Goal: Information Seeking & Learning: Compare options

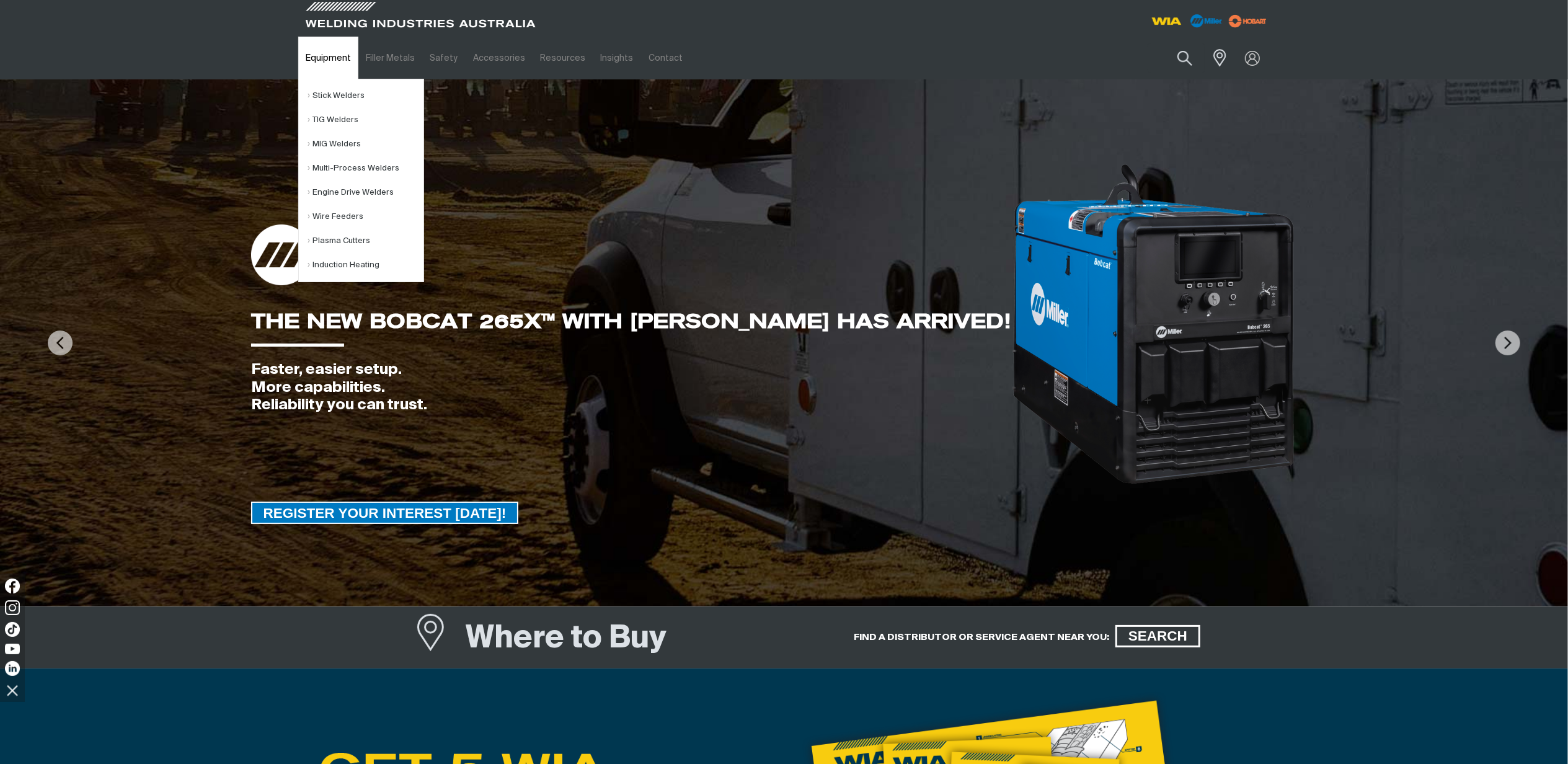
click at [334, 57] on link "Equipment" at bounding box center [328, 58] width 60 height 43
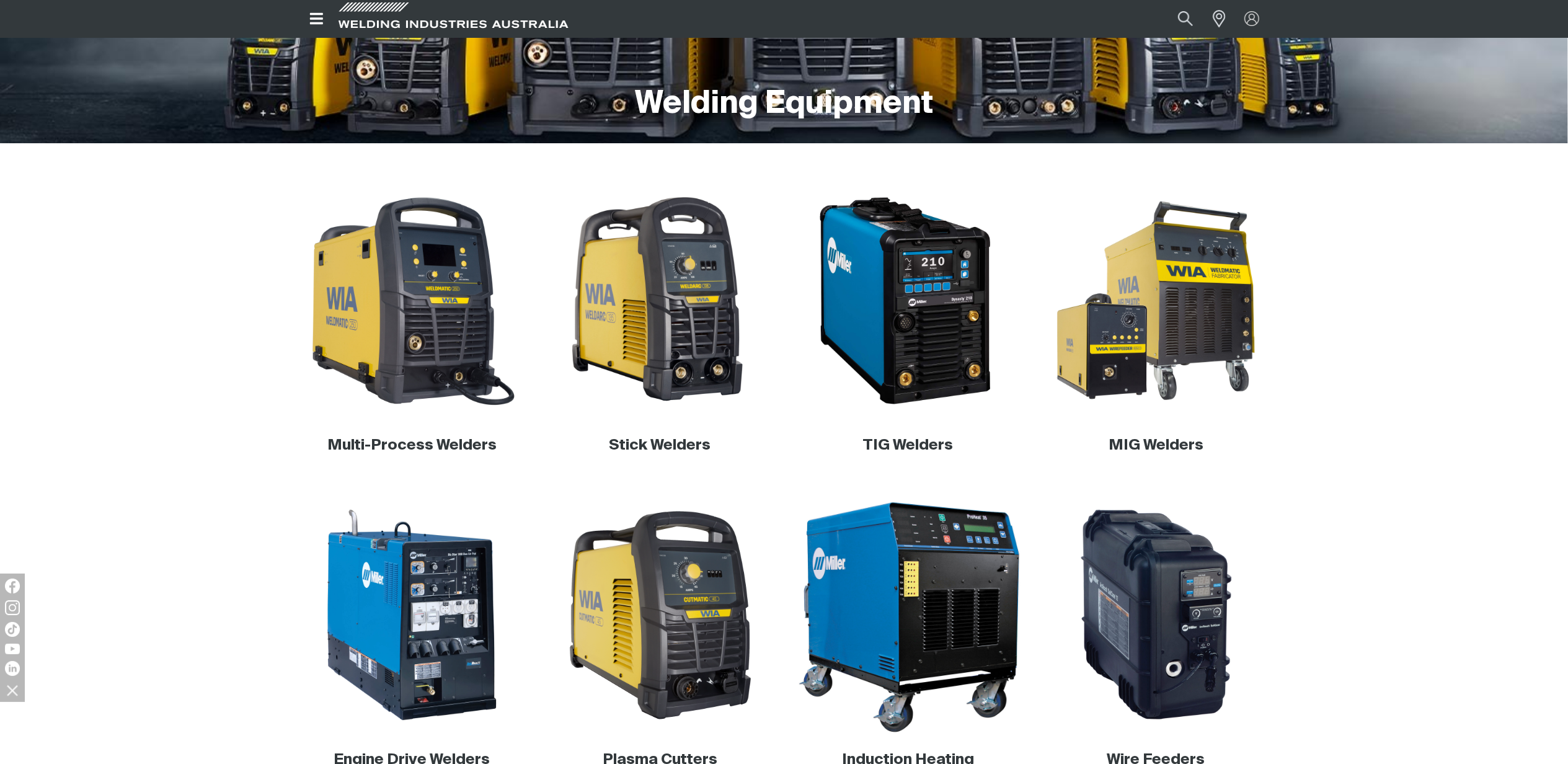
scroll to position [330, 0]
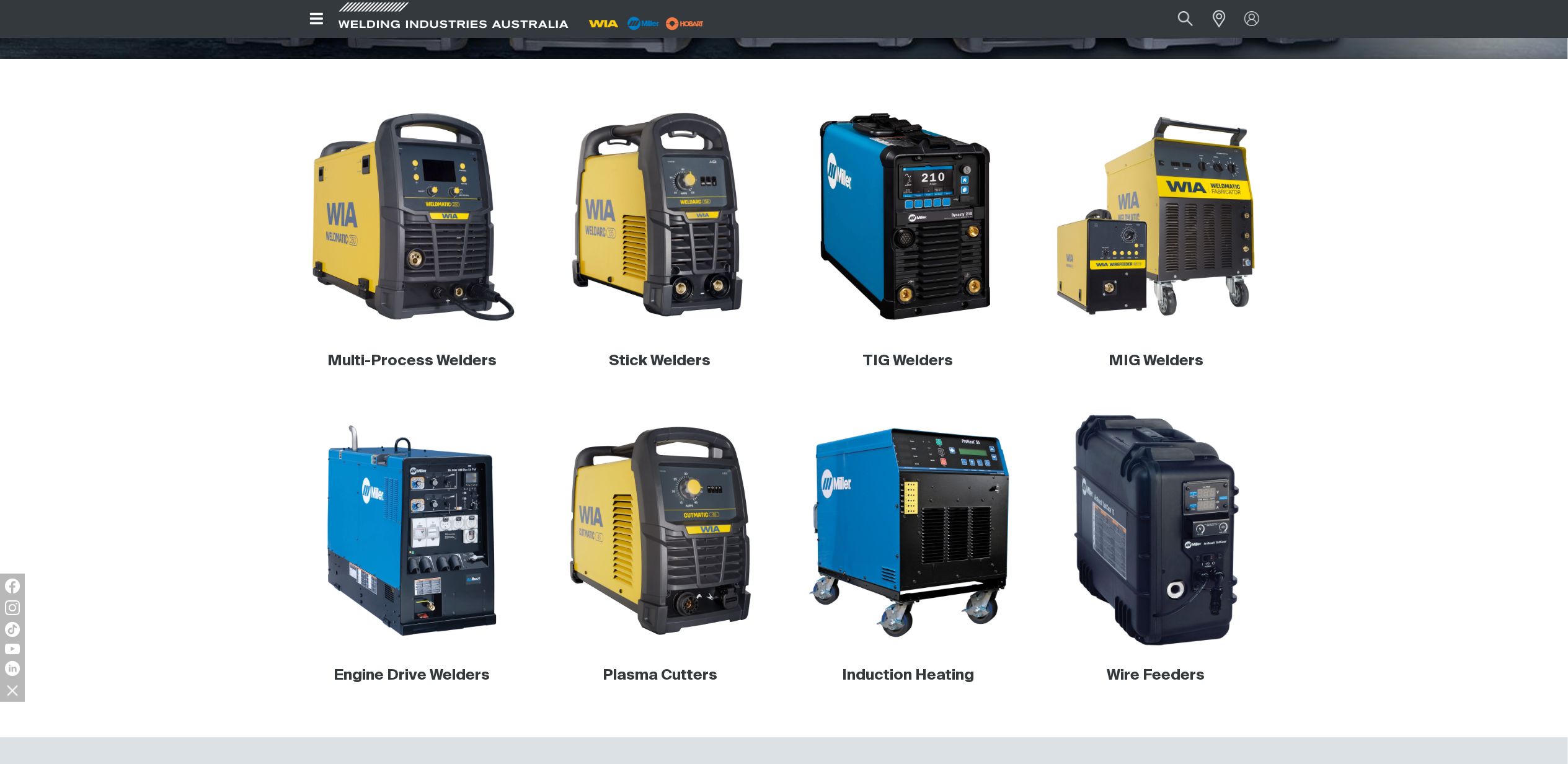
click at [1155, 583] on img at bounding box center [1156, 531] width 238 height 238
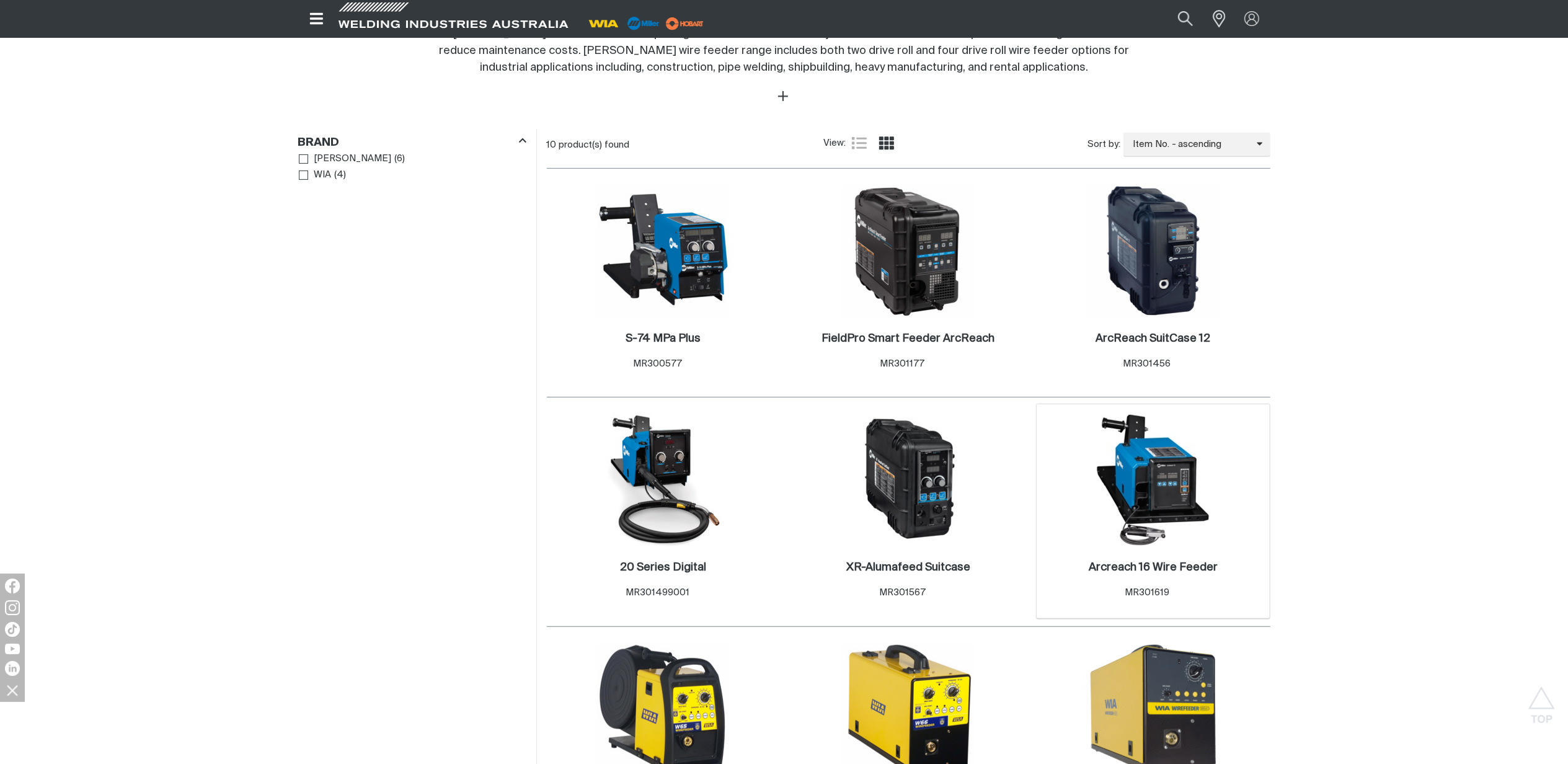
scroll to position [496, 0]
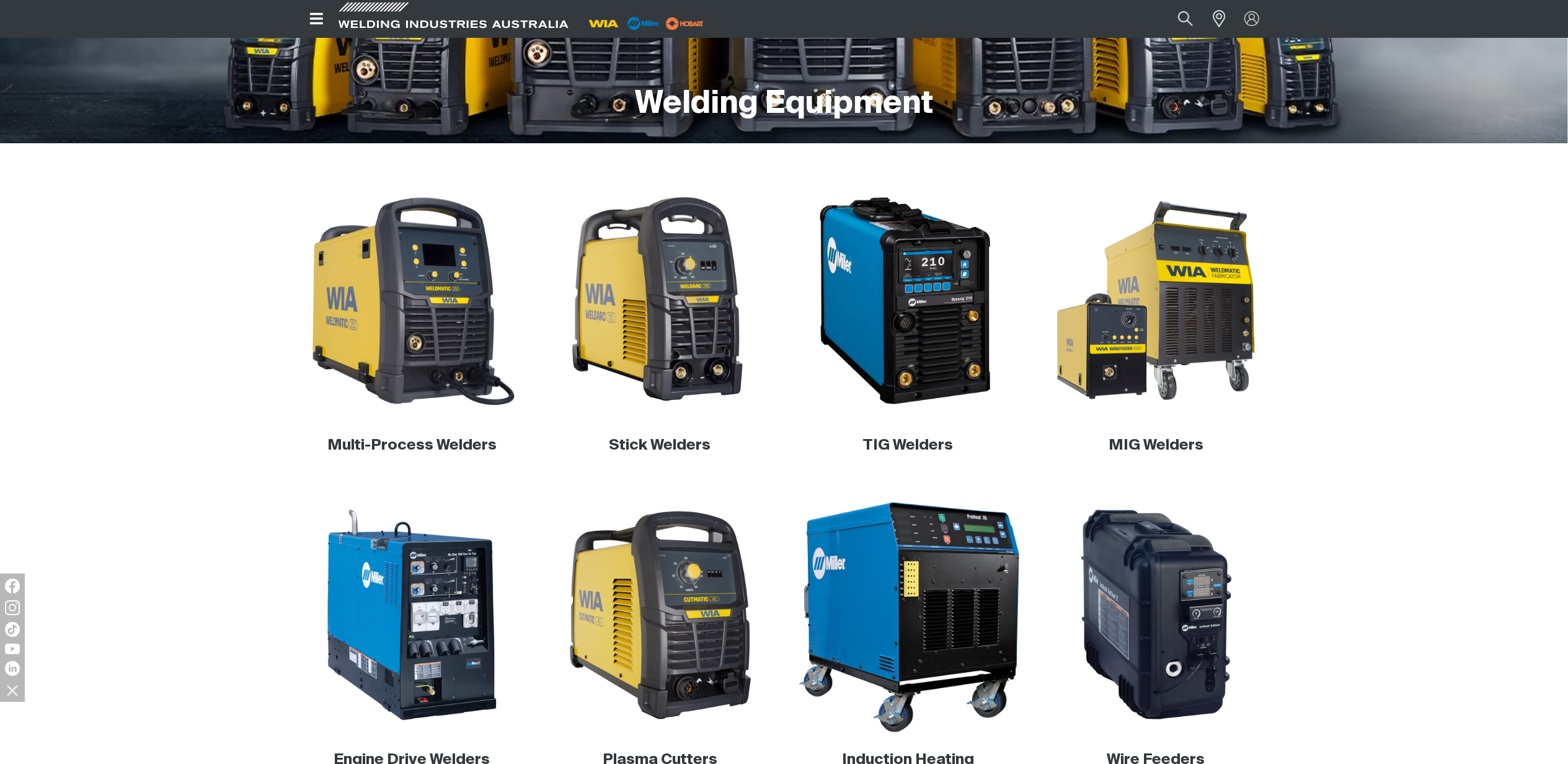
scroll to position [330, 0]
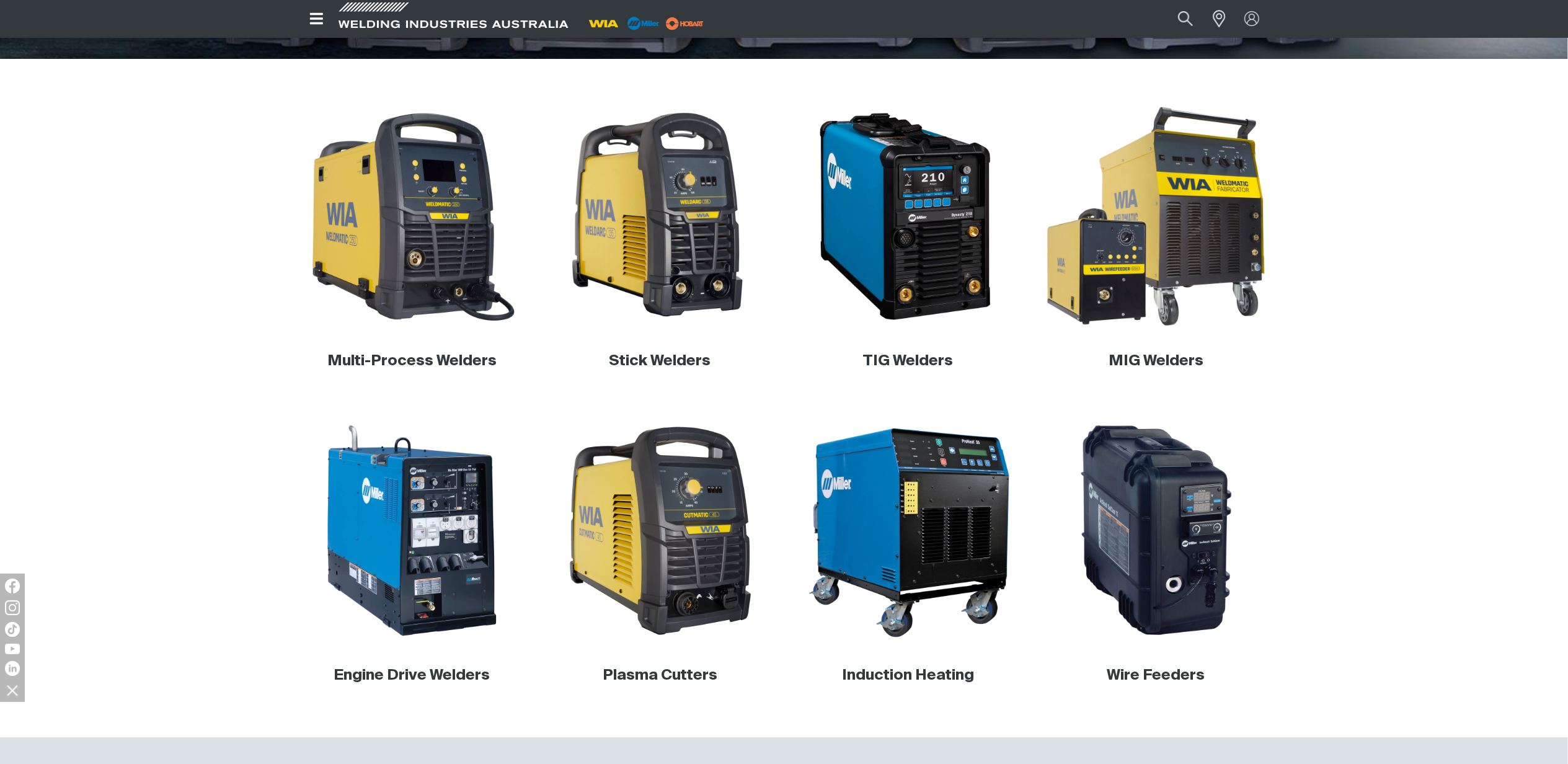
click at [1158, 280] on img at bounding box center [1156, 217] width 238 height 238
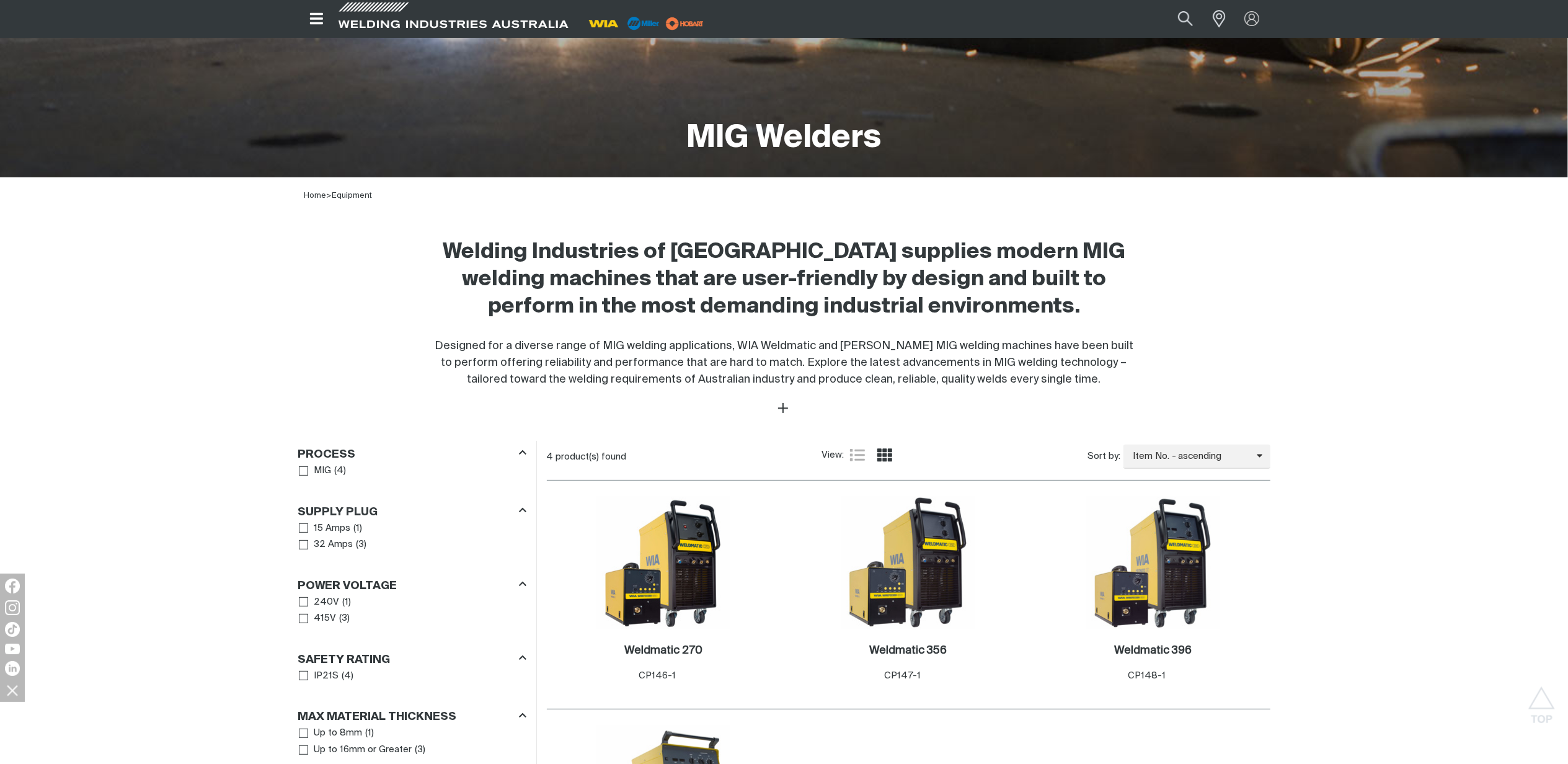
scroll to position [83, 0]
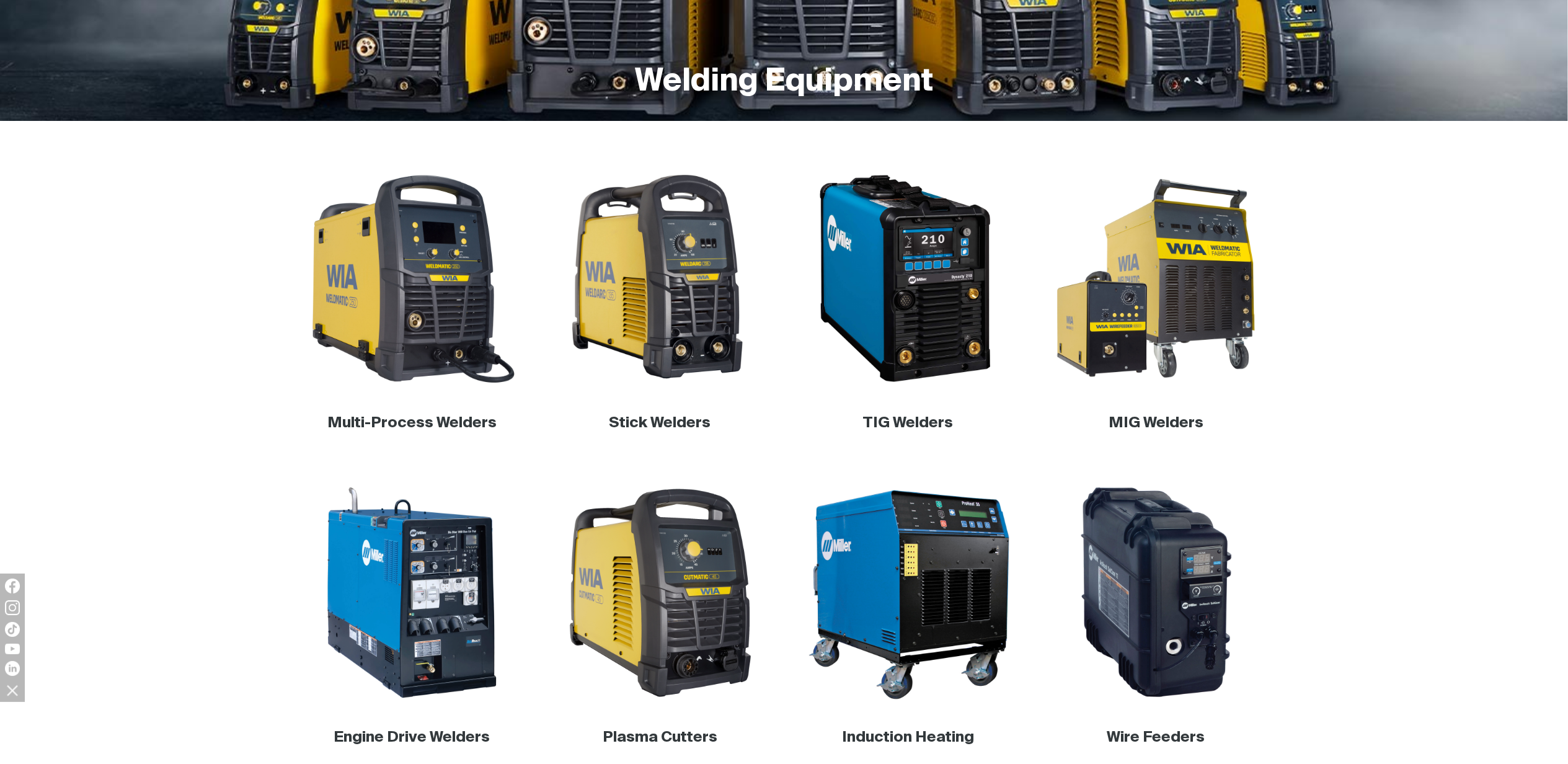
scroll to position [330, 0]
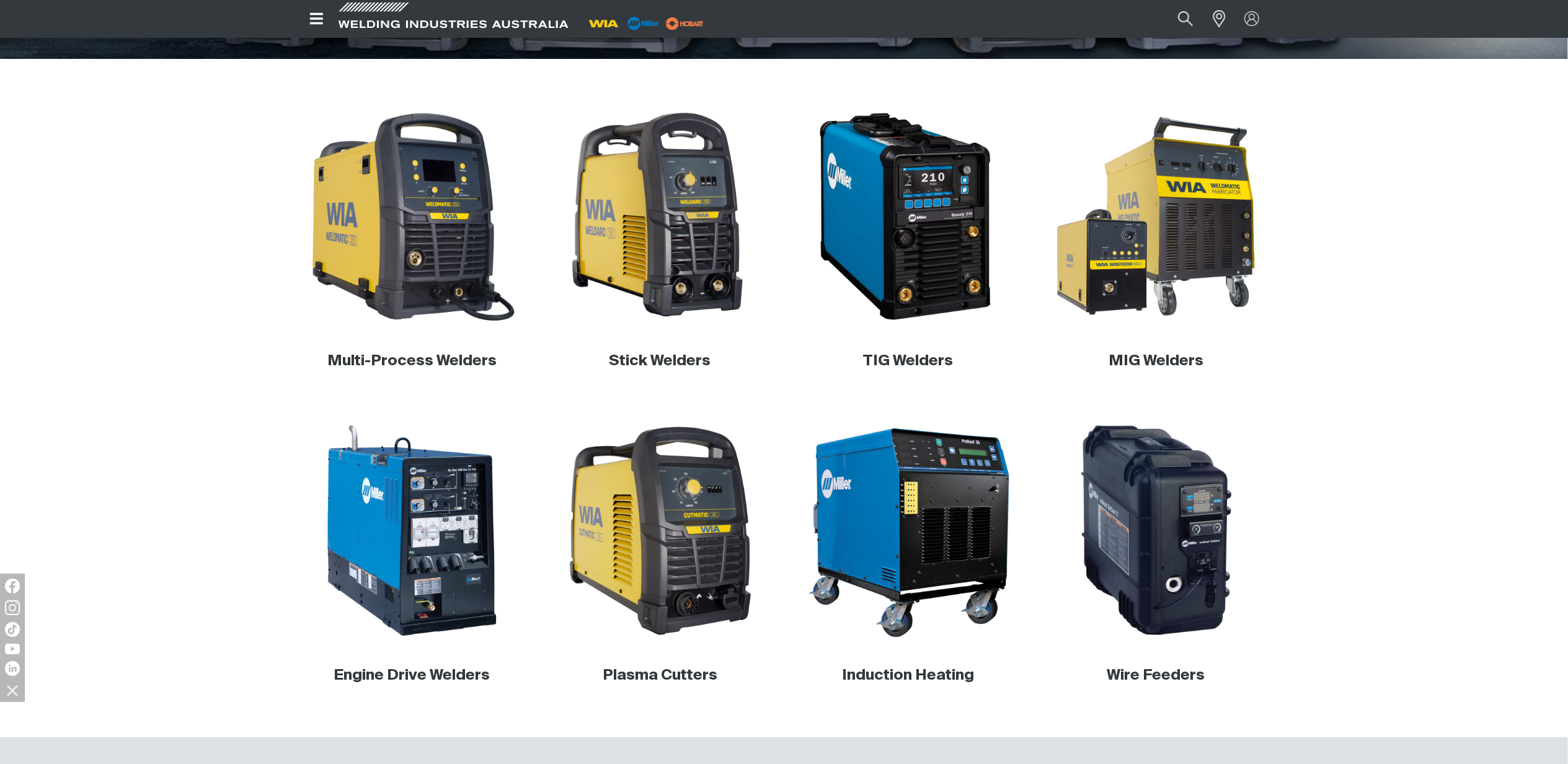
click at [441, 328] on div "Multi-Process Welders" at bounding box center [413, 247] width 228 height 277
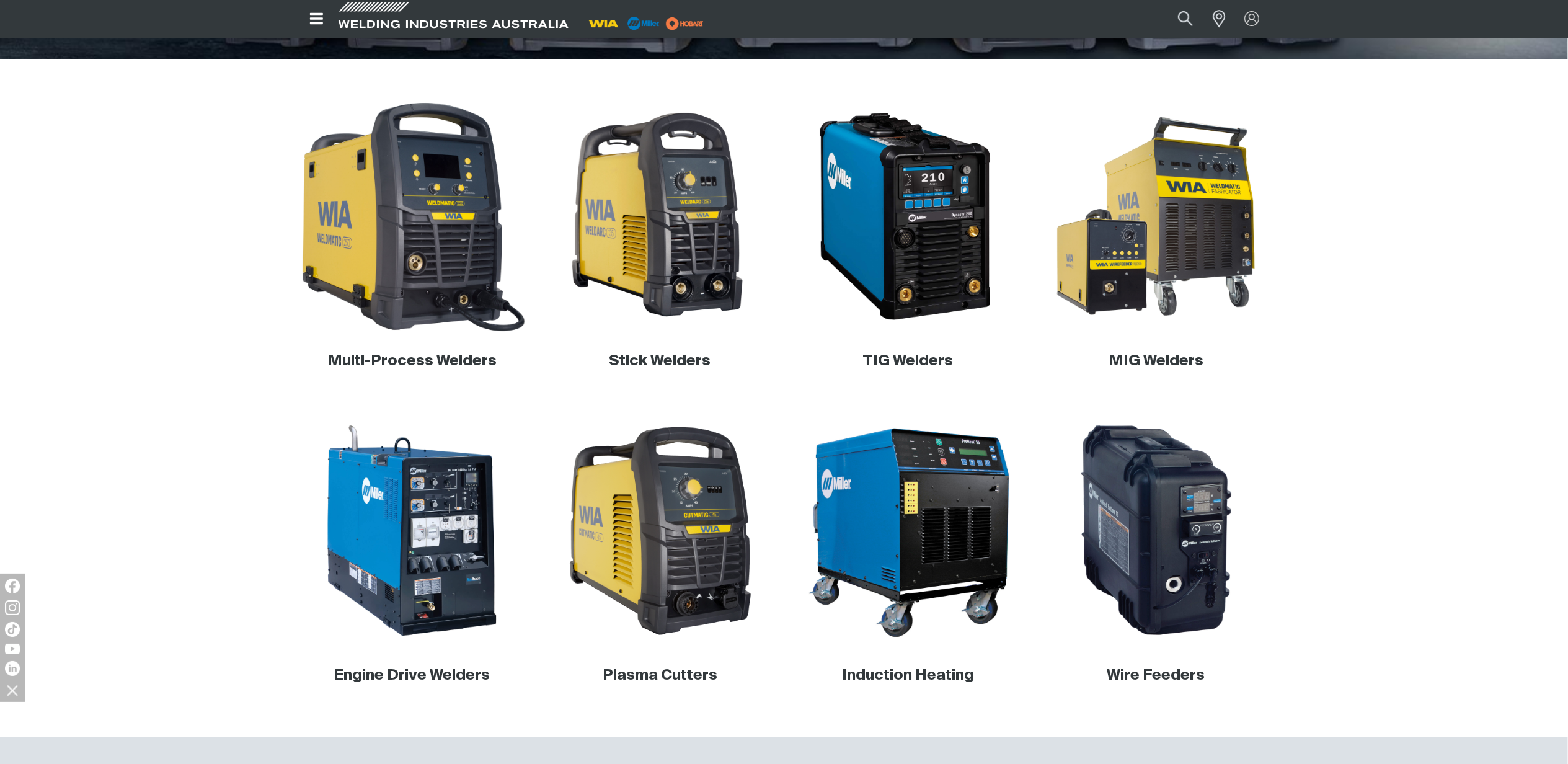
click at [430, 276] on img at bounding box center [412, 217] width 238 height 238
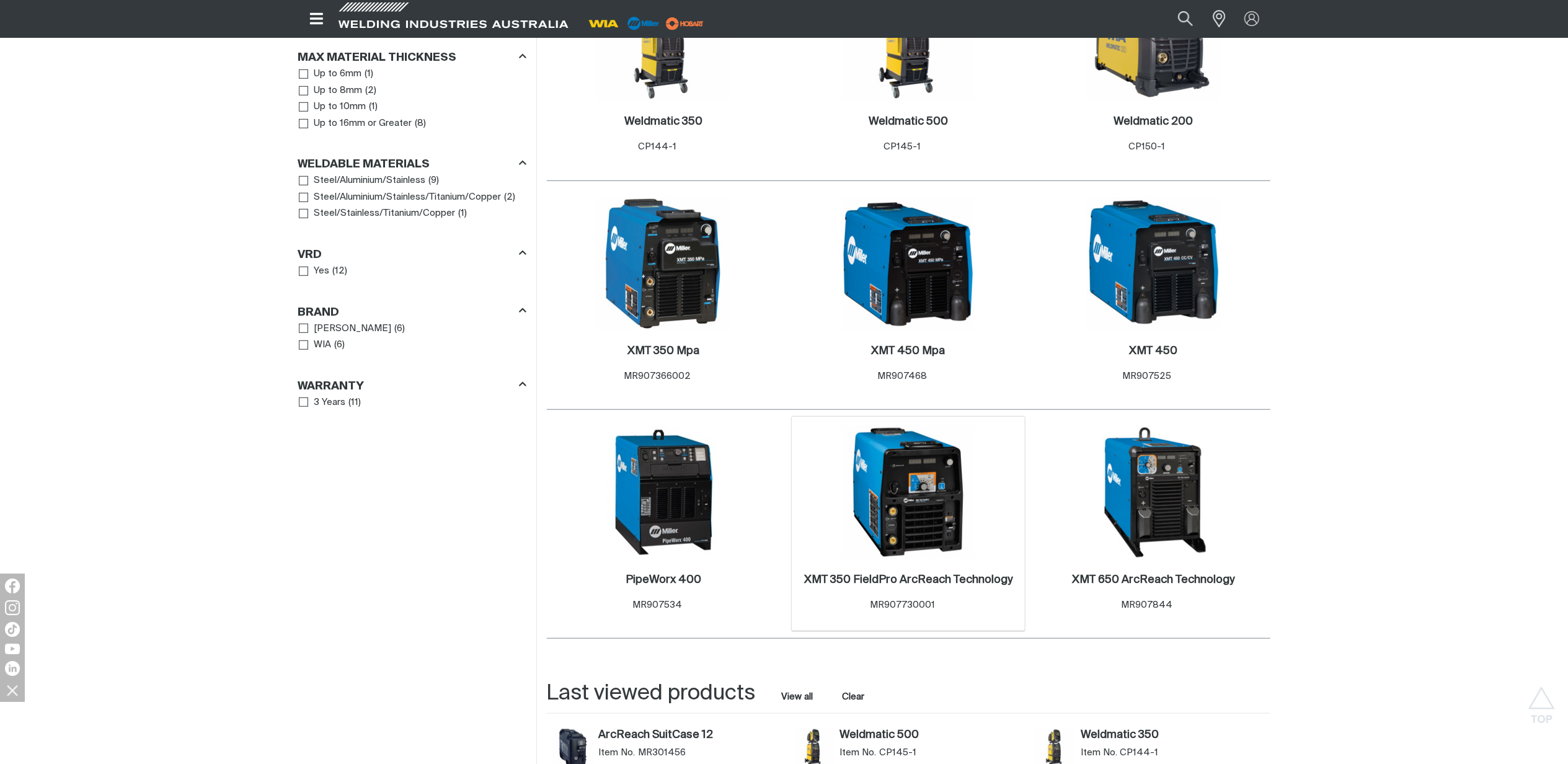
scroll to position [1074, 0]
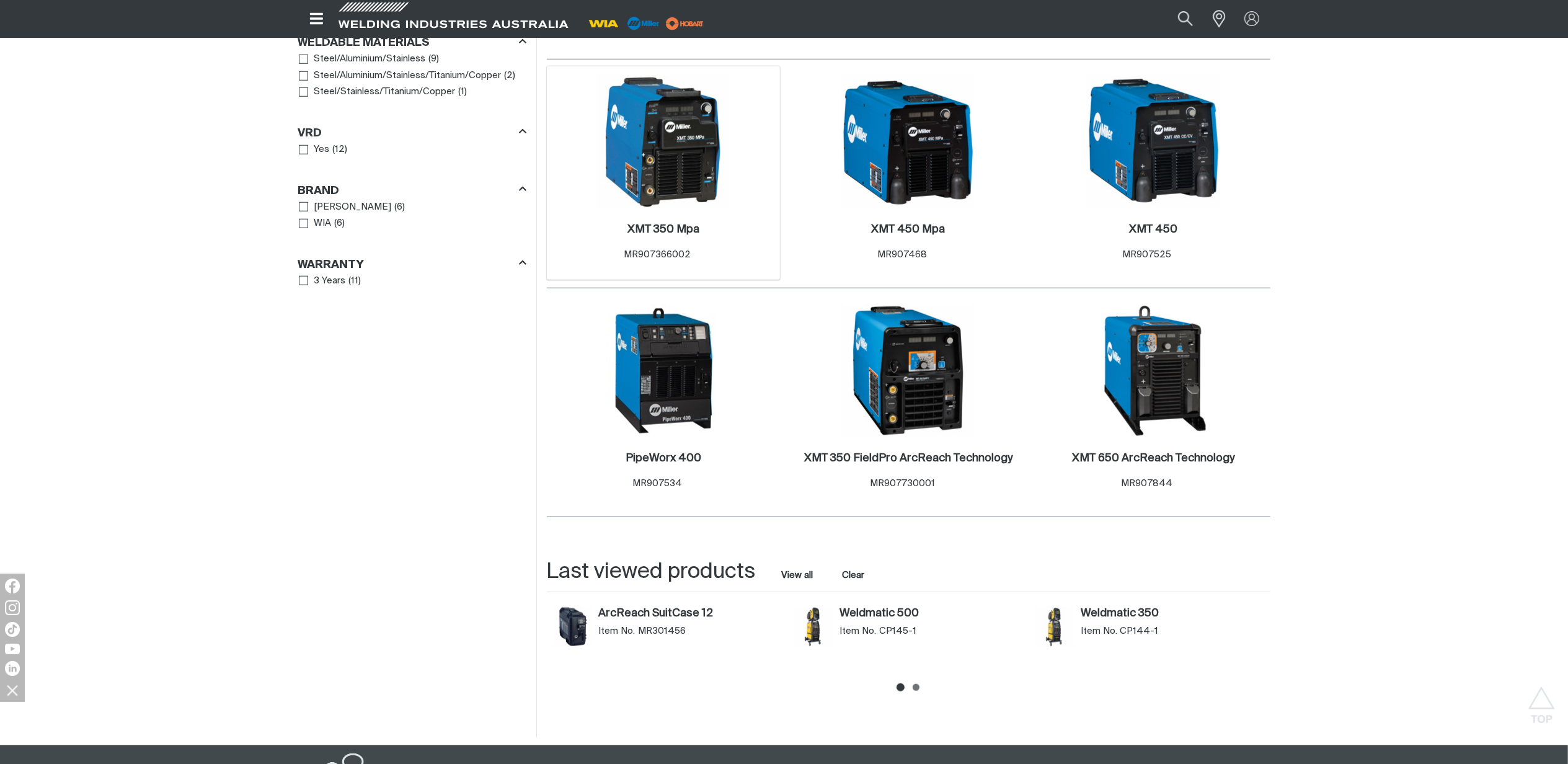
click at [668, 154] on img at bounding box center [664, 141] width 133 height 133
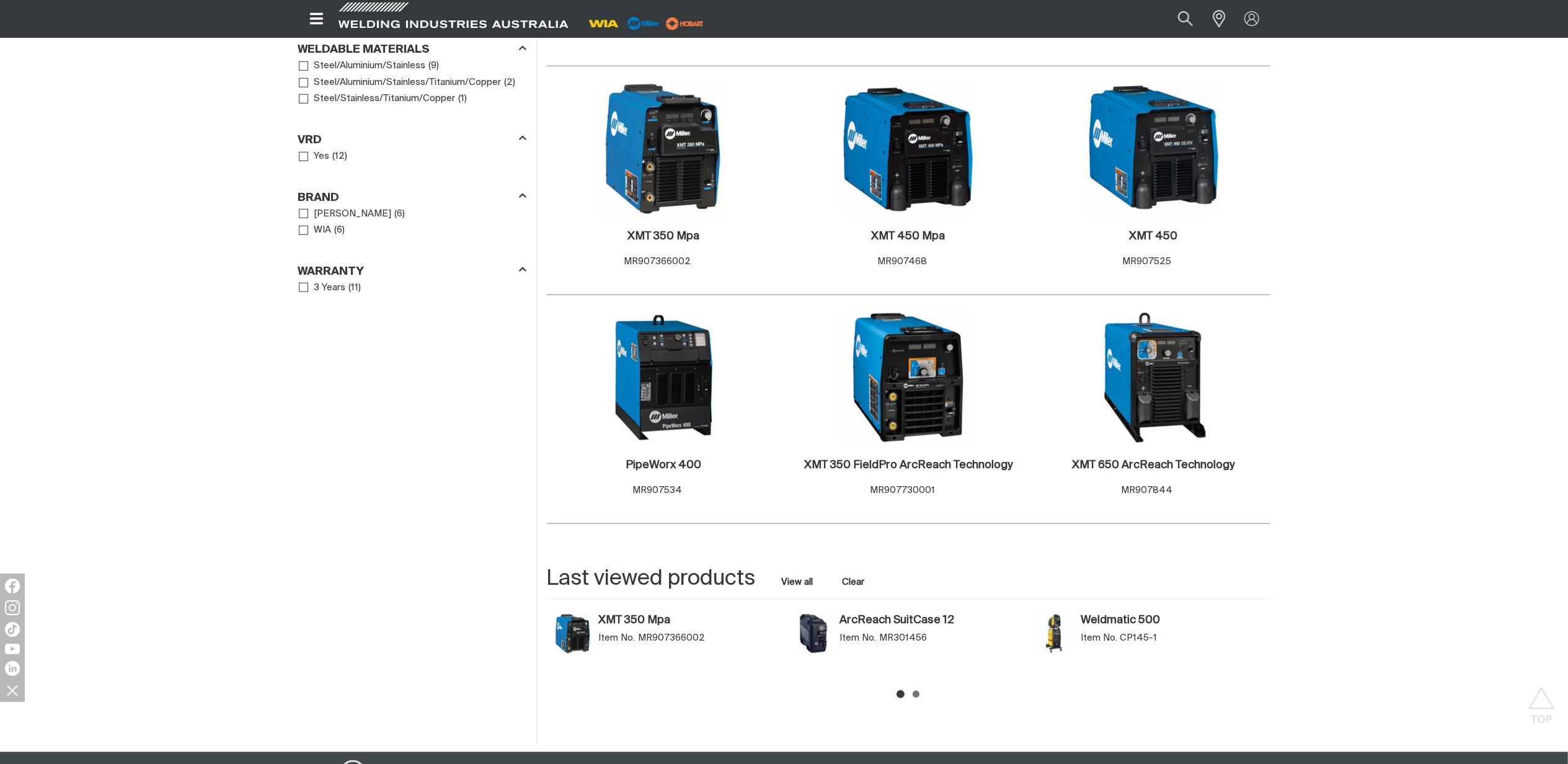
scroll to position [1074, 0]
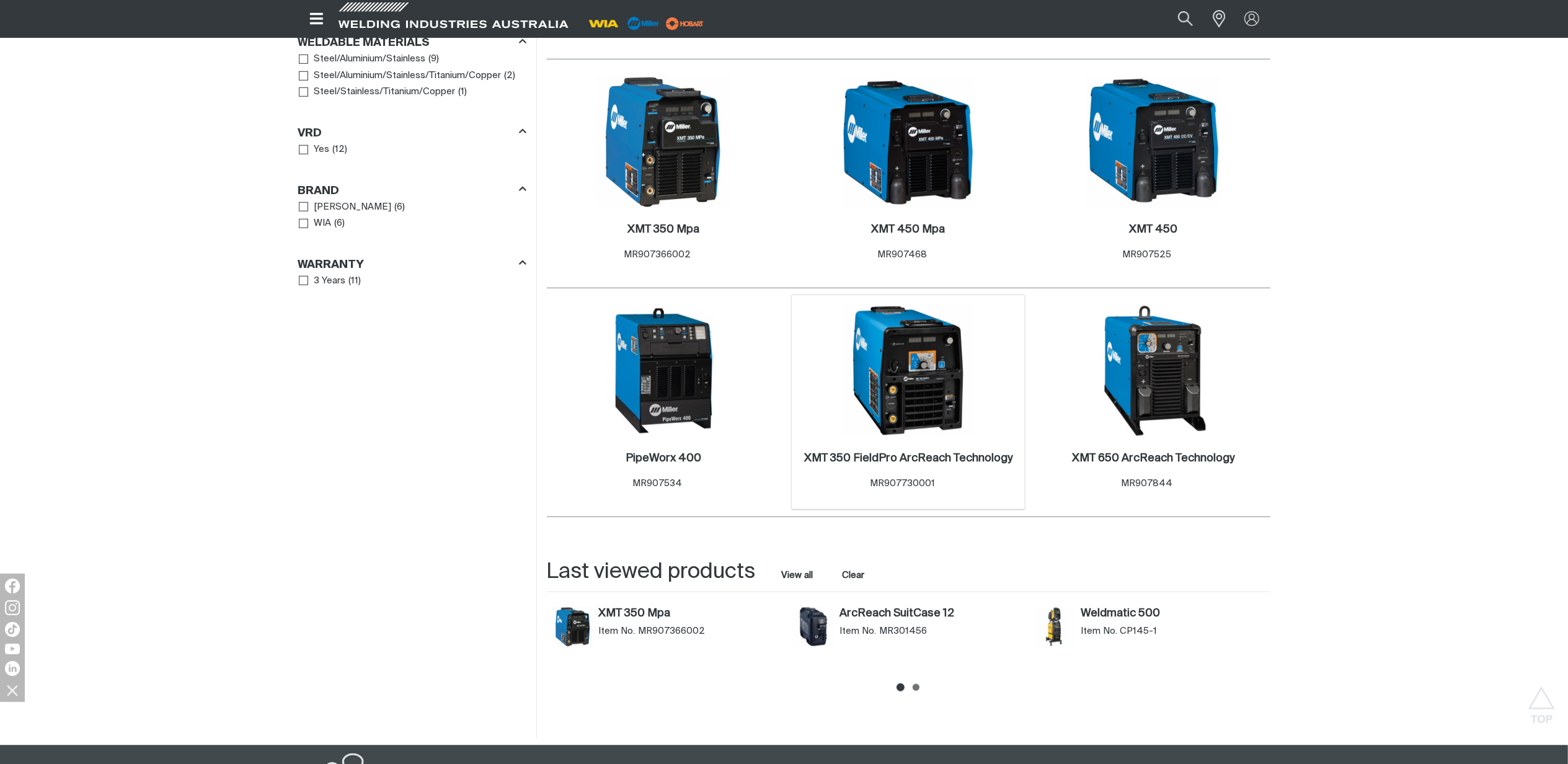
click at [931, 376] on img at bounding box center [908, 370] width 133 height 133
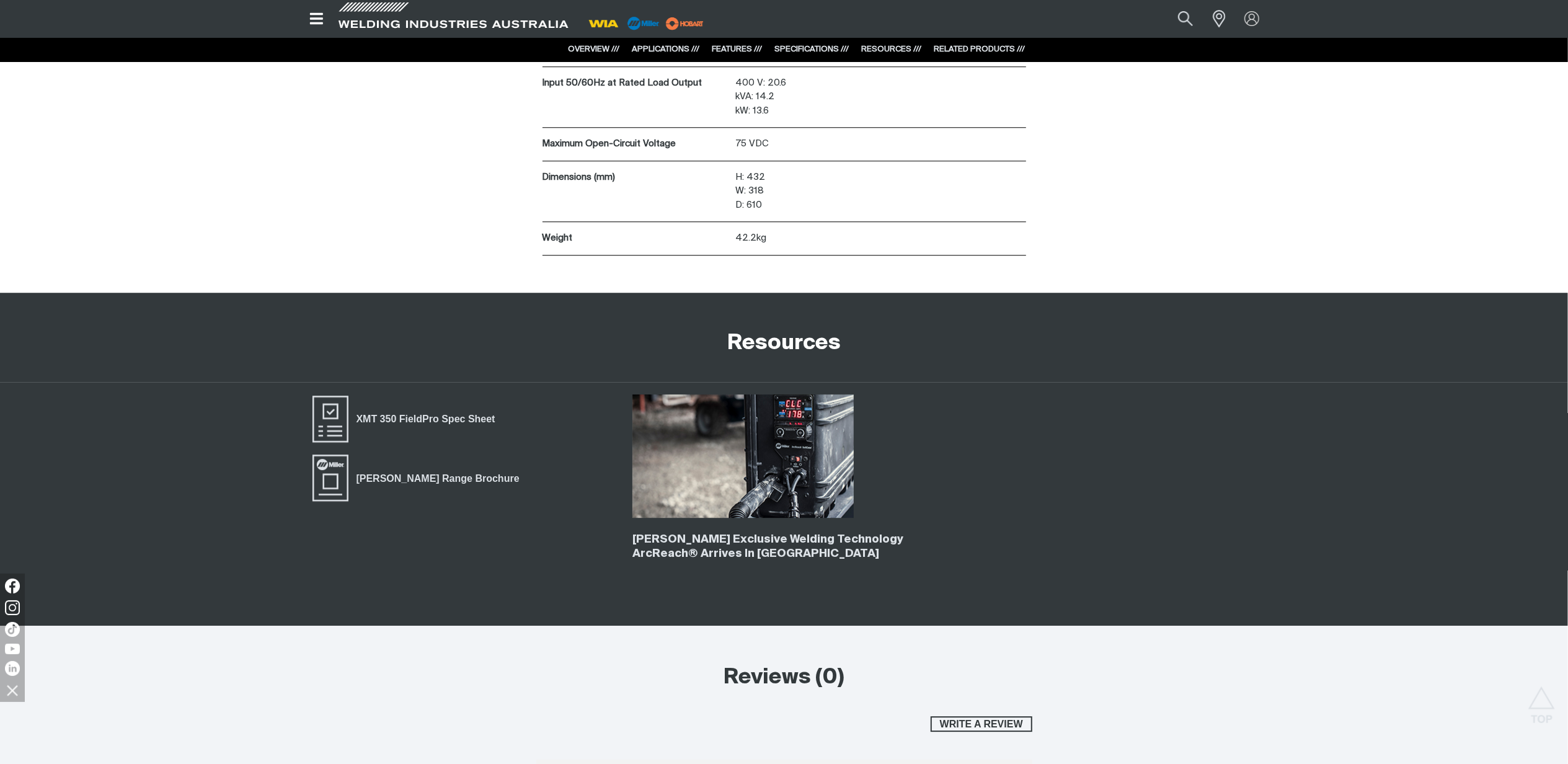
scroll to position [3554, 0]
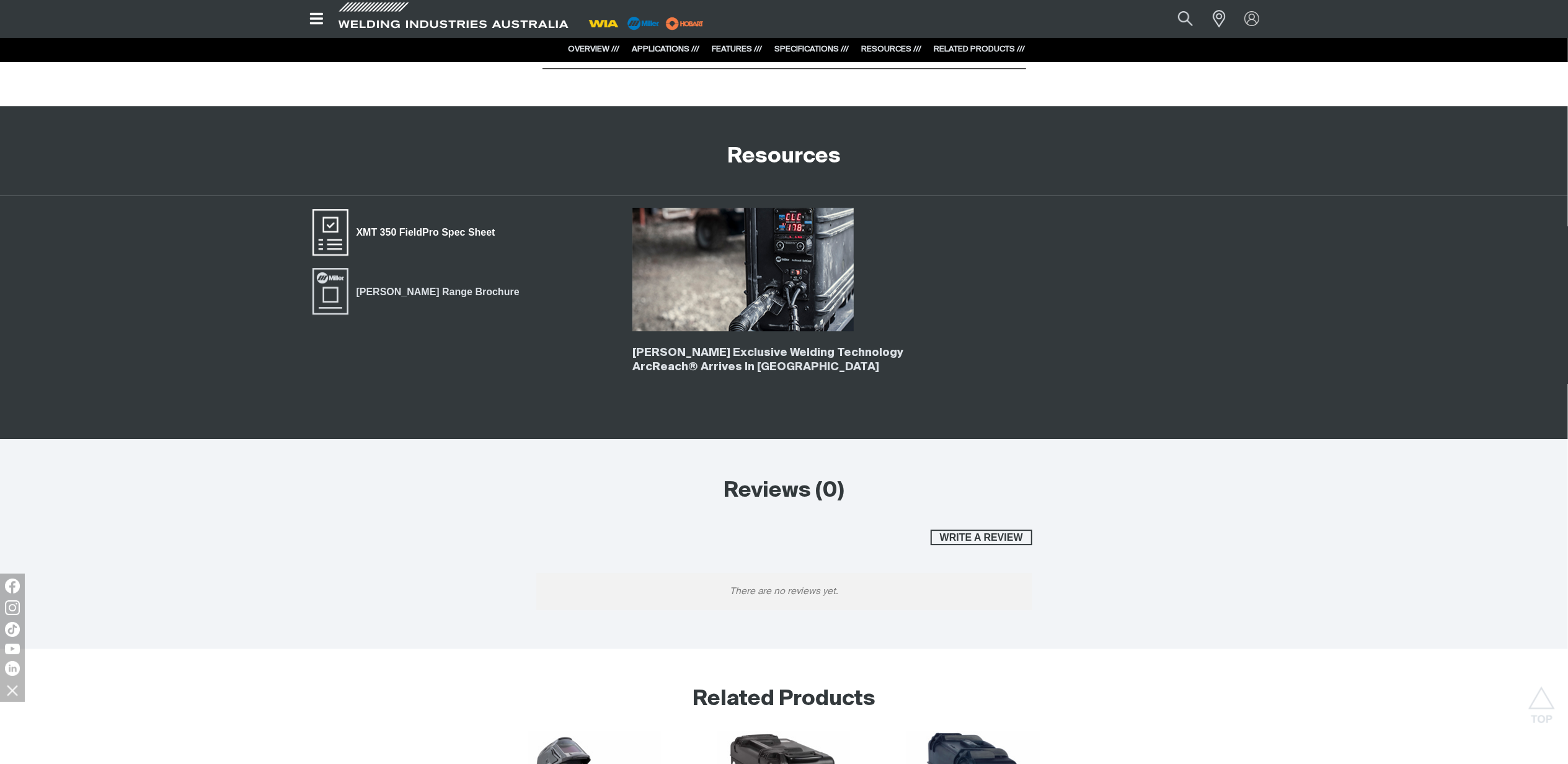
click at [439, 236] on span "XMT 350 FieldPro Spec Sheet" at bounding box center [426, 232] width 155 height 16
drag, startPoint x: 834, startPoint y: 342, endPoint x: 824, endPoint y: 331, distance: 14.9
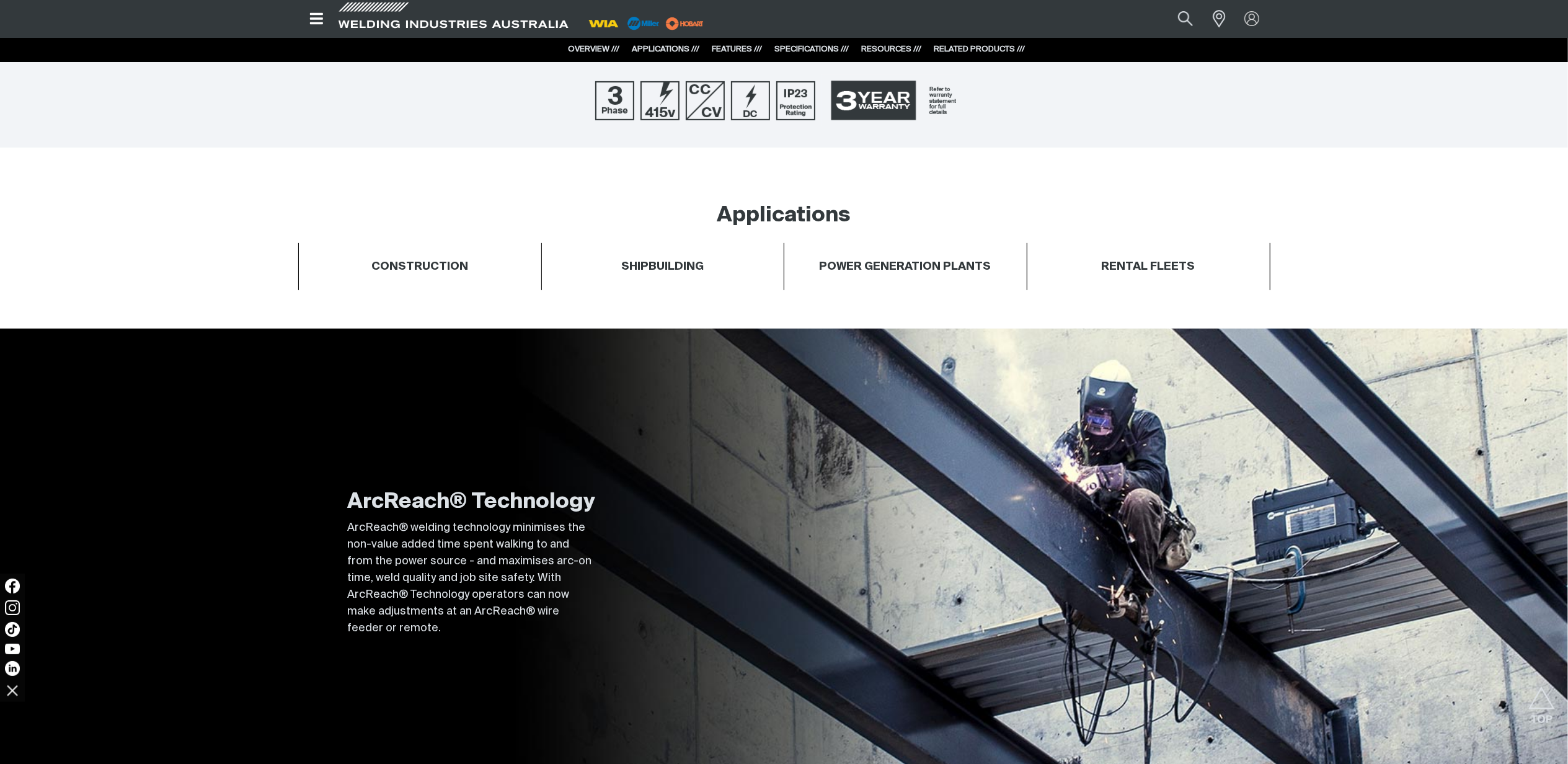
scroll to position [0, 0]
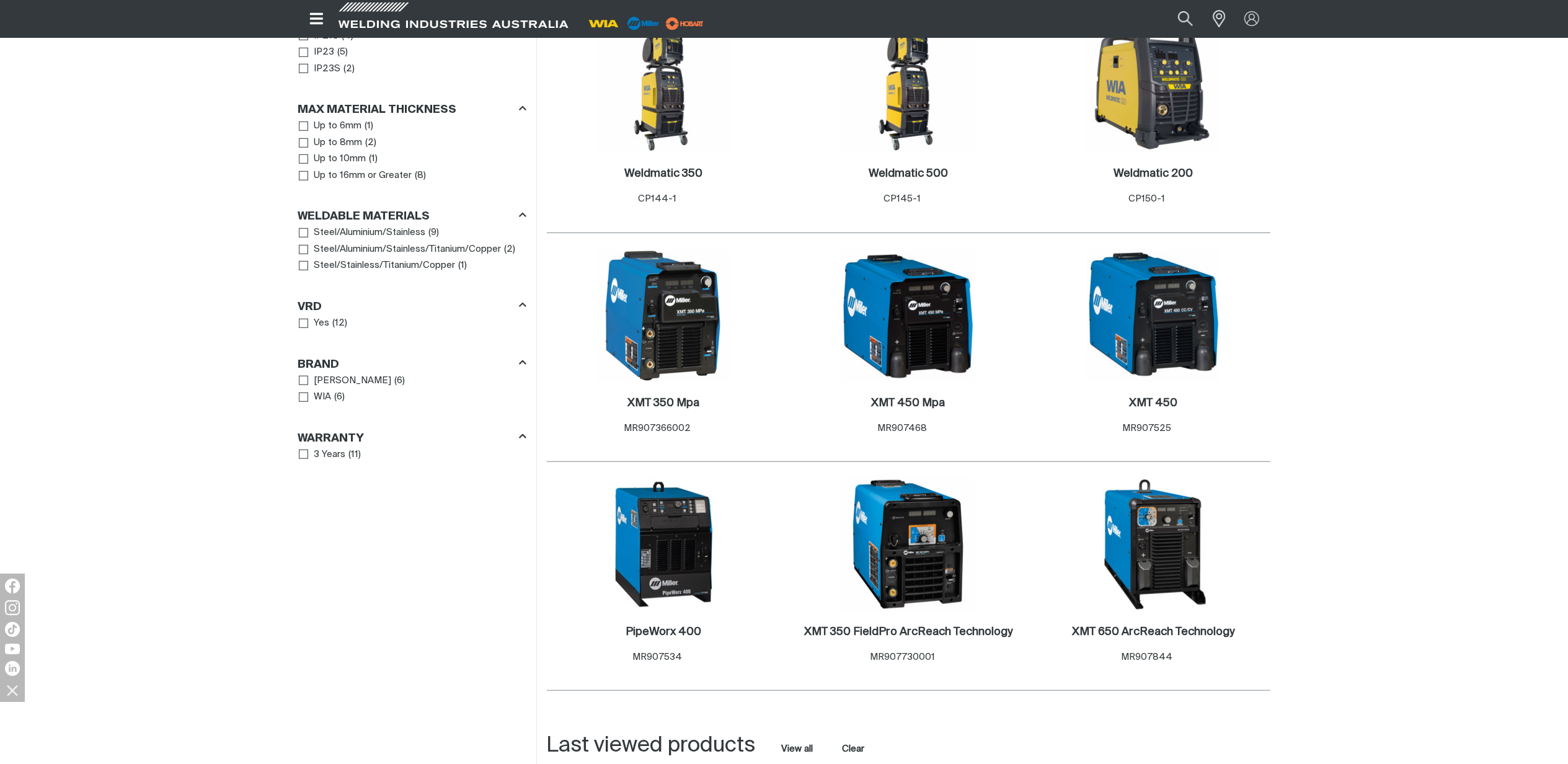
scroll to position [1074, 0]
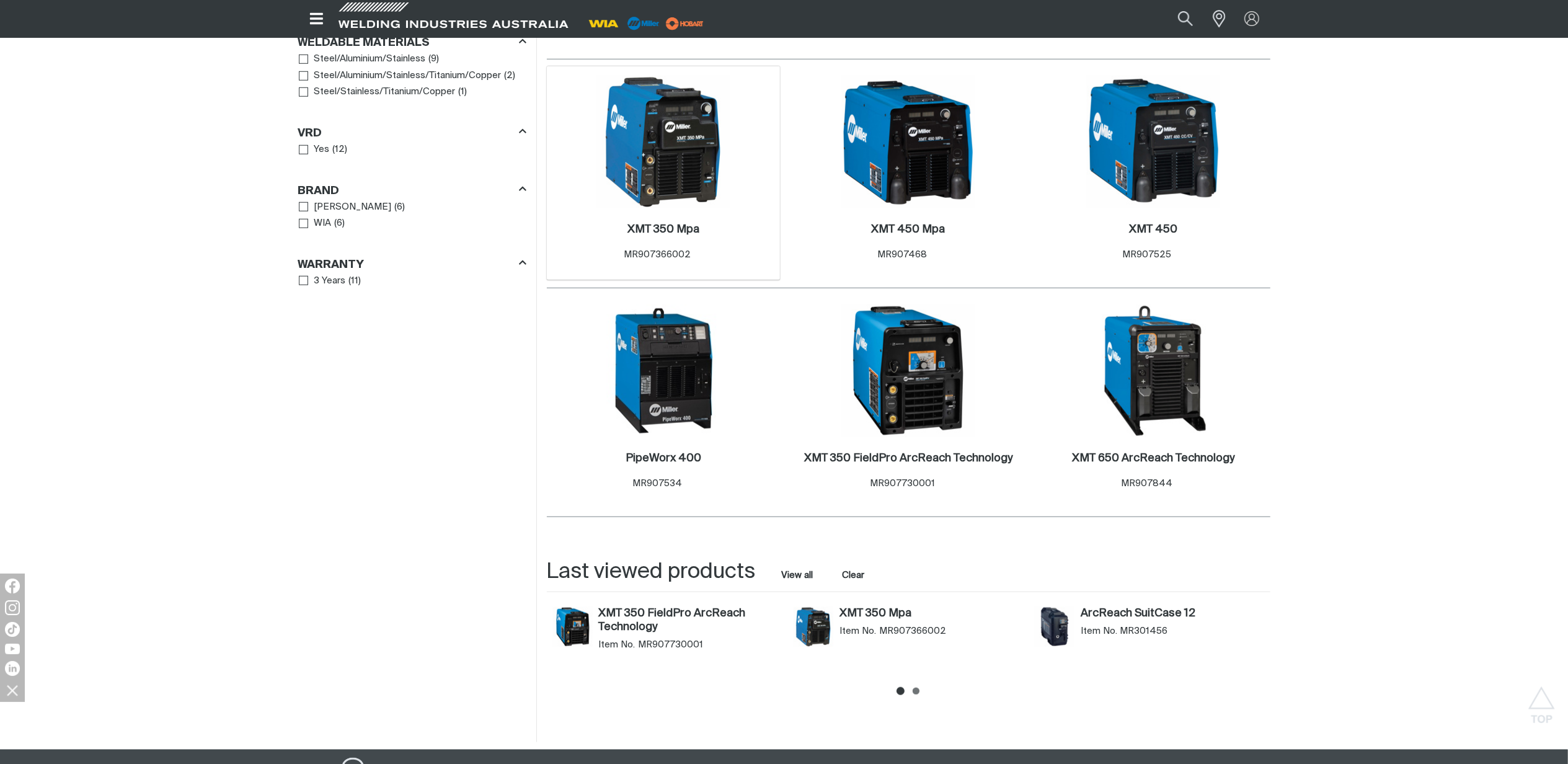
click at [639, 218] on div "XMT 350 Mpa . Item No. MR907366002" at bounding box center [664, 244] width 222 height 54
click at [645, 224] on h2 "XMT 350 Mpa ." at bounding box center [664, 229] width 72 height 11
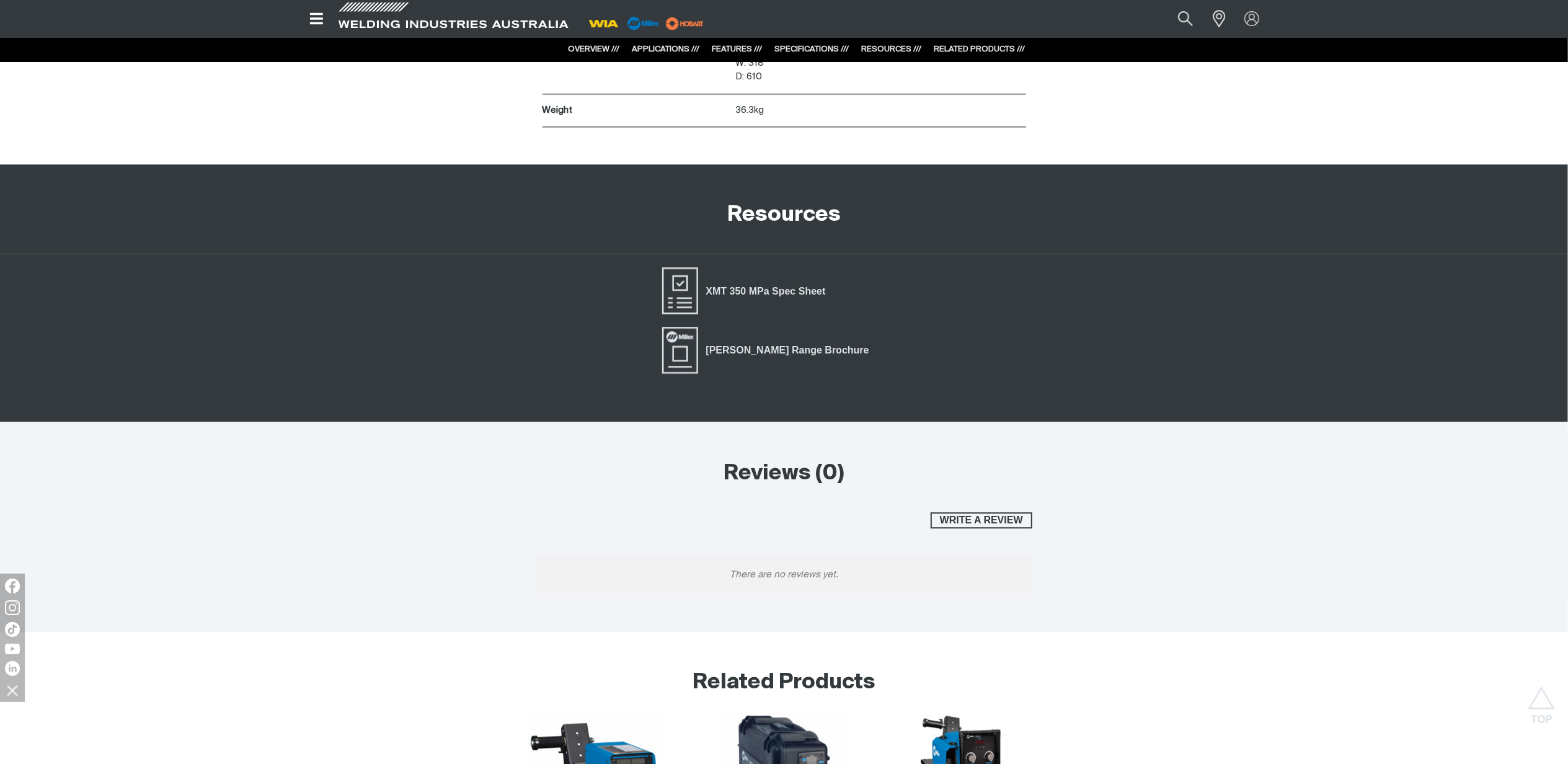
scroll to position [3058, 0]
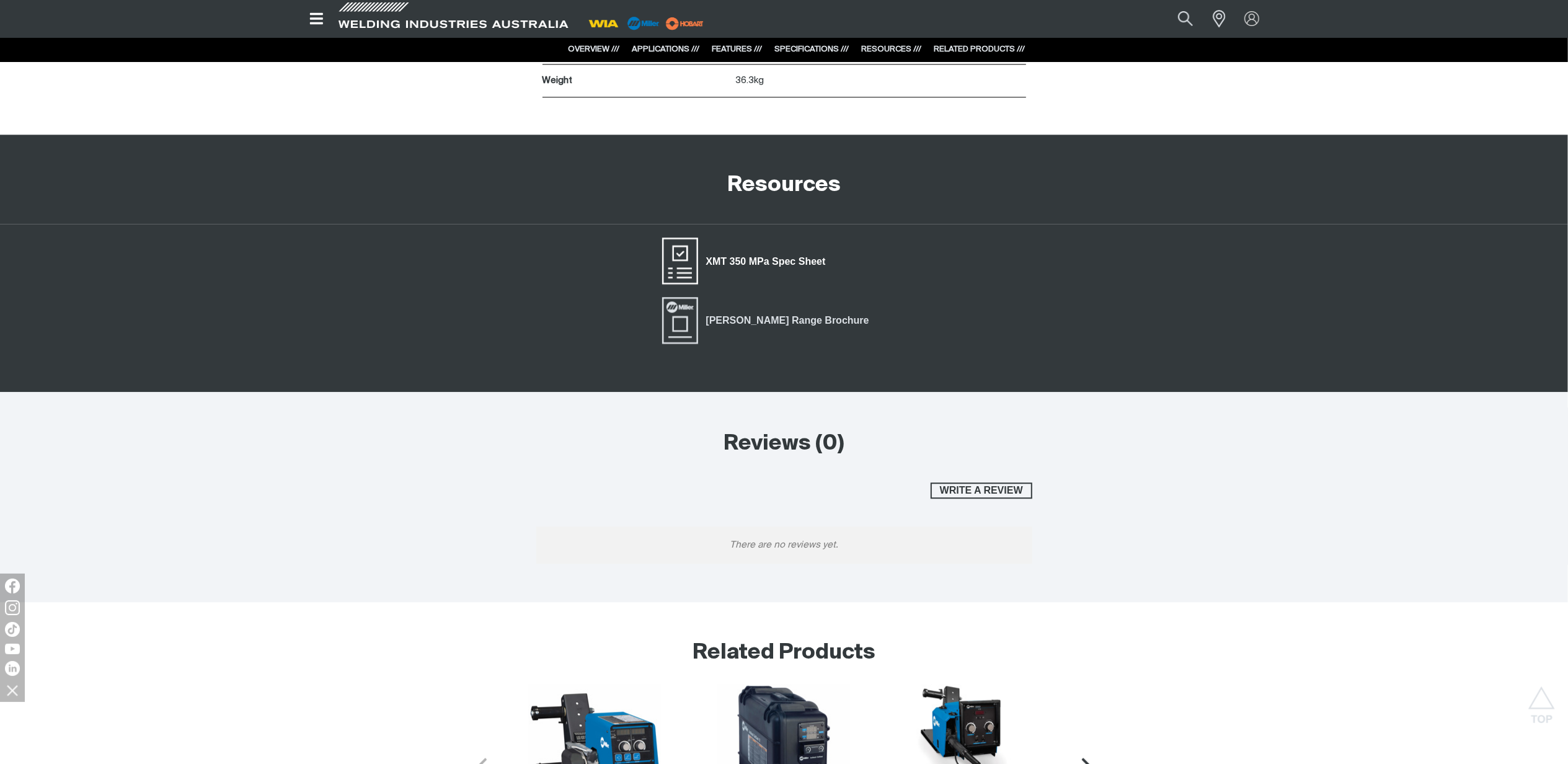
click at [815, 266] on span "XMT 350 MPa Spec Sheet" at bounding box center [766, 262] width 136 height 16
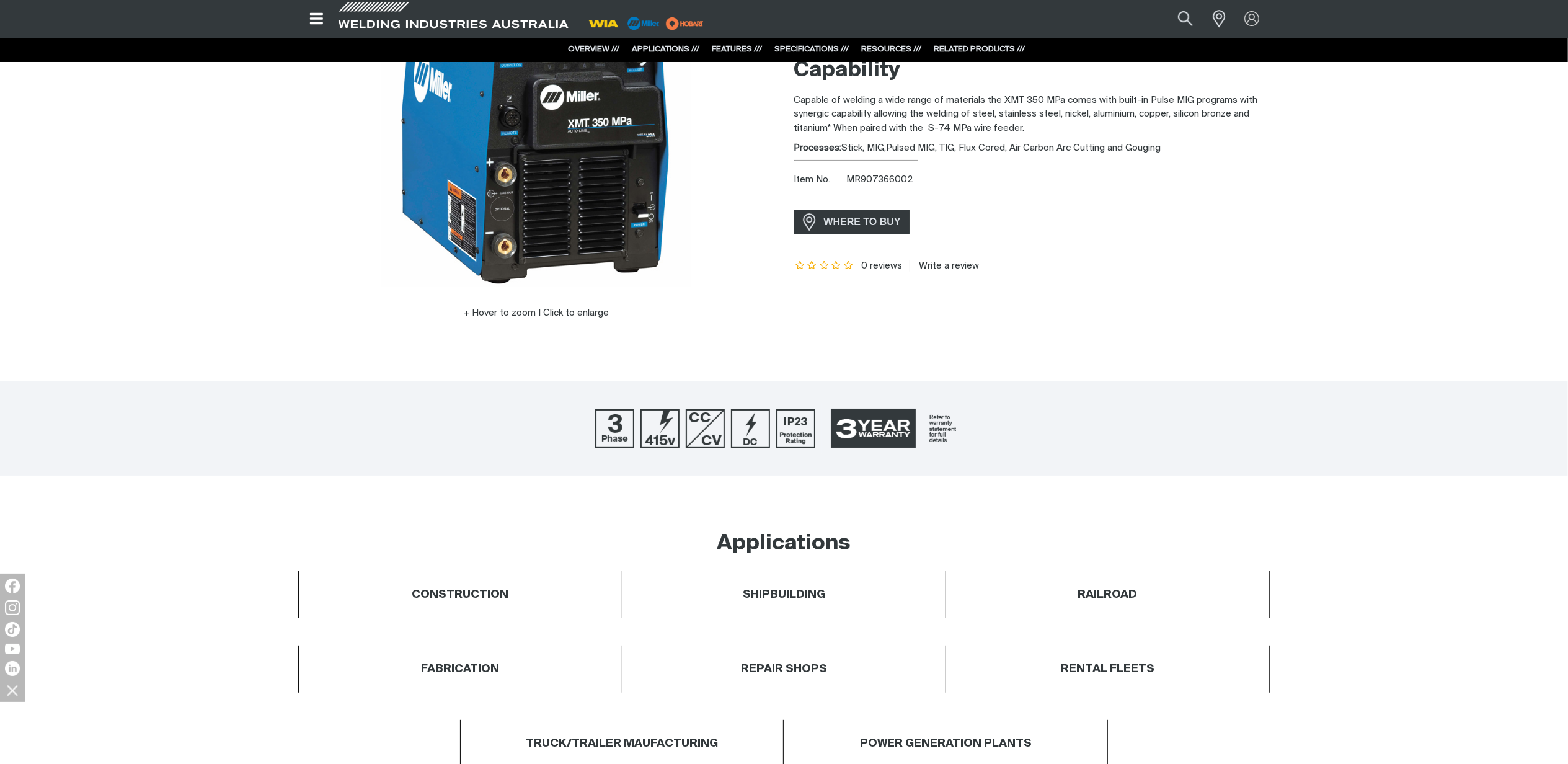
scroll to position [0, 0]
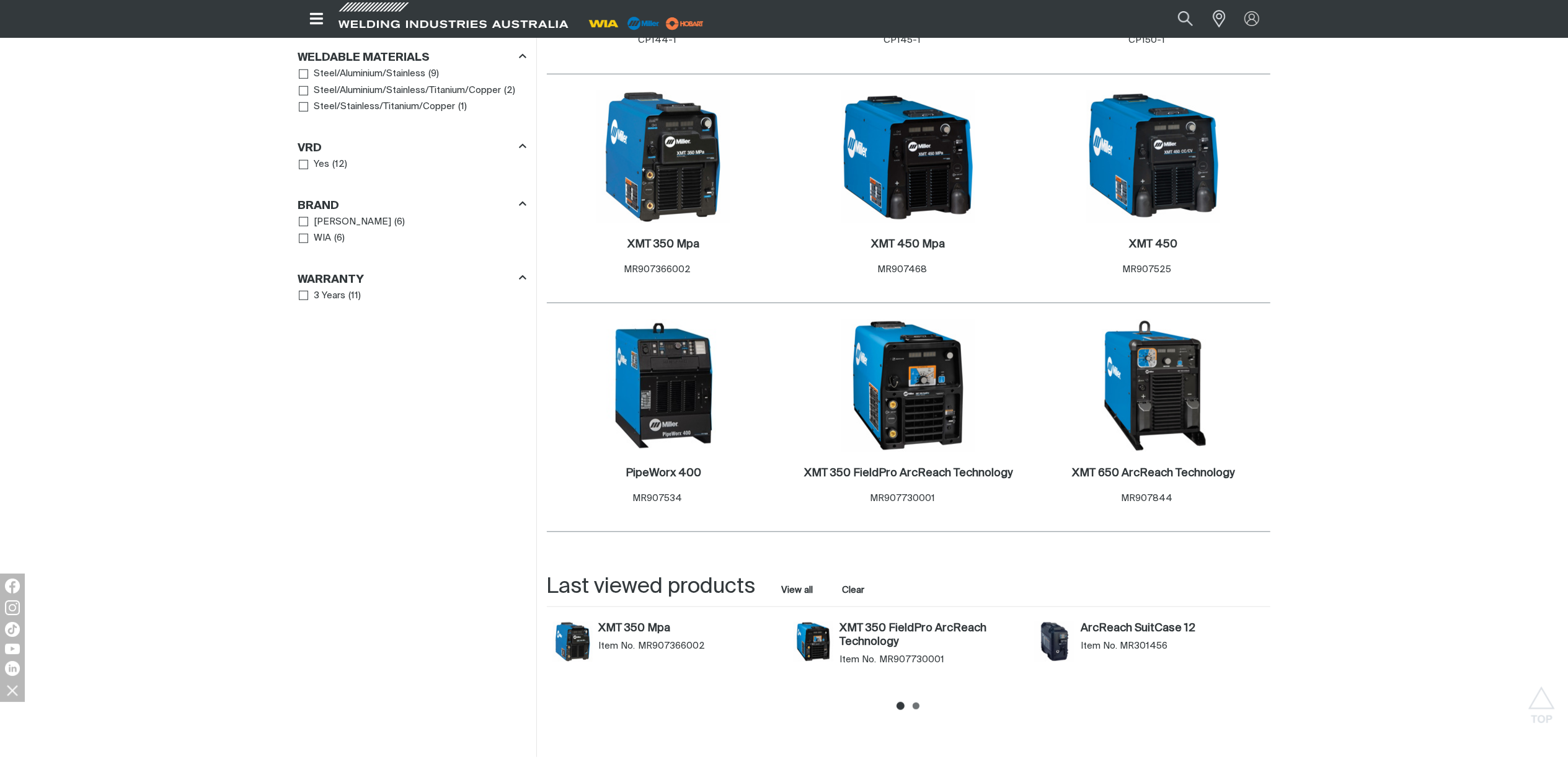
scroll to position [1074, 0]
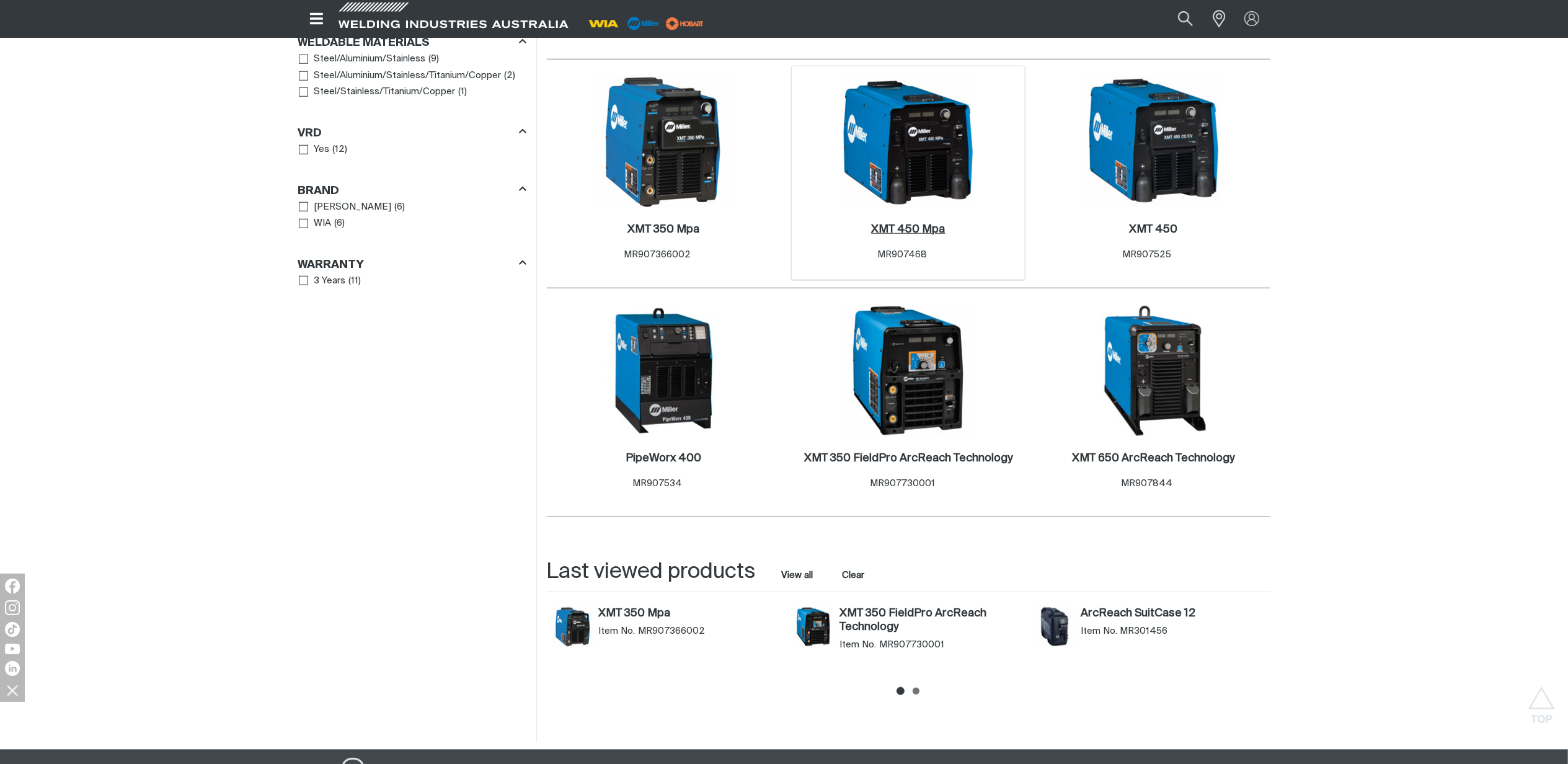
click at [921, 224] on h2 "XMT 450 Mpa ." at bounding box center [908, 229] width 74 height 11
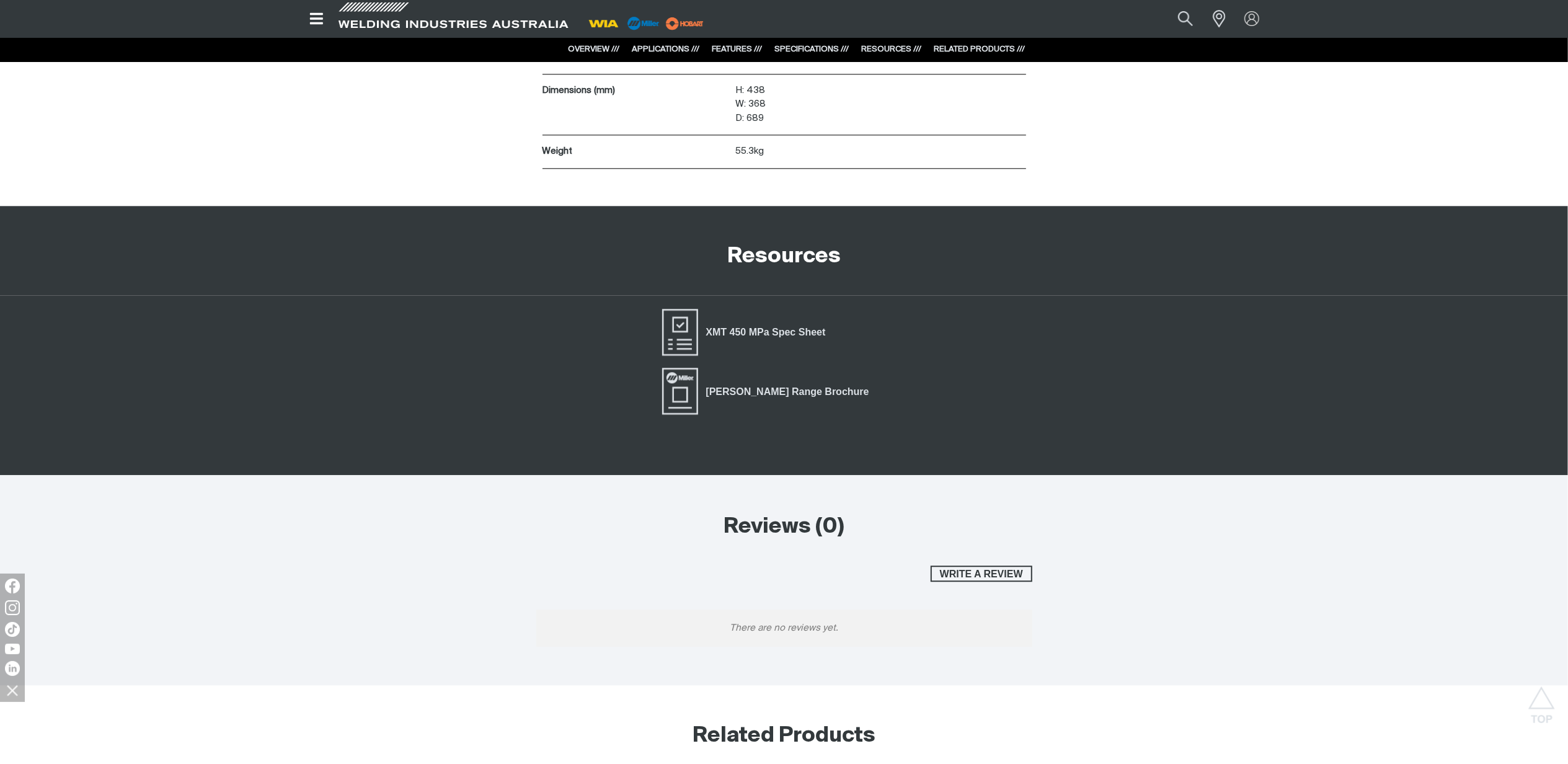
scroll to position [3140, 0]
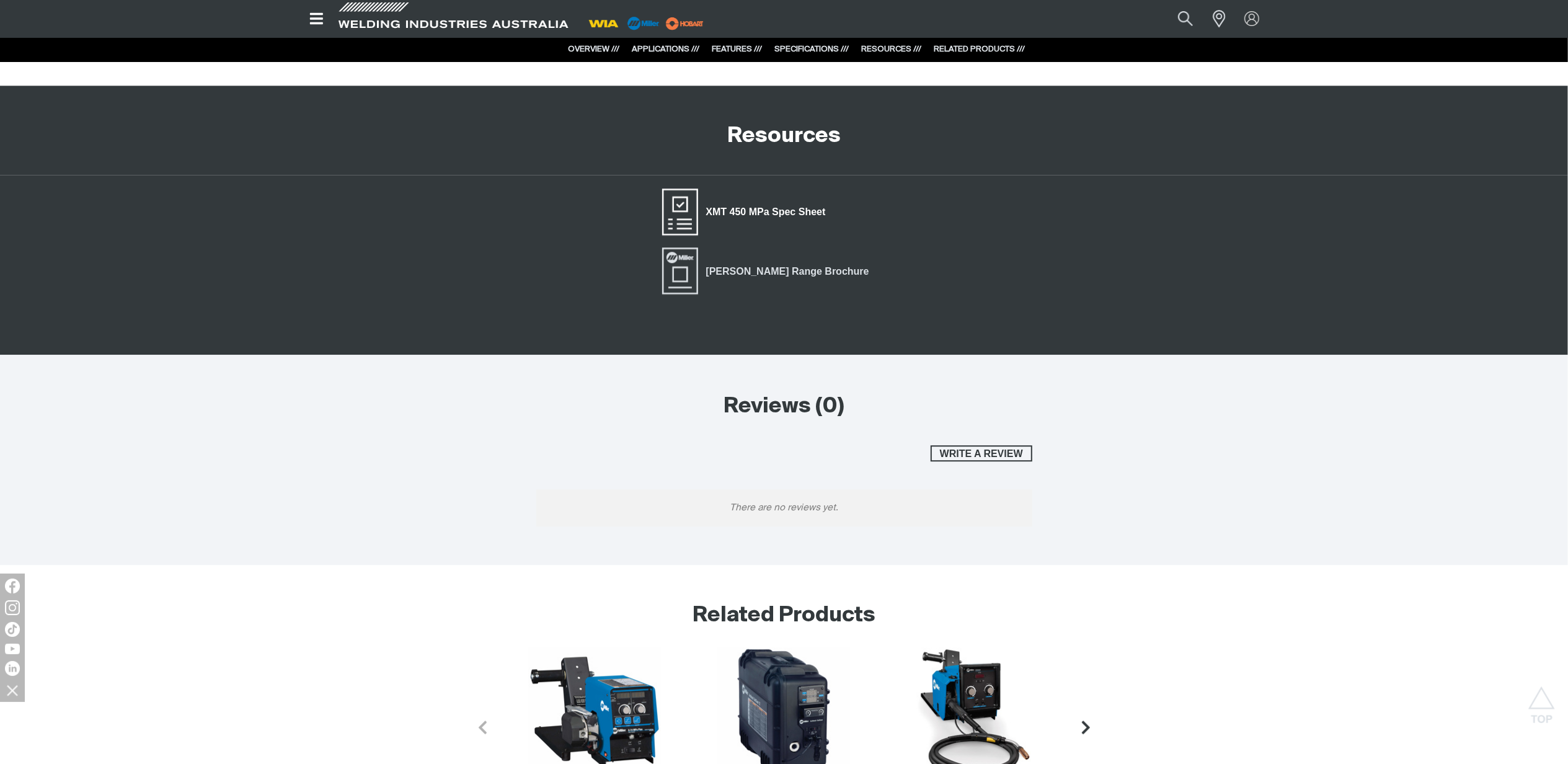
click at [787, 211] on span "XMT 450 MPa Spec Sheet" at bounding box center [766, 212] width 136 height 16
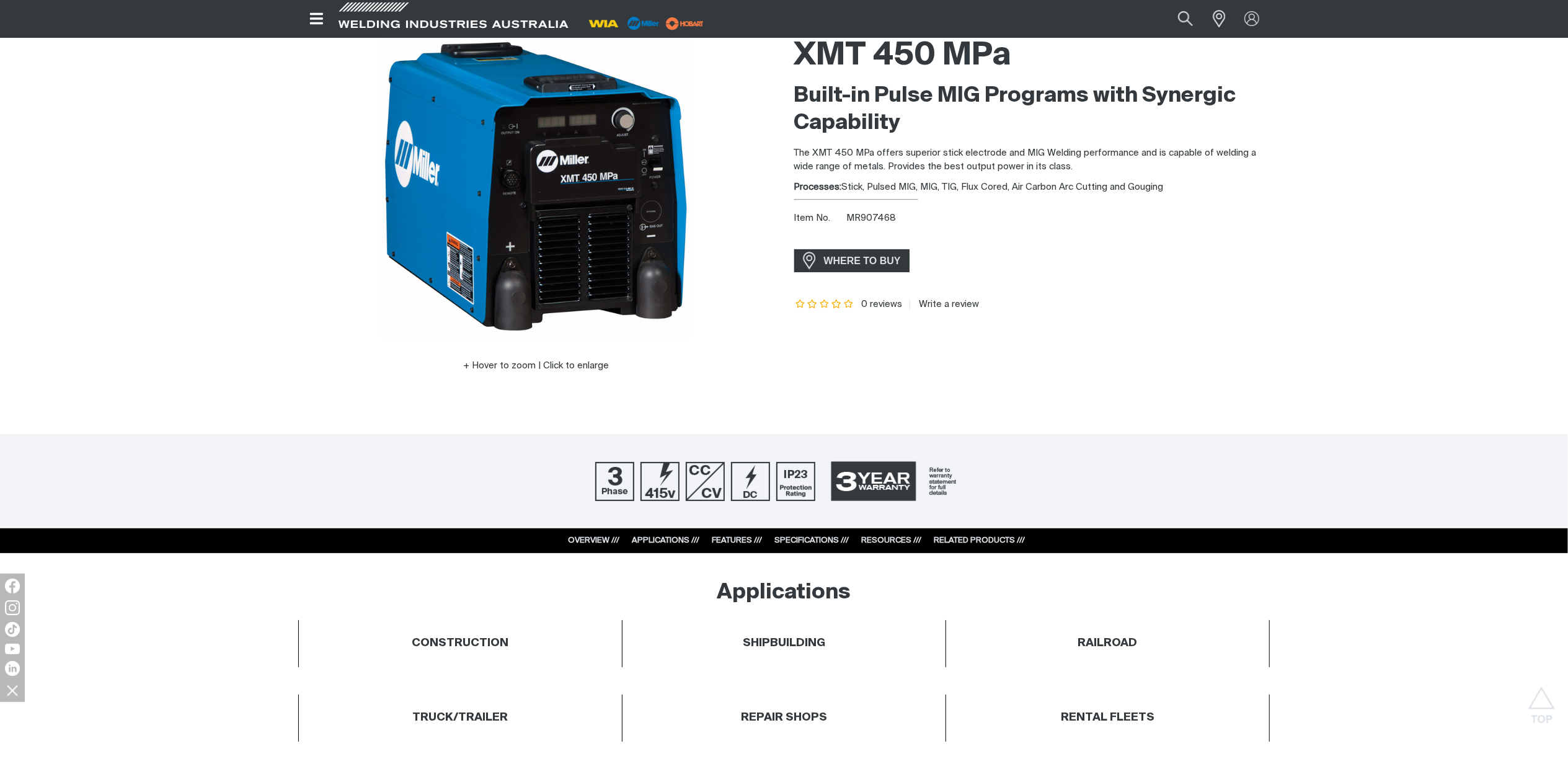
scroll to position [0, 0]
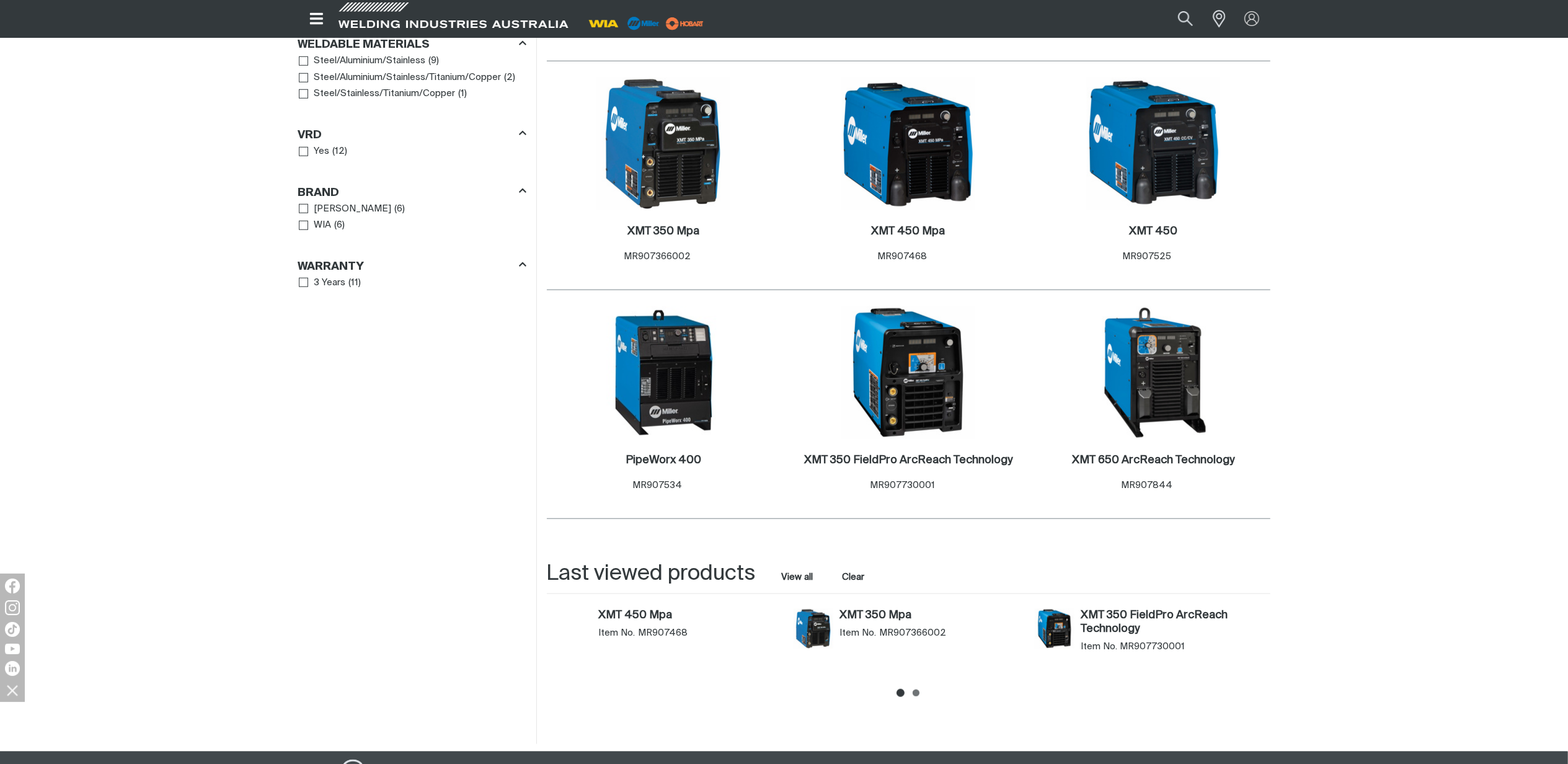
scroll to position [1074, 0]
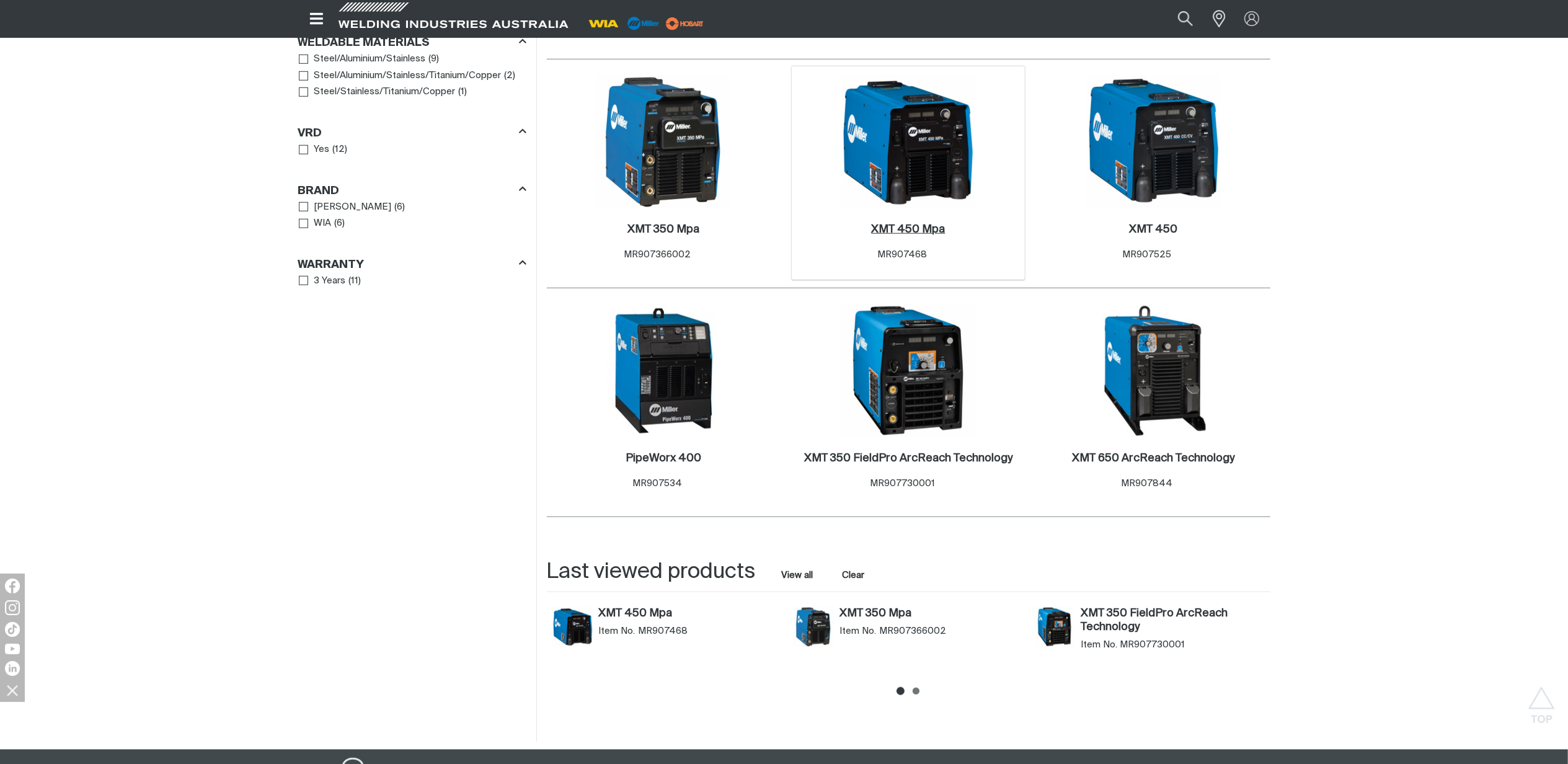
click at [900, 224] on h2 "XMT 450 Mpa ." at bounding box center [908, 229] width 74 height 11
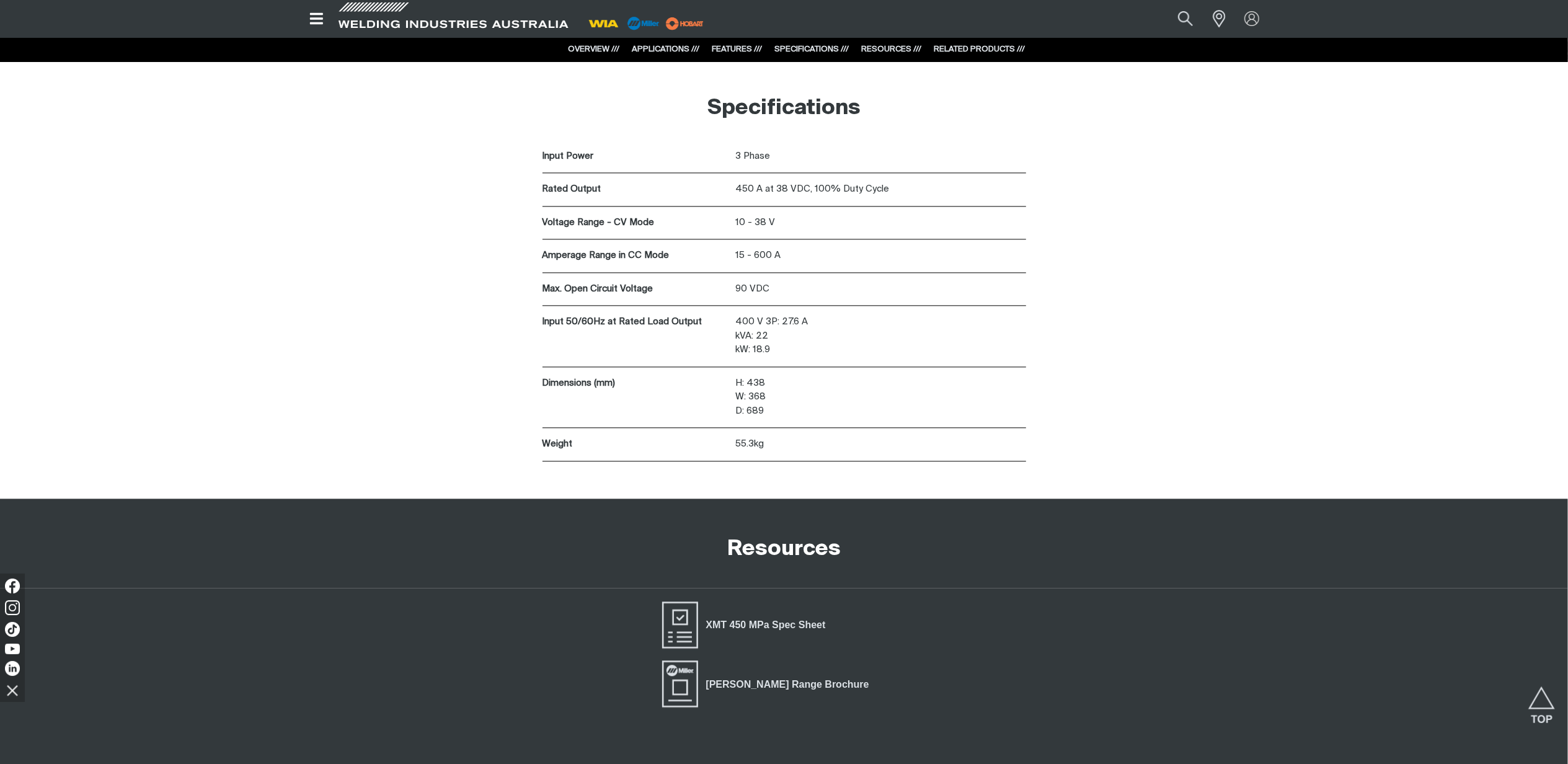
scroll to position [3140, 0]
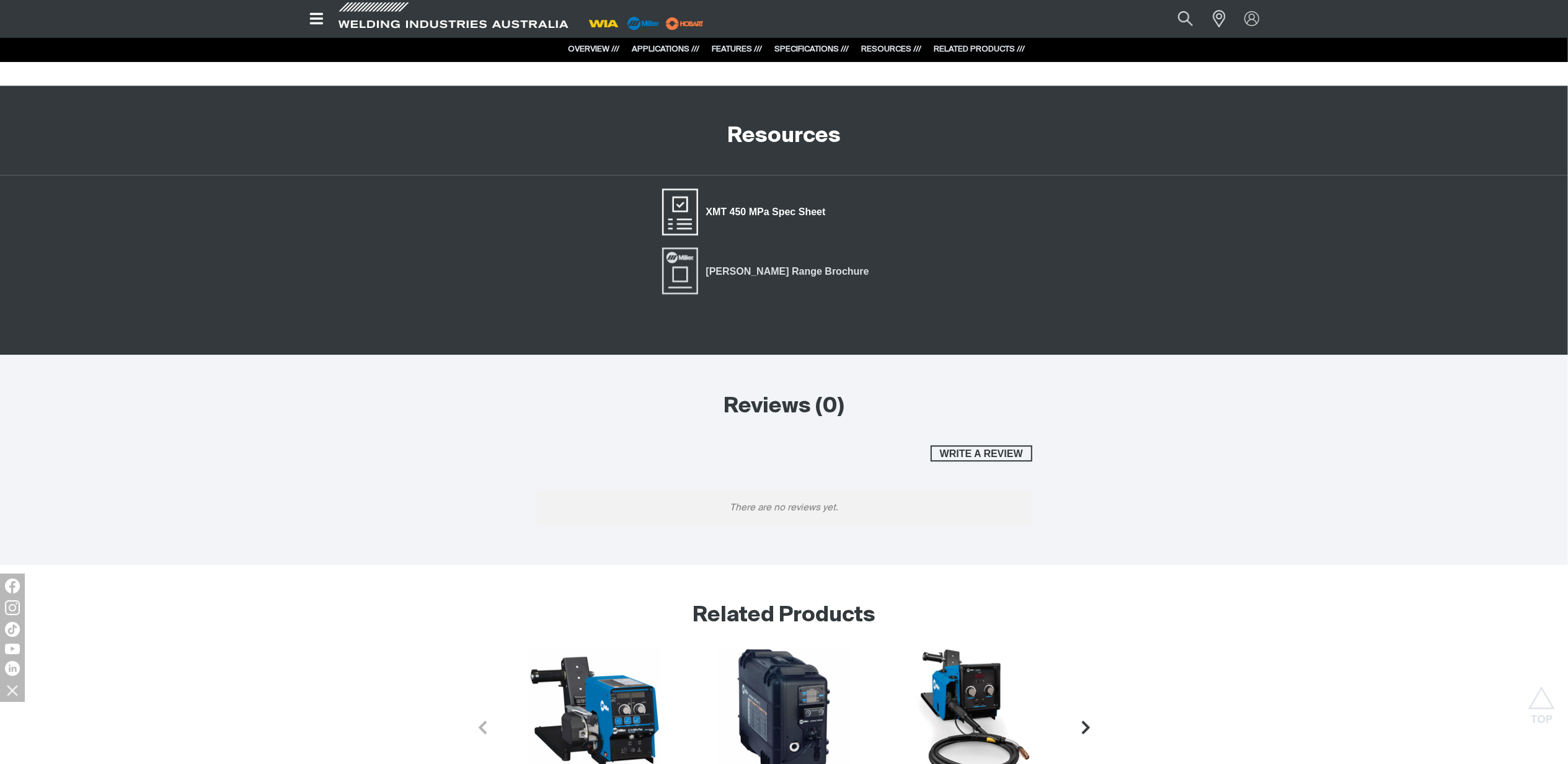
click at [802, 206] on link "XMT 450 MPa Spec Sheet" at bounding box center [747, 212] width 174 height 49
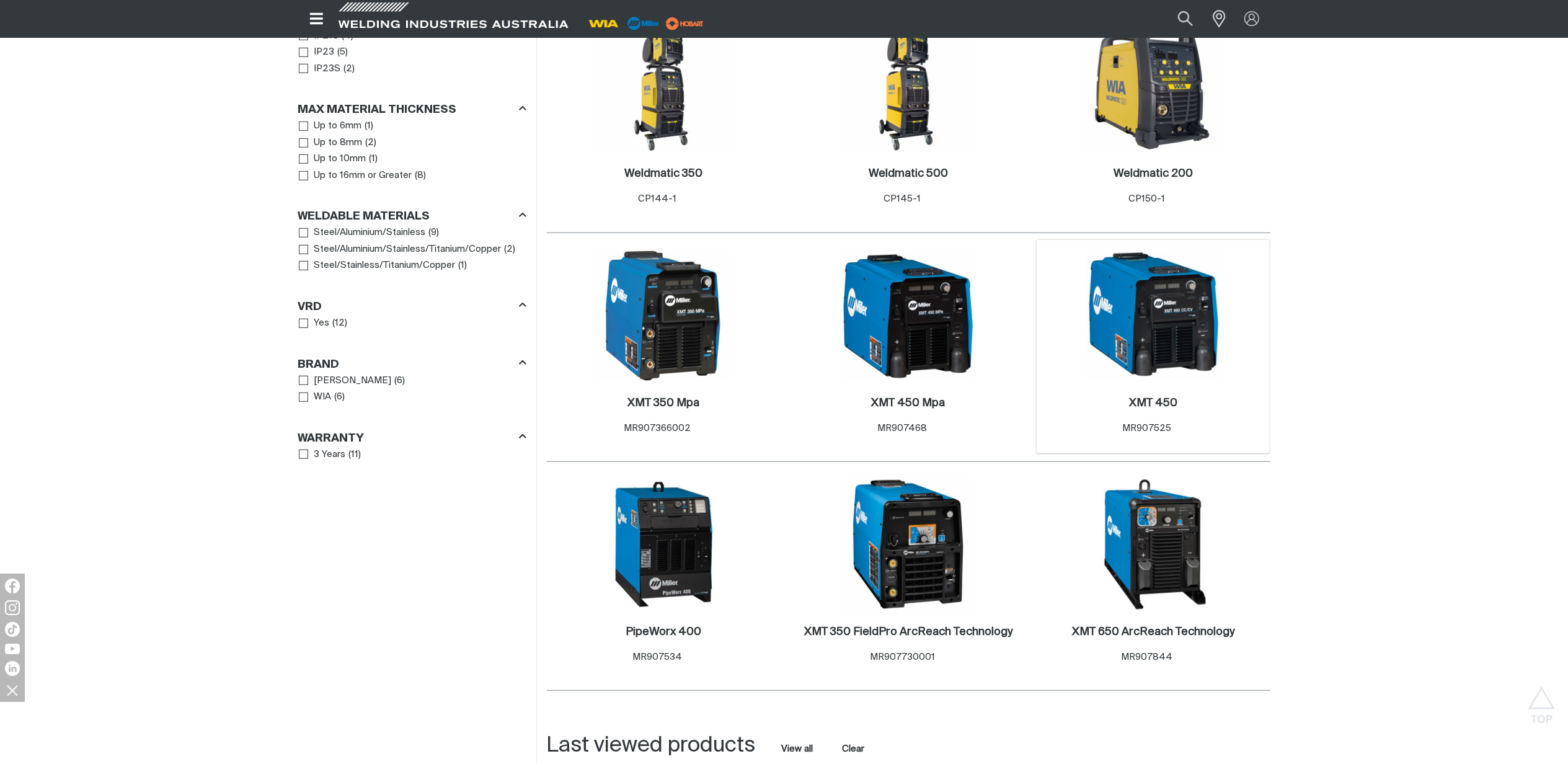
scroll to position [1074, 0]
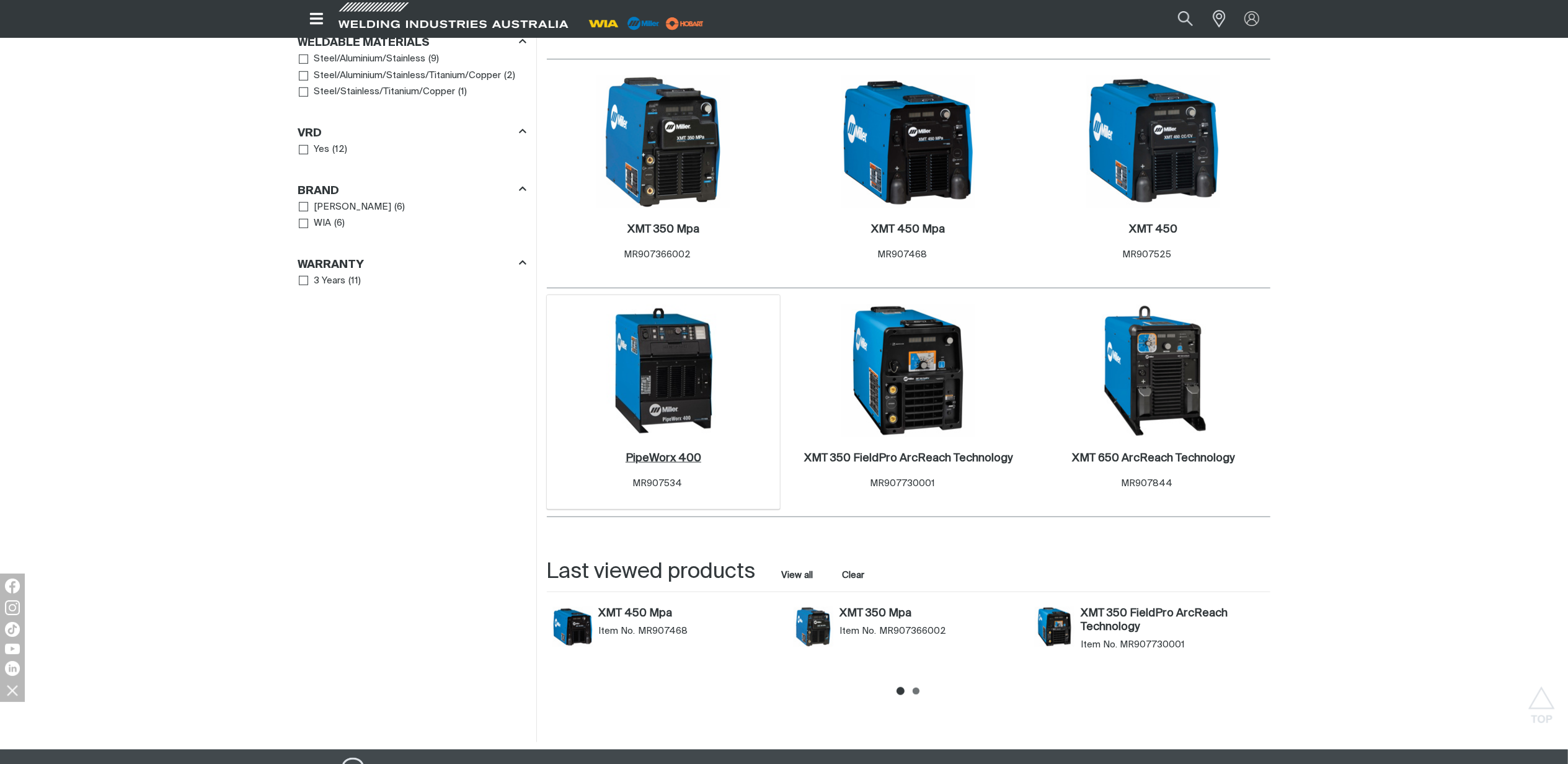
click at [681, 452] on h2 "PipeWorx 400 ." at bounding box center [663, 458] width 75 height 11
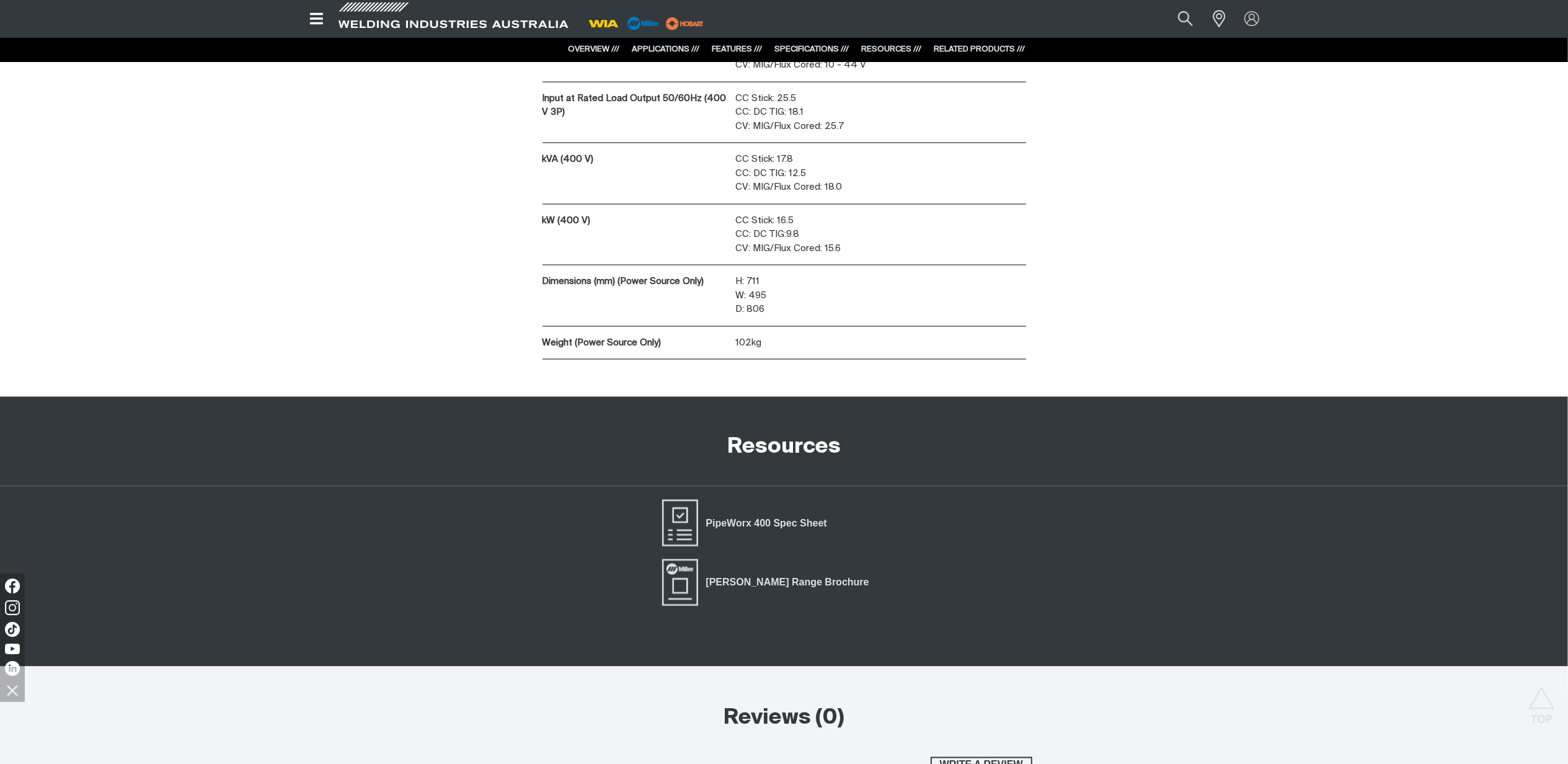
scroll to position [2314, 0]
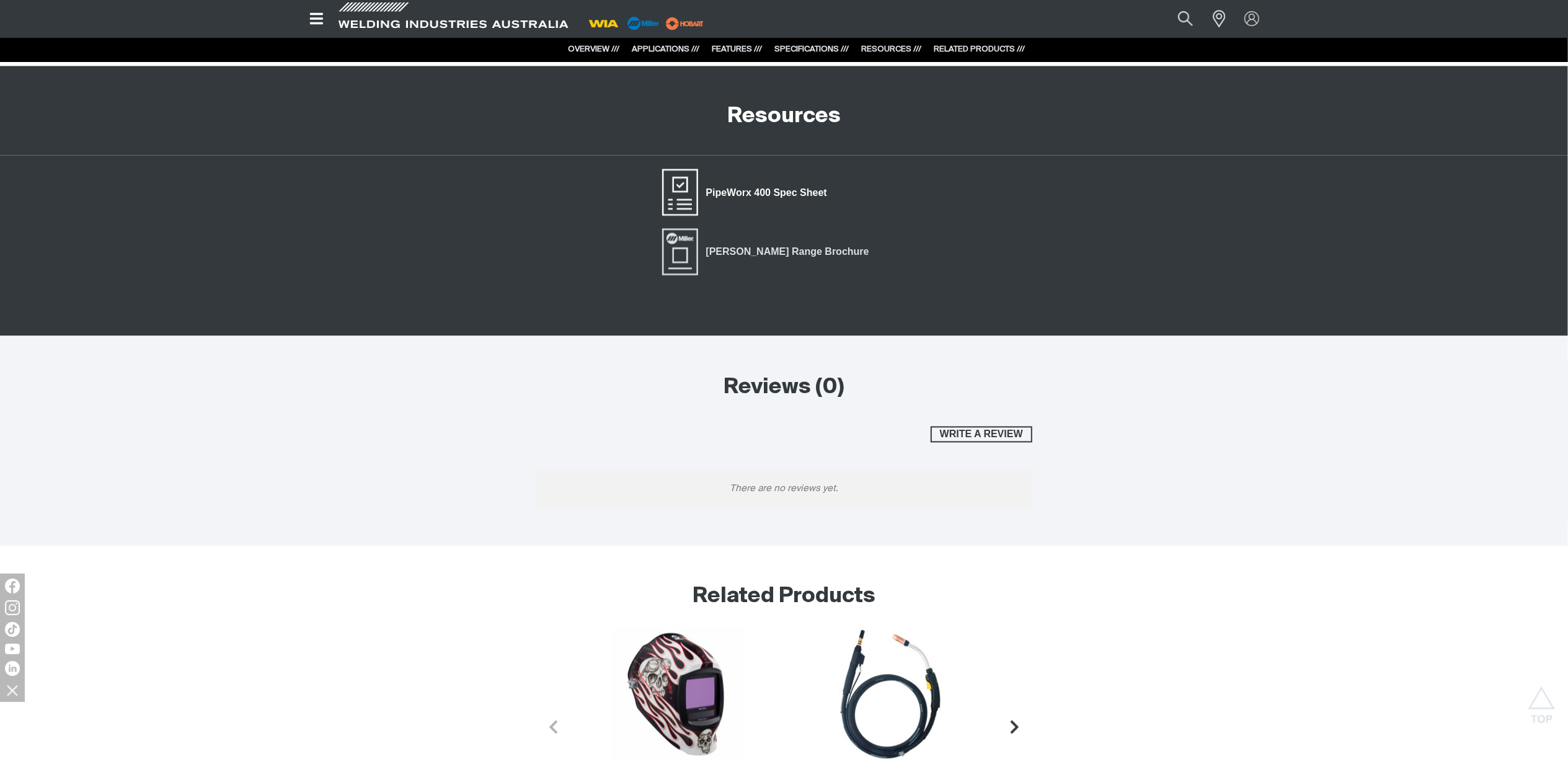
click at [810, 196] on span "PipeWorx 400 Spec Sheet" at bounding box center [766, 194] width 137 height 16
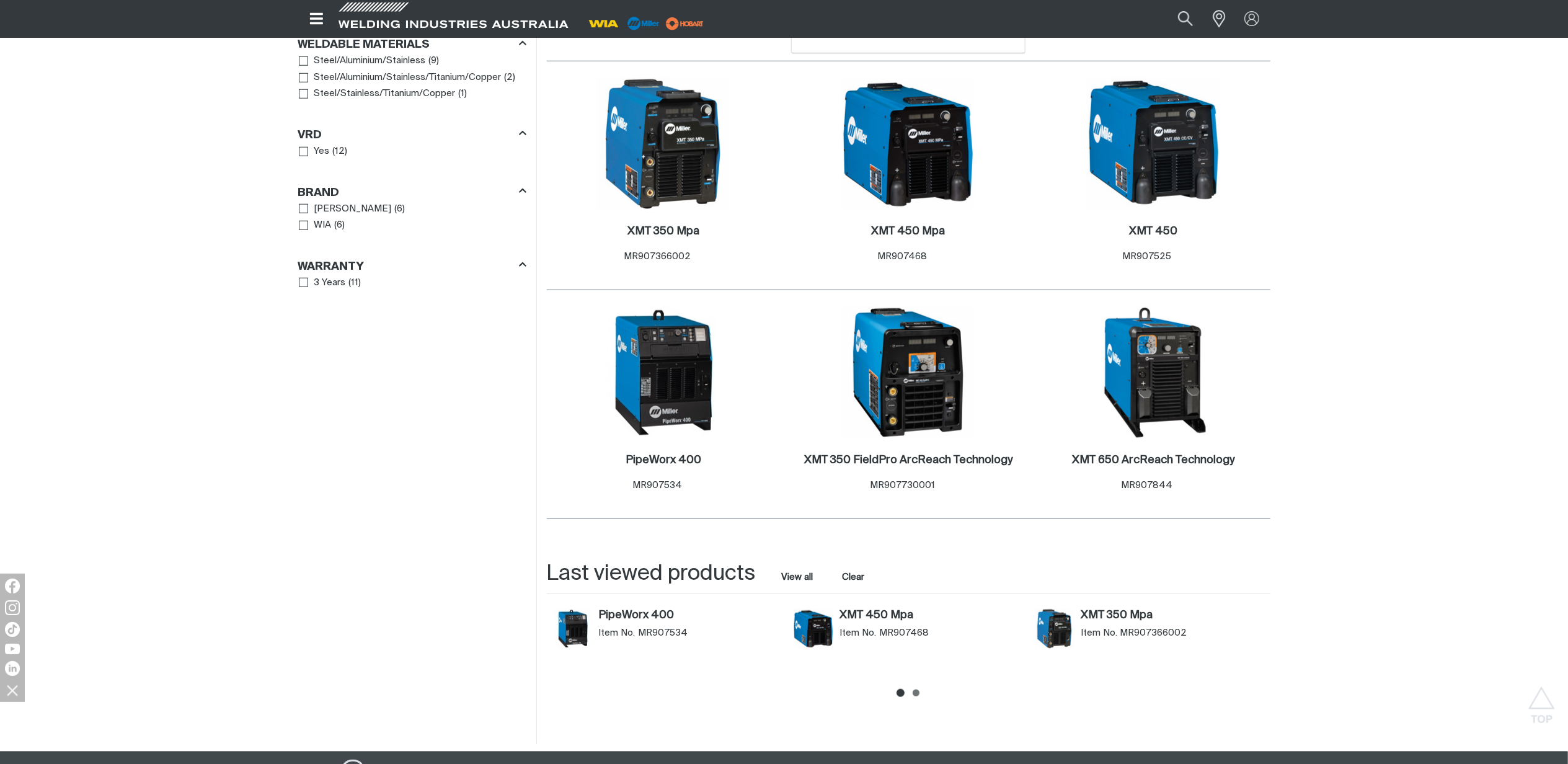
scroll to position [1074, 0]
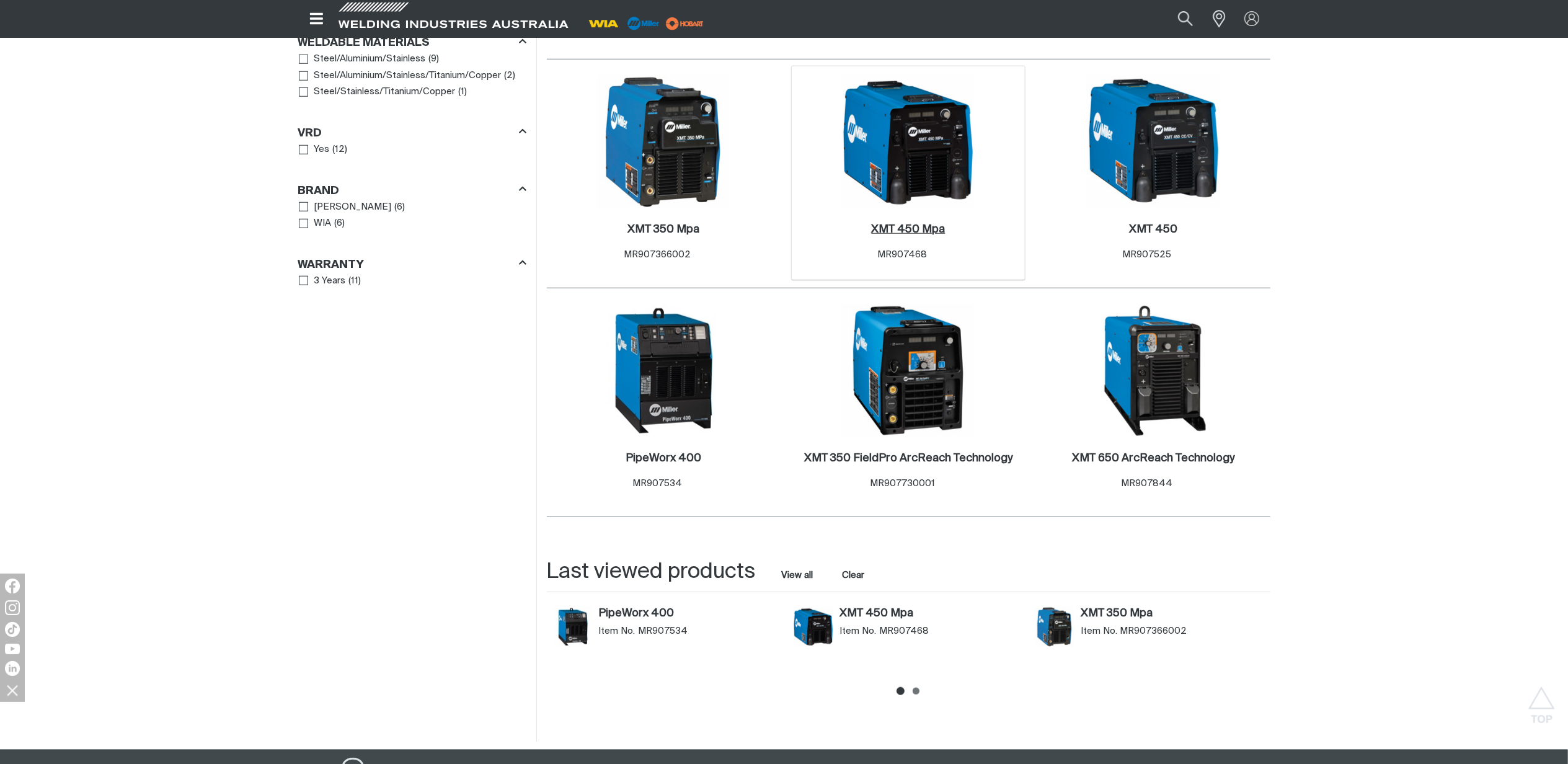
click at [900, 224] on h2 "XMT 450 Mpa ." at bounding box center [908, 229] width 74 height 11
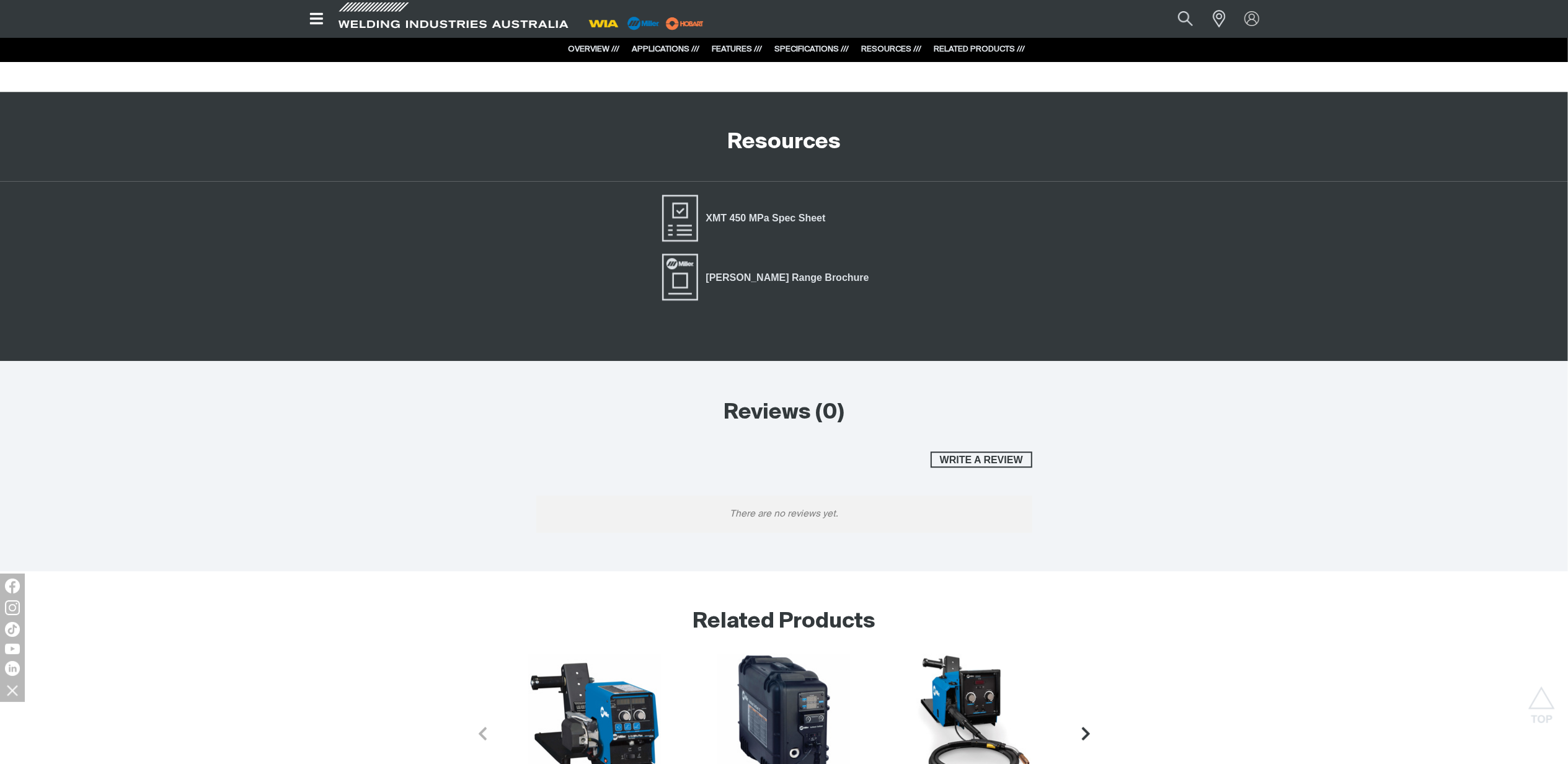
scroll to position [3038, 0]
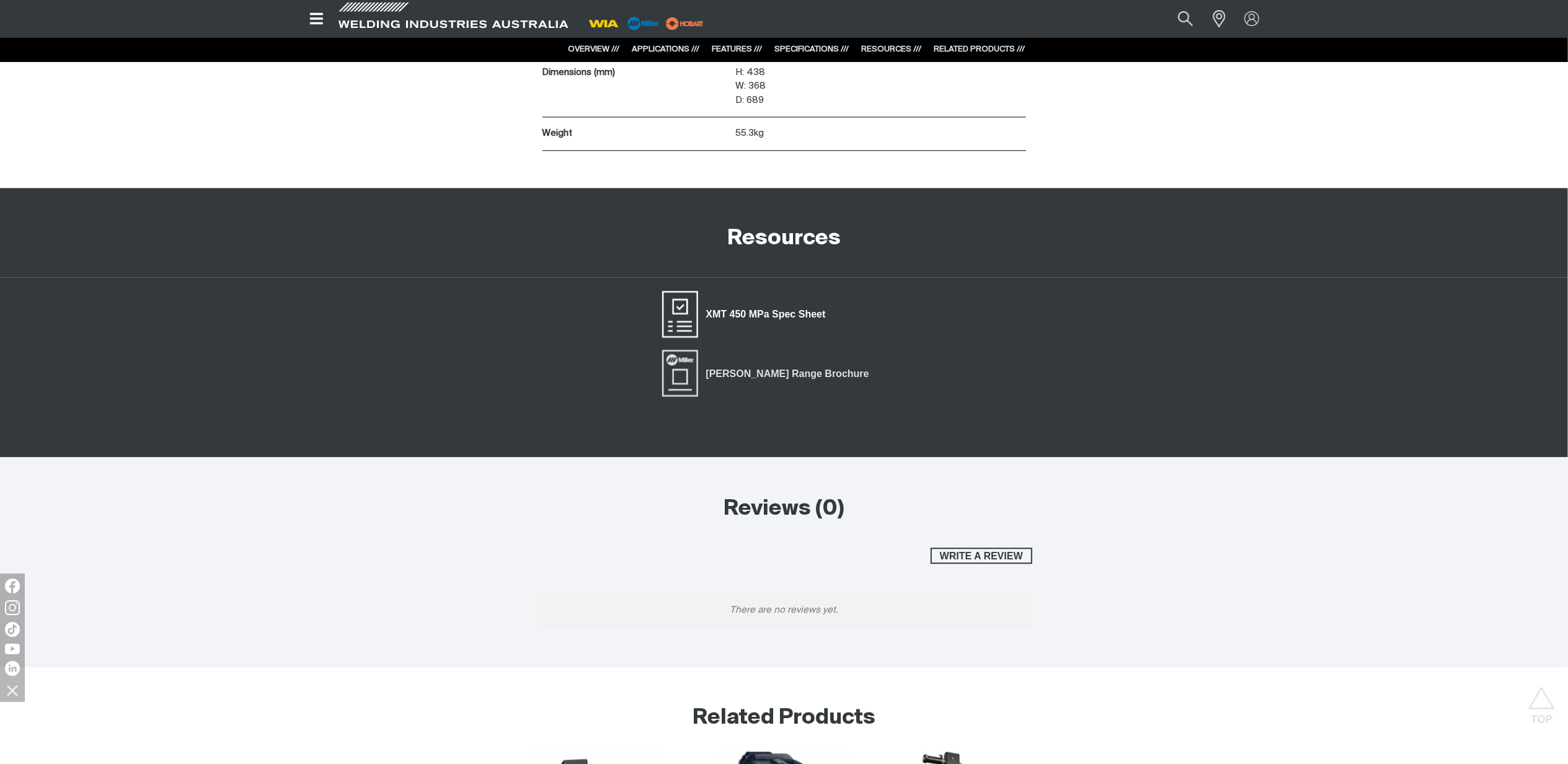
click at [773, 315] on span "XMT 450 MPa Spec Sheet" at bounding box center [766, 314] width 136 height 16
click at [1244, 16] on img at bounding box center [1252, 19] width 18 height 18
click at [1178, 38] on link "Partner Login" at bounding box center [1201, 42] width 136 height 23
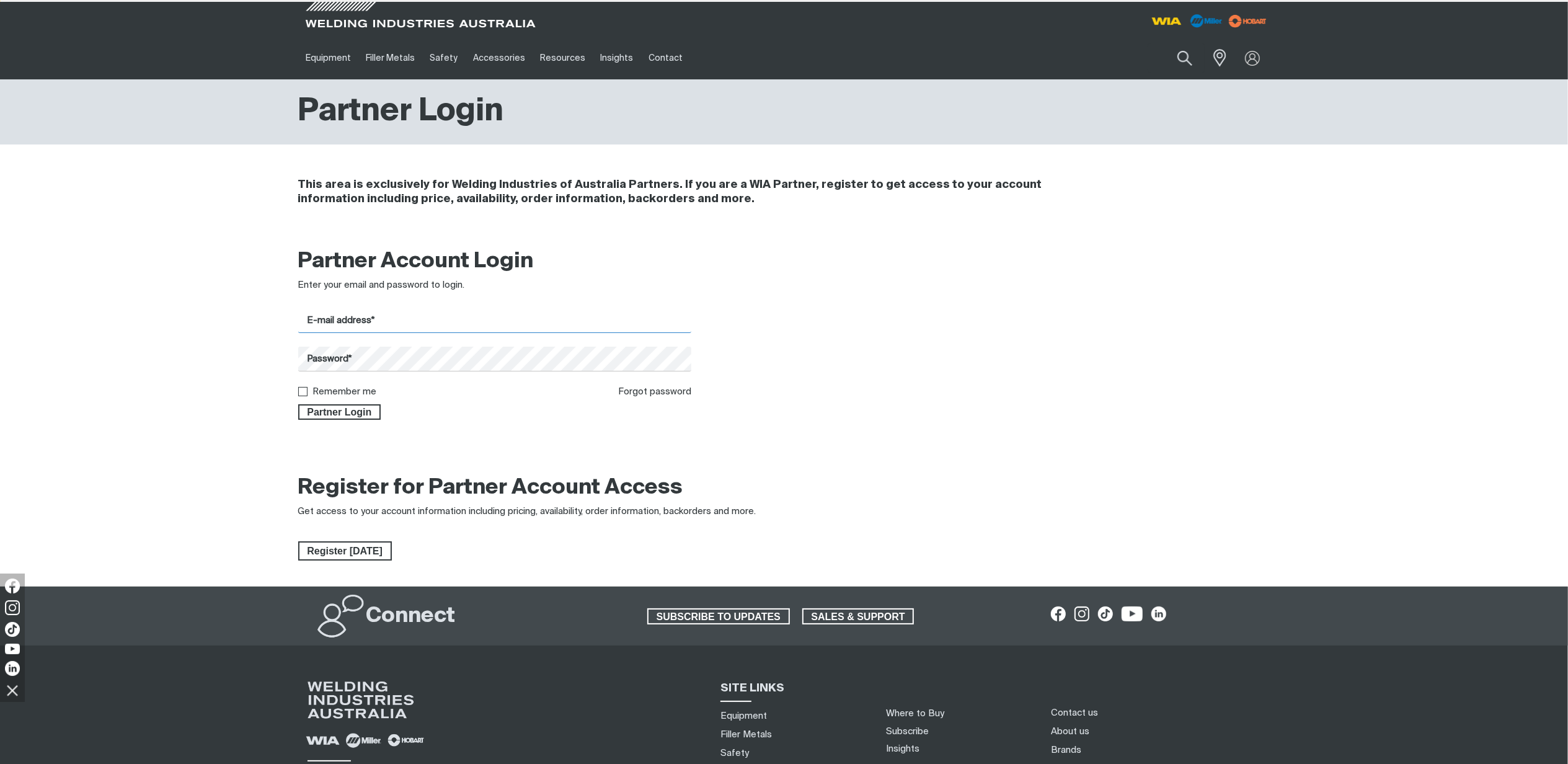
type input "[PERSON_NAME][EMAIL_ADDRESS][PERSON_NAME][DOMAIN_NAME]"
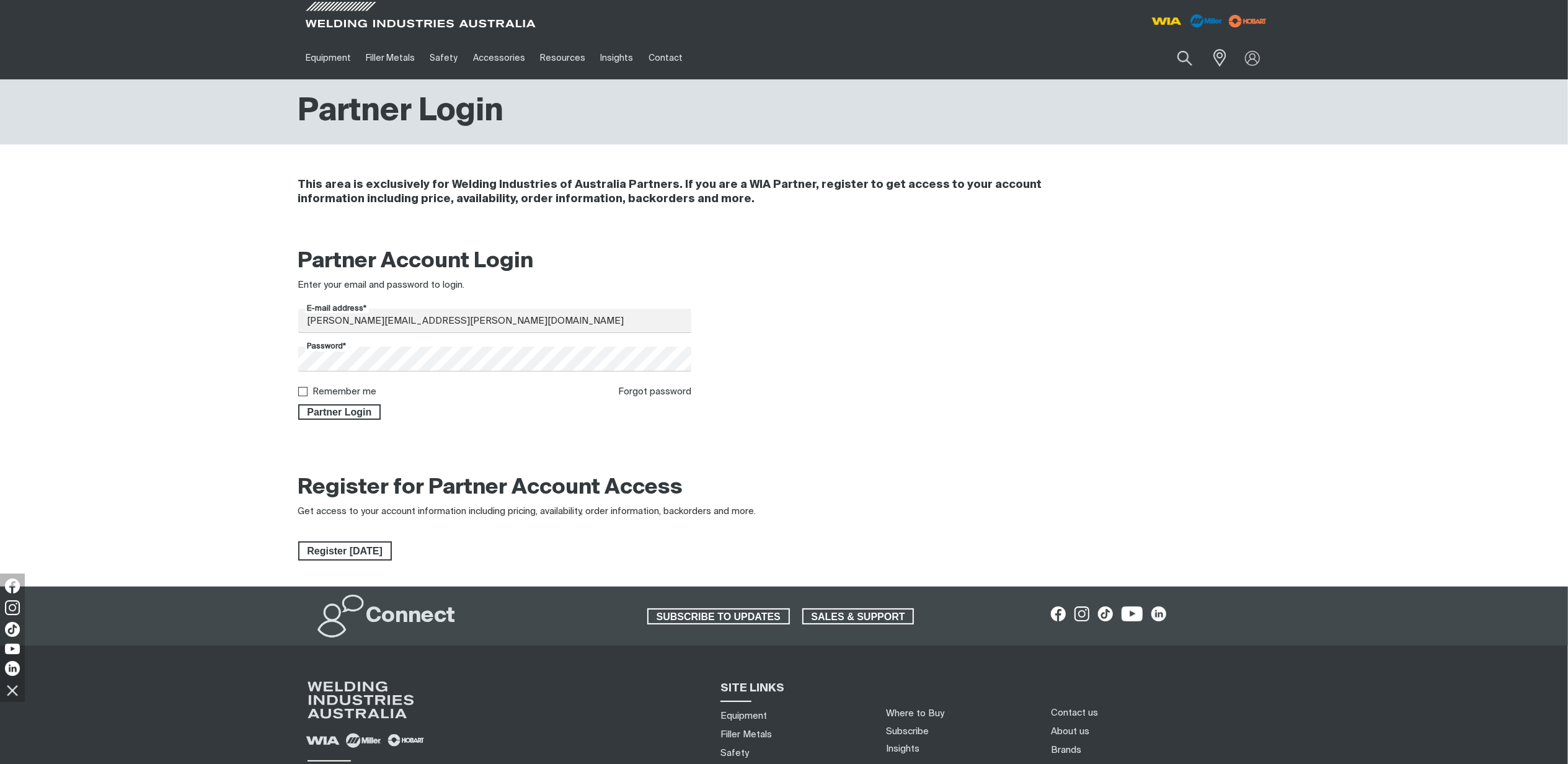
click at [318, 427] on div "Partner Account Login Enter your email and password to login. E-mail address* […" at bounding box center [784, 338] width 992 height 196
click at [325, 417] on span "Partner Login" at bounding box center [340, 412] width 81 height 16
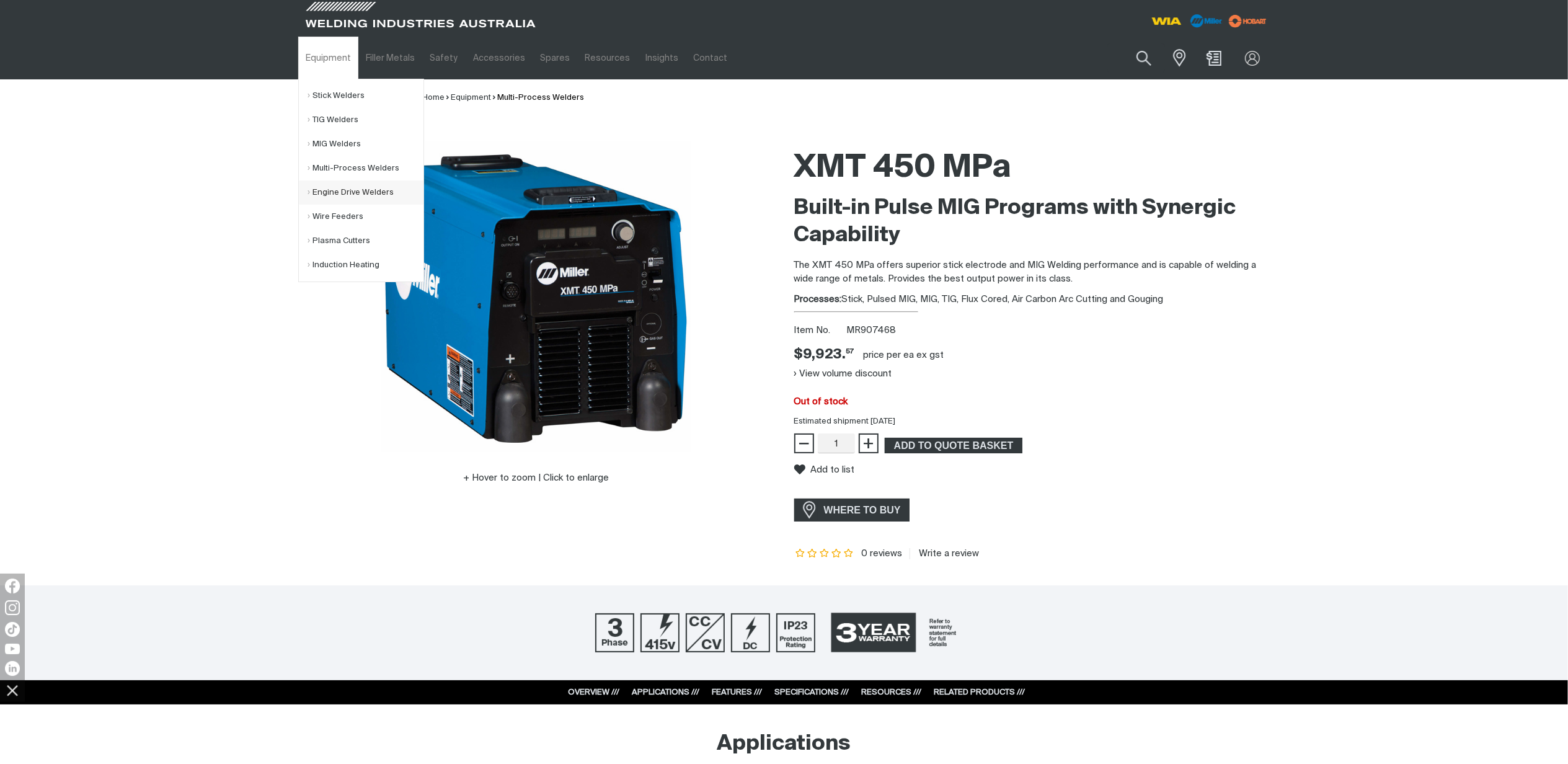
click at [333, 189] on link "Engine Drive Welders" at bounding box center [366, 192] width 115 height 24
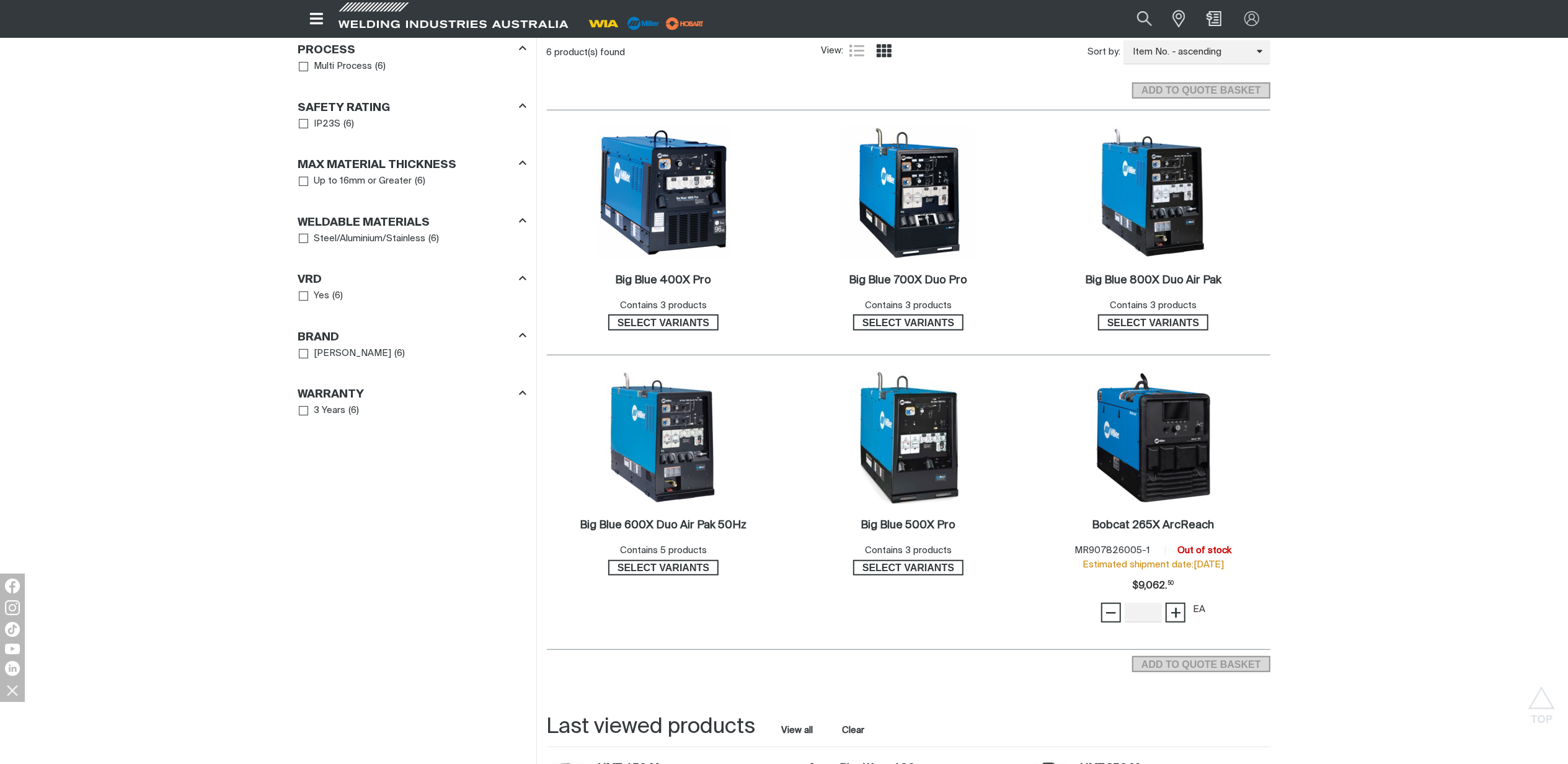
scroll to position [661, 0]
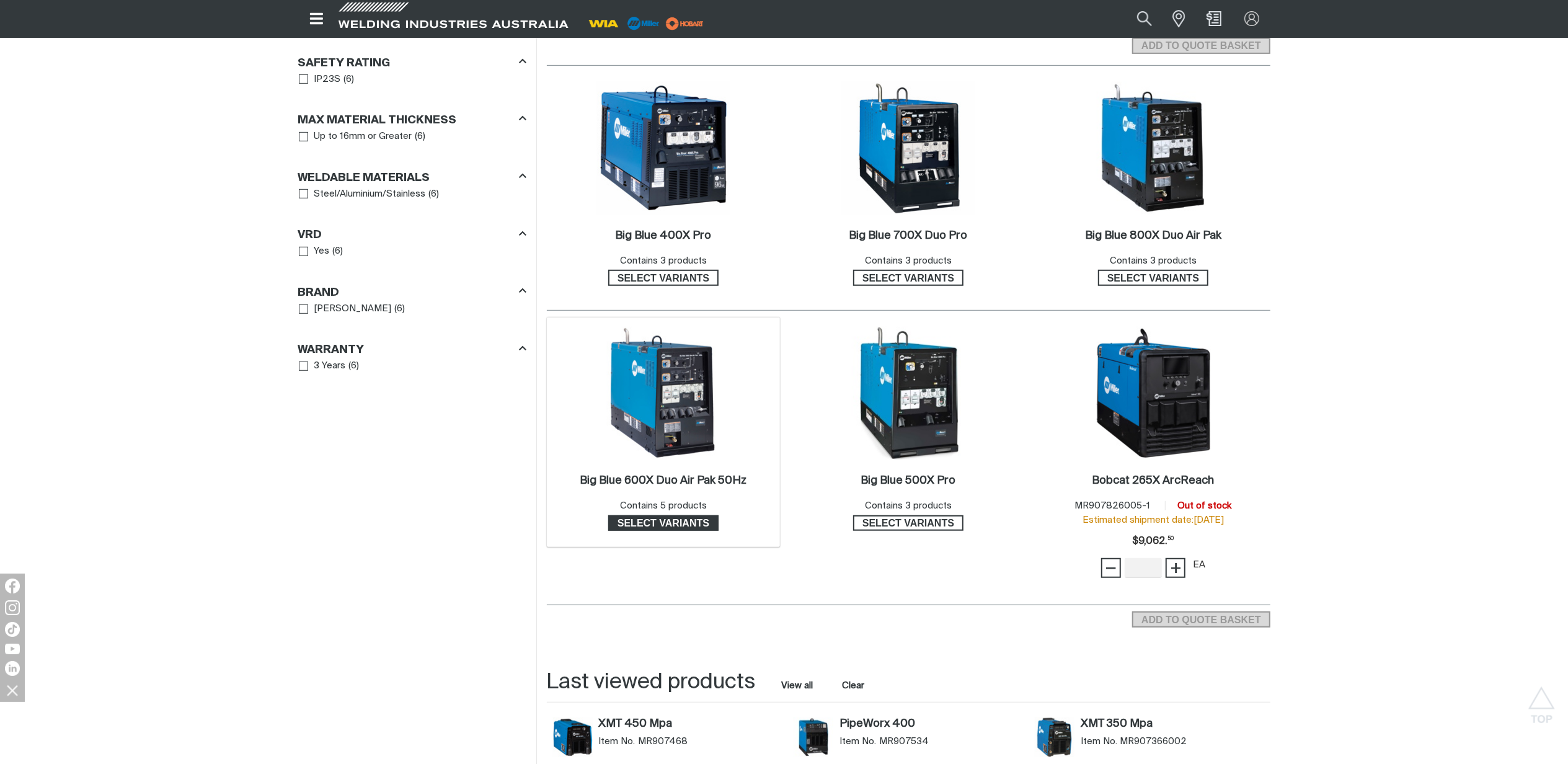
click at [663, 520] on span "Select variants" at bounding box center [664, 523] width 108 height 16
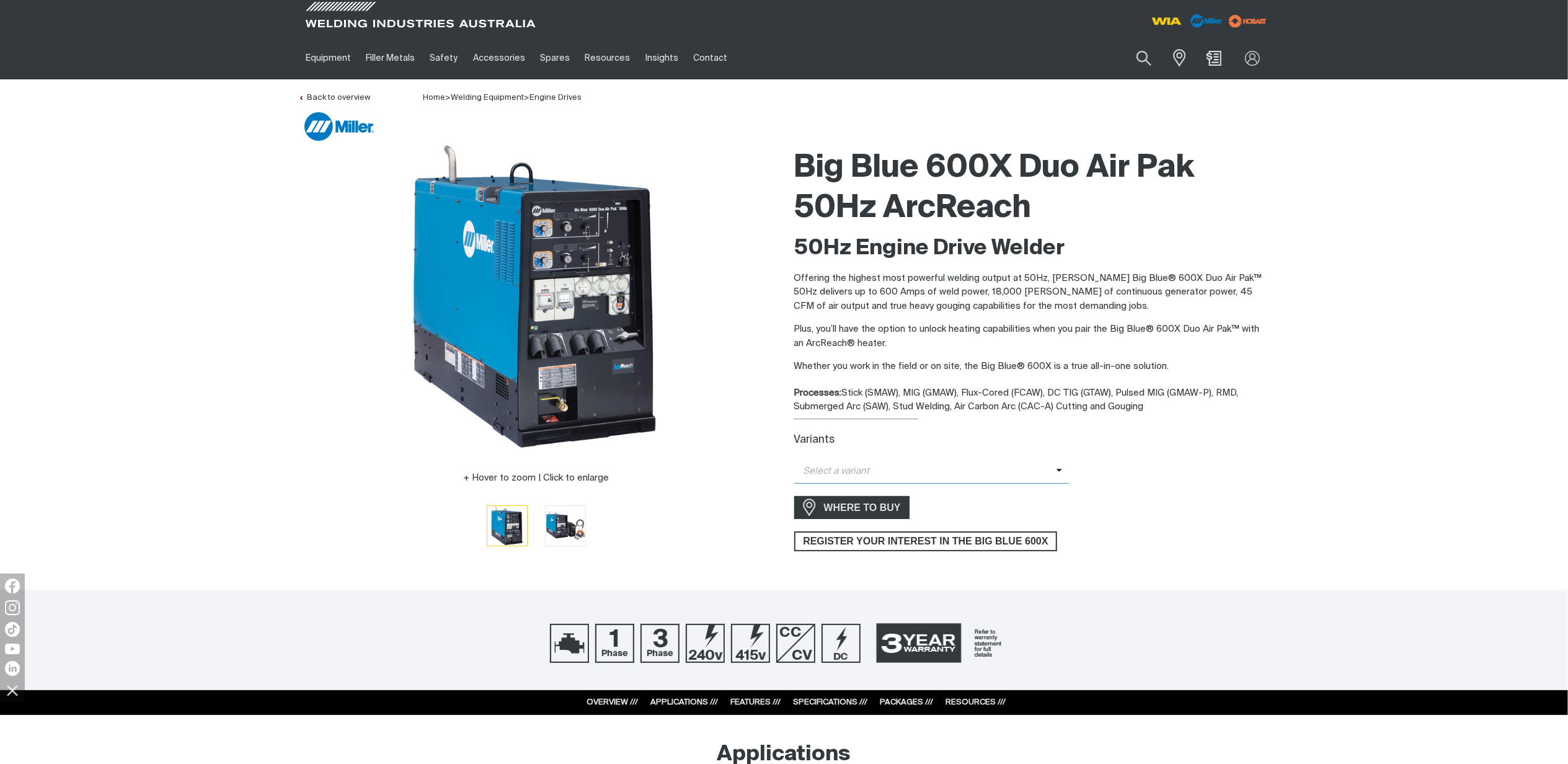
click at [1017, 466] on span "Select a variant" at bounding box center [925, 471] width 262 height 14
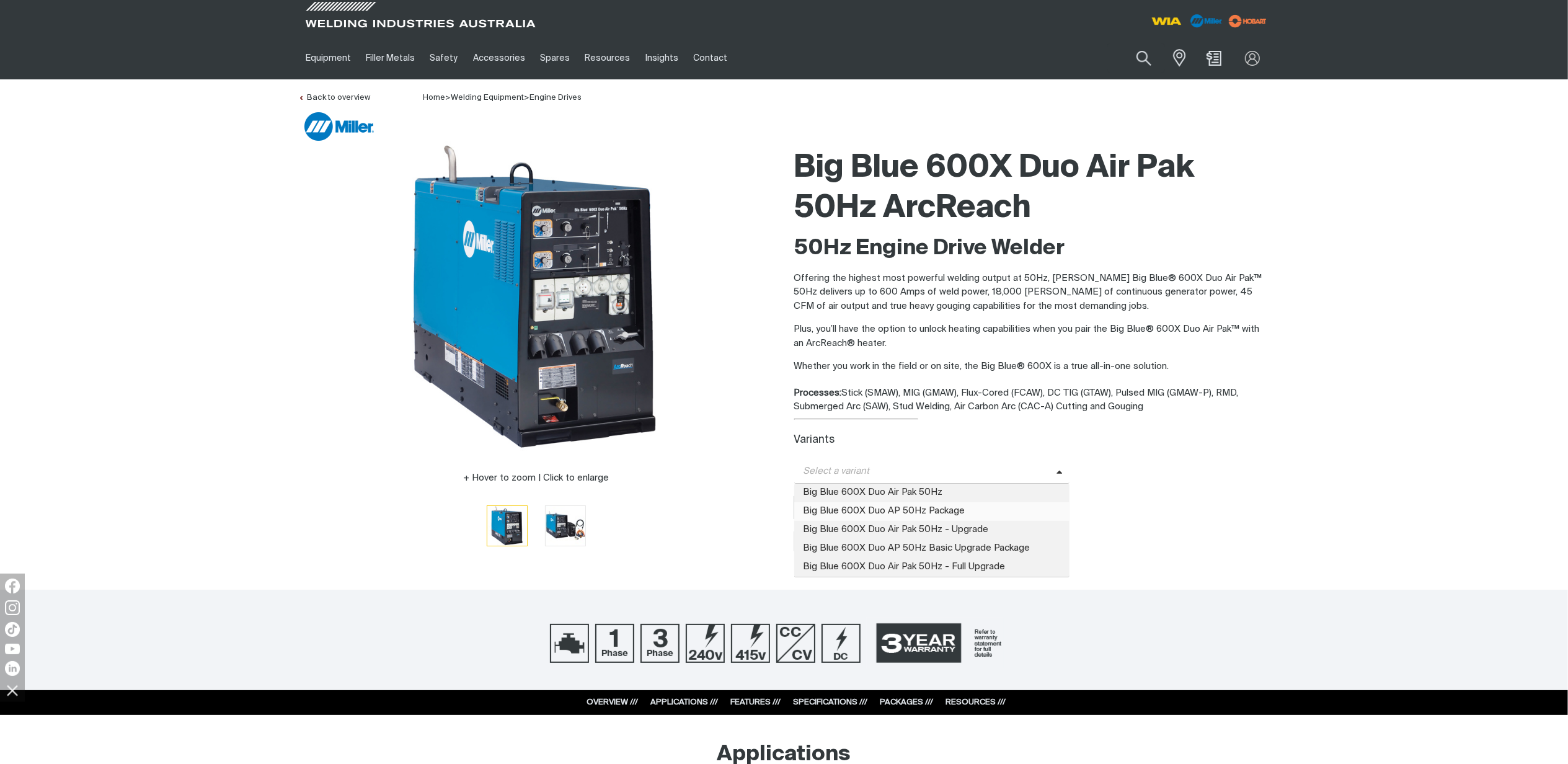
click at [976, 512] on span "Big Blue 600X Duo AP 50Hz Package" at bounding box center [932, 511] width 276 height 19
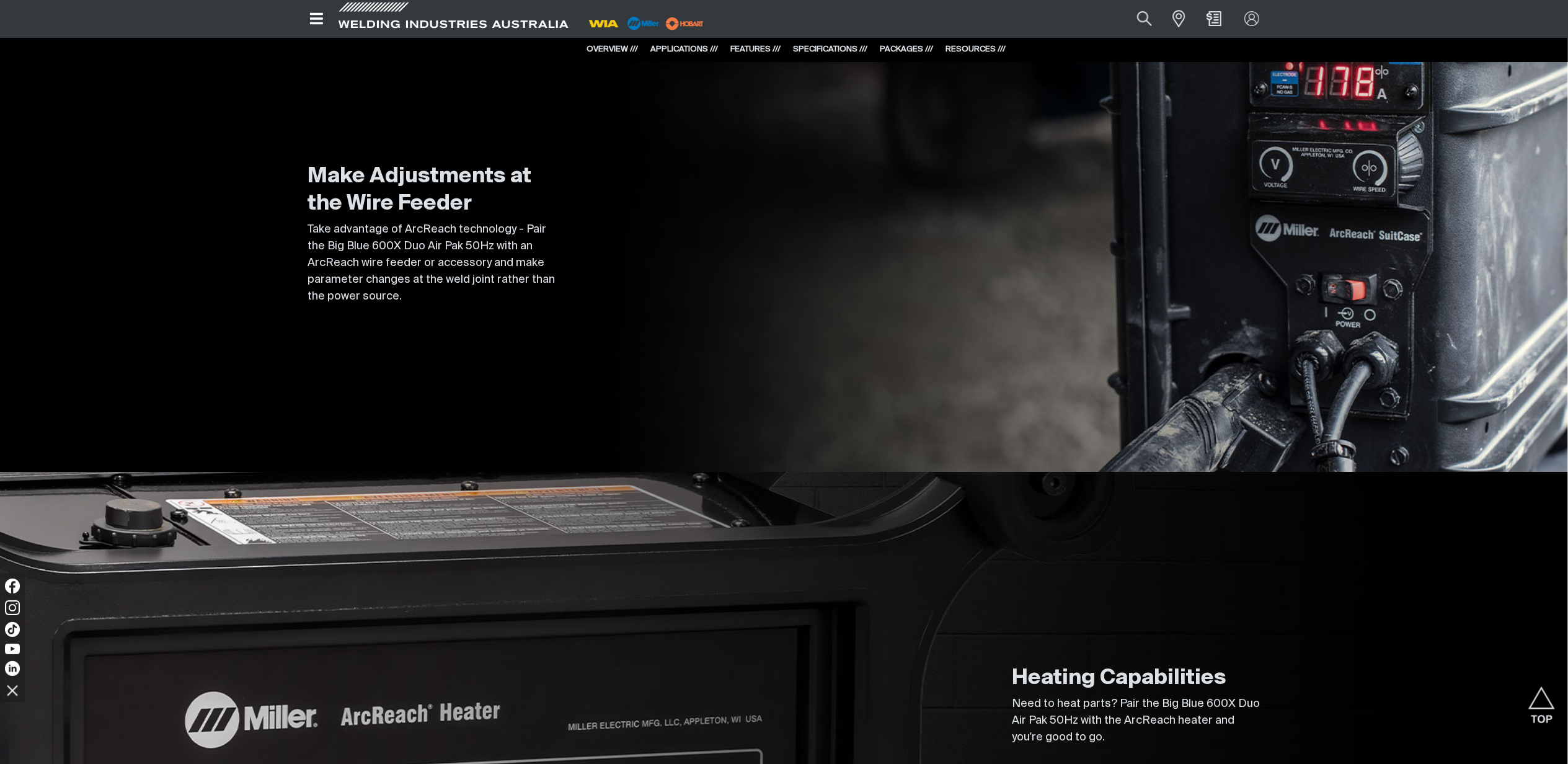
scroll to position [4539, 0]
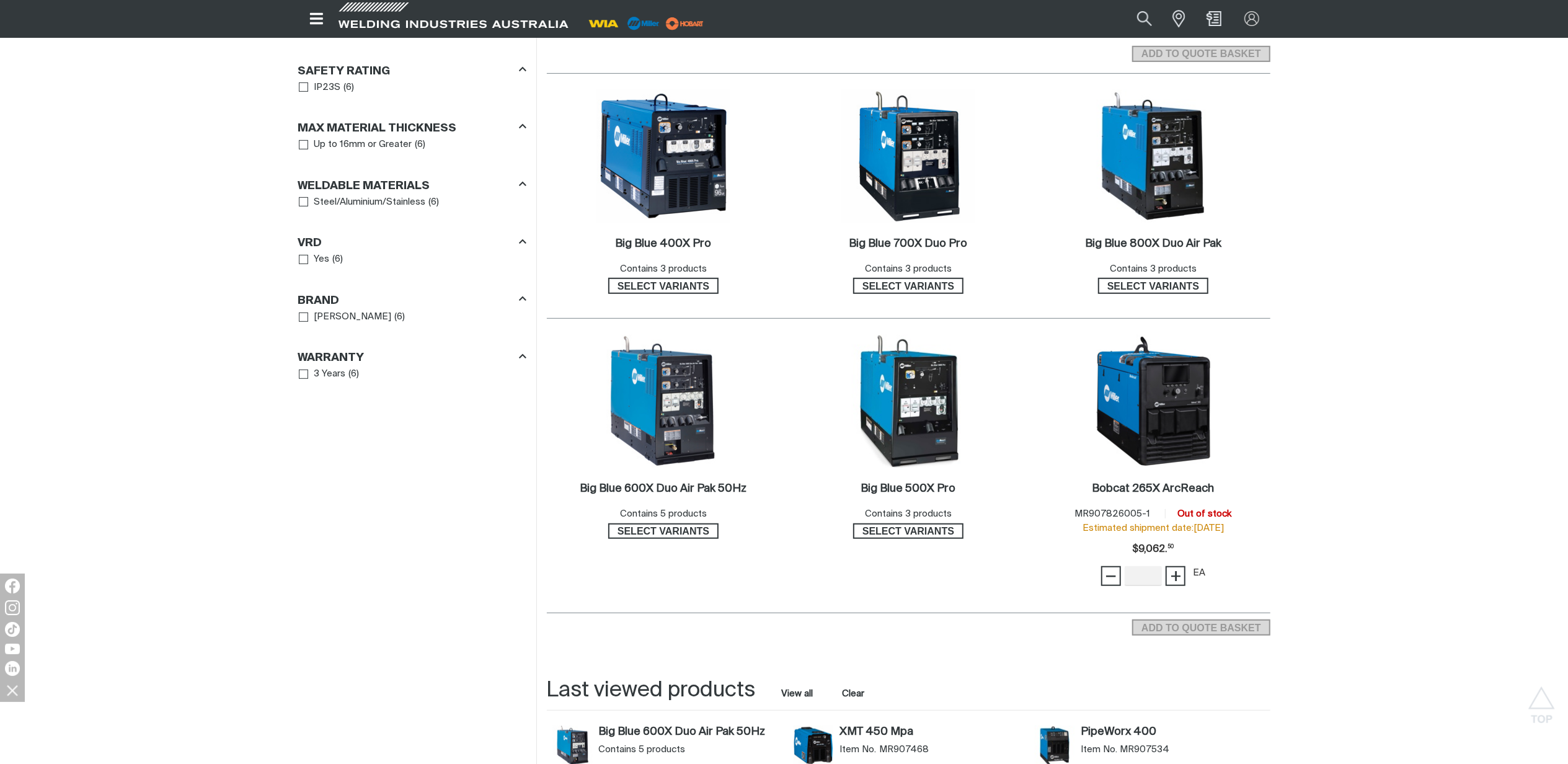
scroll to position [661, 0]
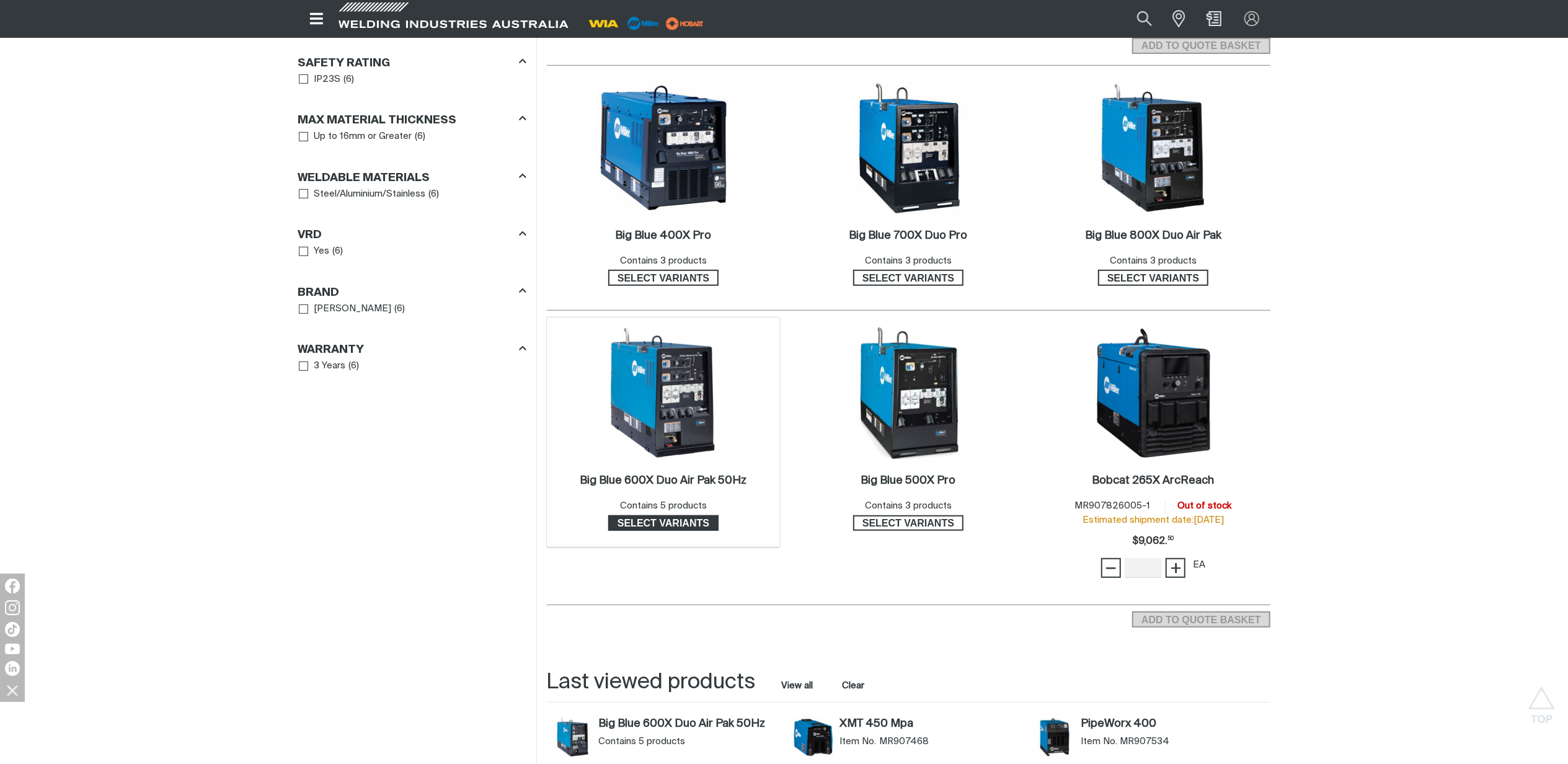
click at [676, 521] on span "Select variants" at bounding box center [664, 523] width 108 height 16
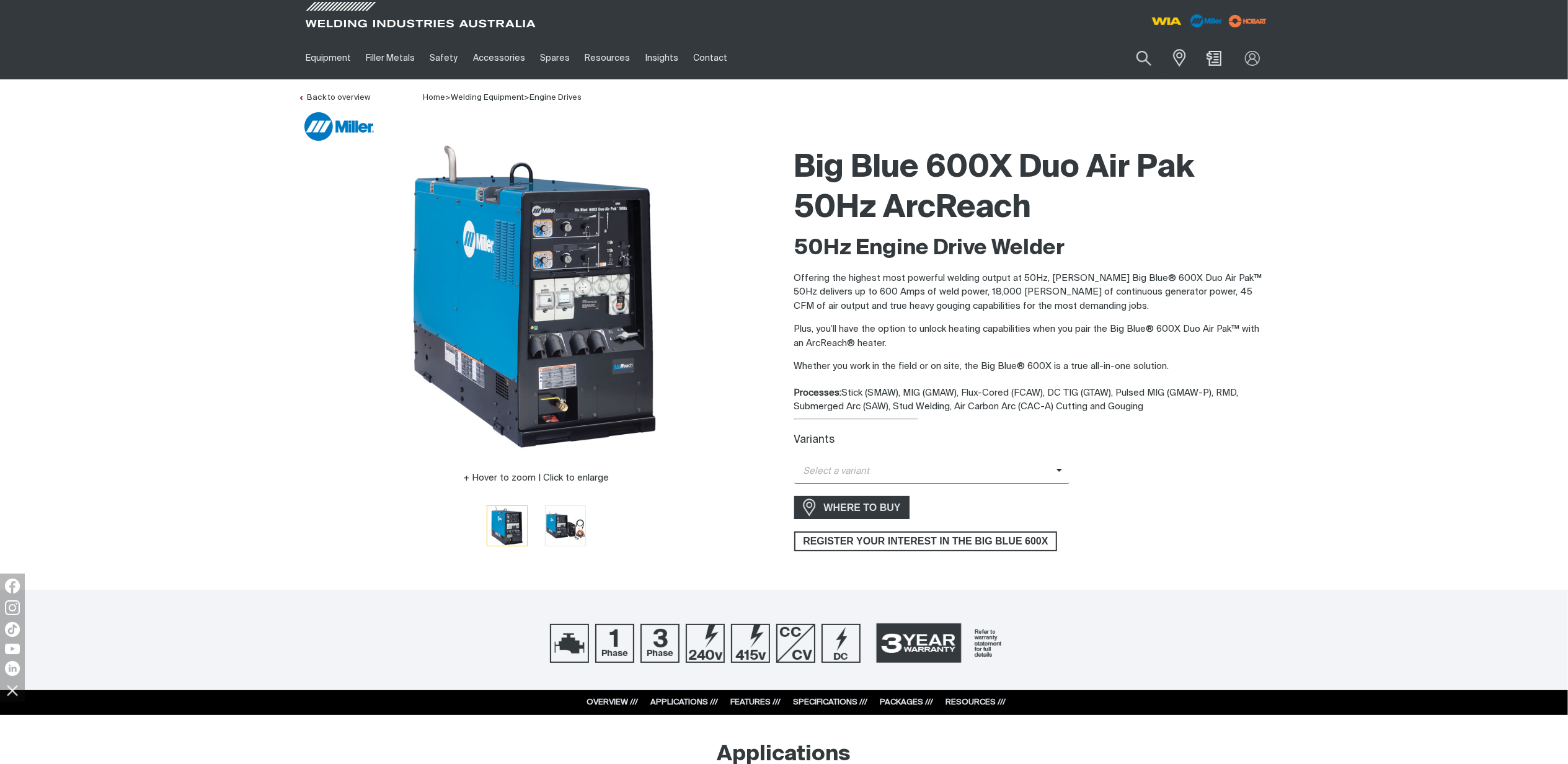
click at [1038, 467] on span "Select a variant" at bounding box center [925, 471] width 262 height 14
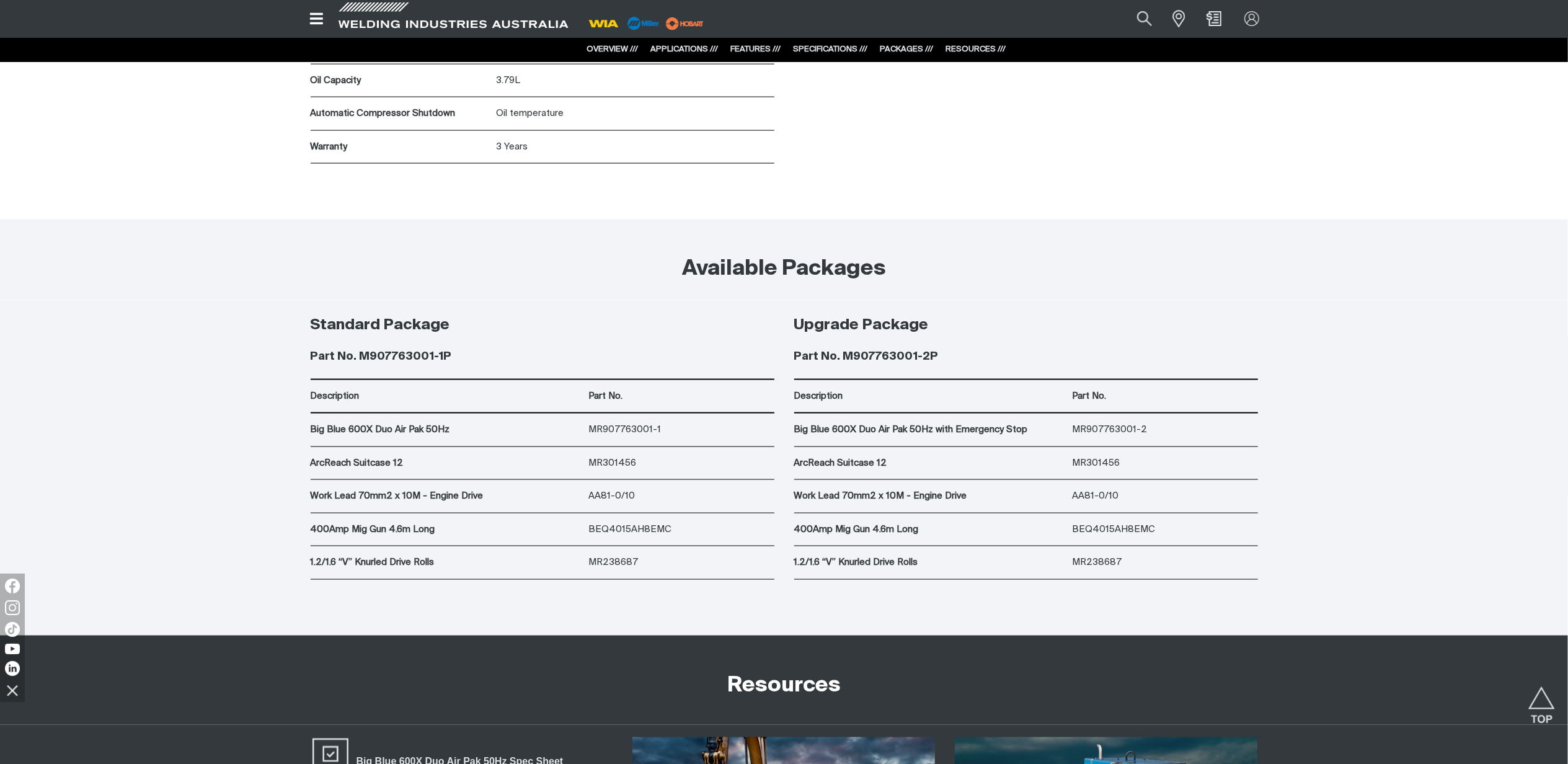
scroll to position [6529, 0]
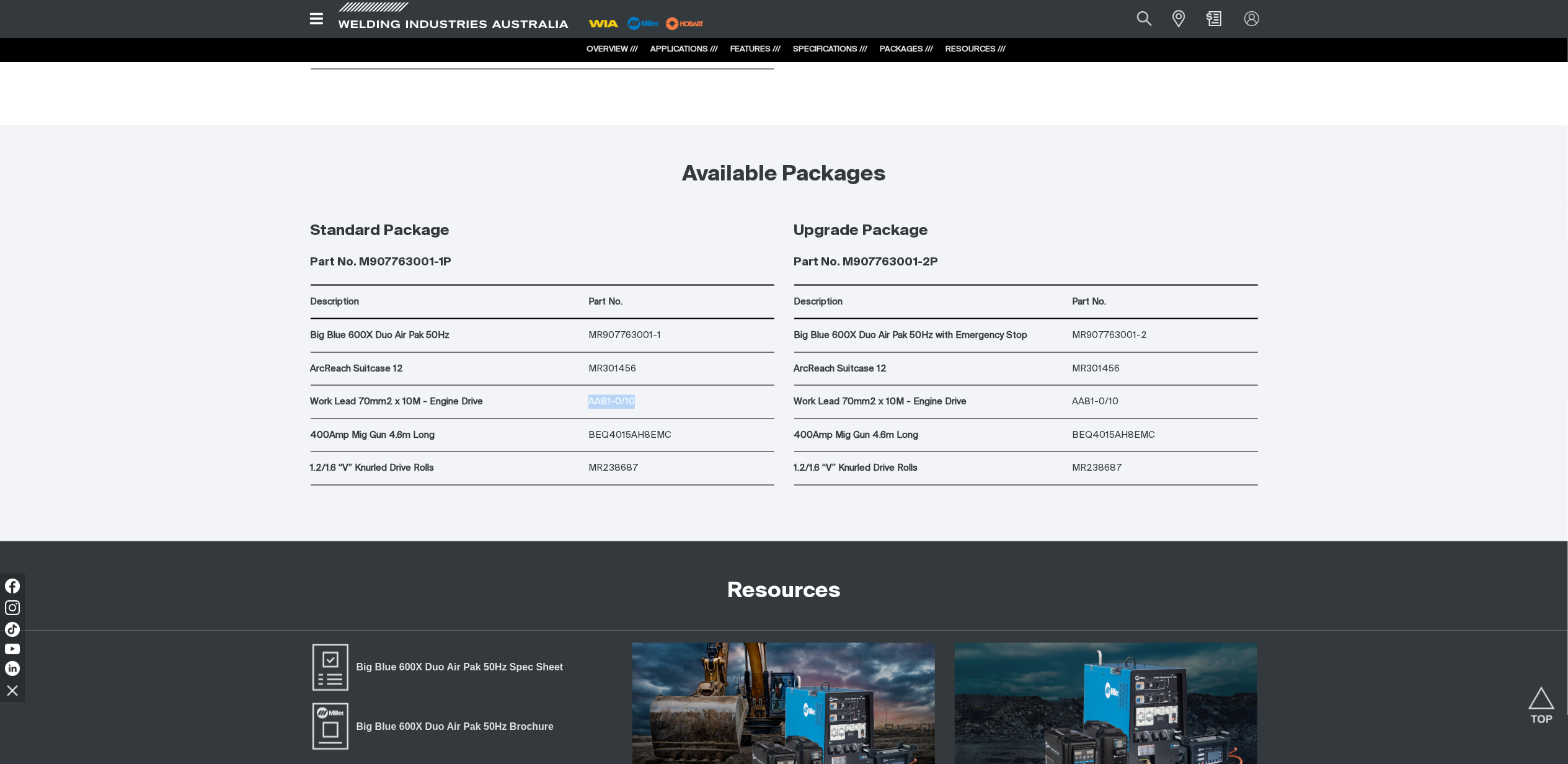
drag, startPoint x: 635, startPoint y: 400, endPoint x: 586, endPoint y: 400, distance: 49.0
click at [586, 400] on div "Work Lead 70mm2 x 10M - Engine Drive AA81-0/10" at bounding box center [542, 402] width 464 height 33
copy div "AA81-0/10"
click at [682, 423] on div "BEQ4015AH8EMC" at bounding box center [682, 435] width 186 height 33
drag, startPoint x: 453, startPoint y: 264, endPoint x: 360, endPoint y: 264, distance: 93.0
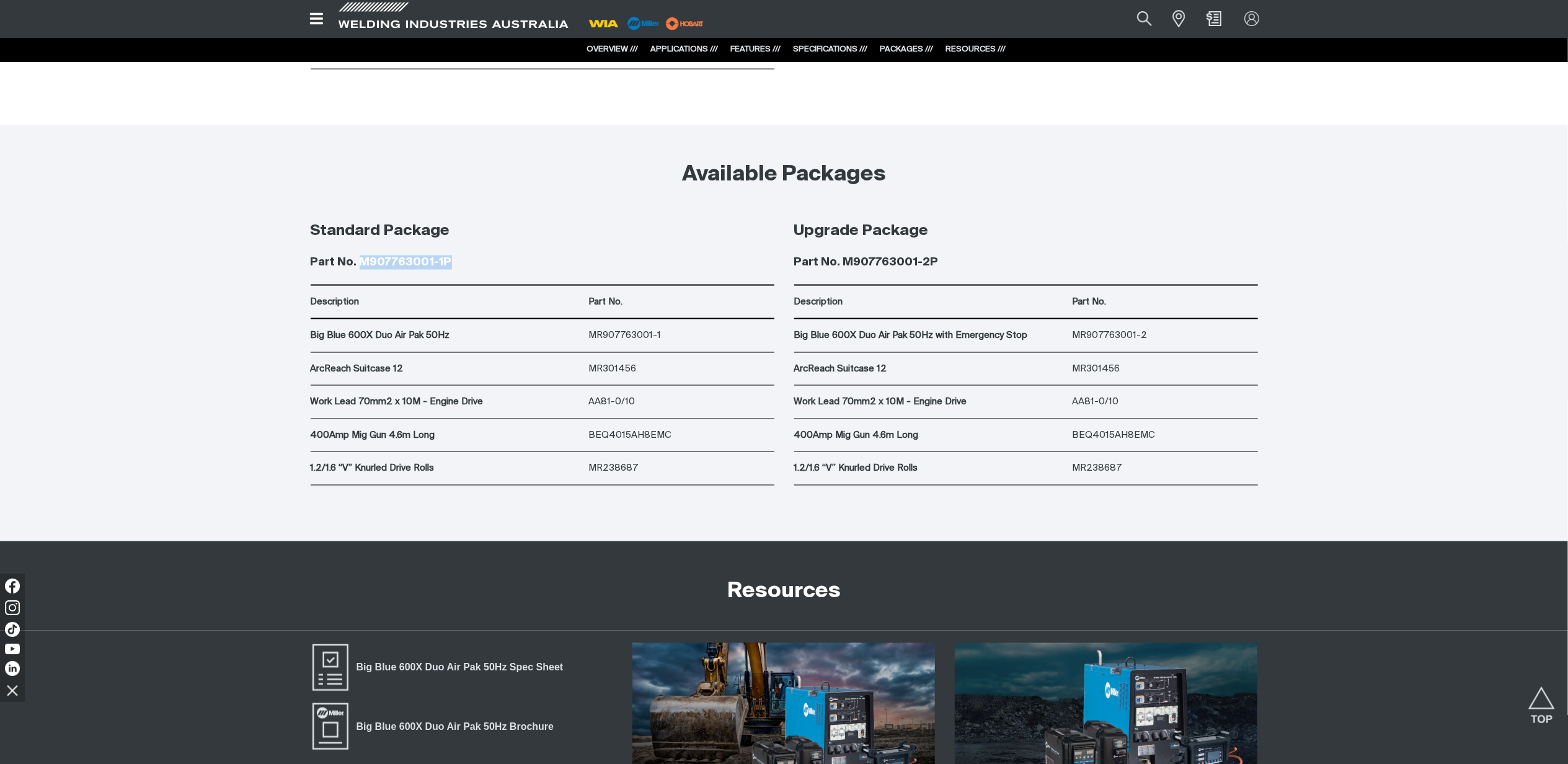
click at [360, 264] on h4 "Part No. M907763001-1P" at bounding box center [542, 262] width 464 height 14
copy h4 "M907763001-1P"
click at [489, 407] on p "Work Lead 70mm2 x 10M - Engine Drive" at bounding box center [447, 402] width 272 height 14
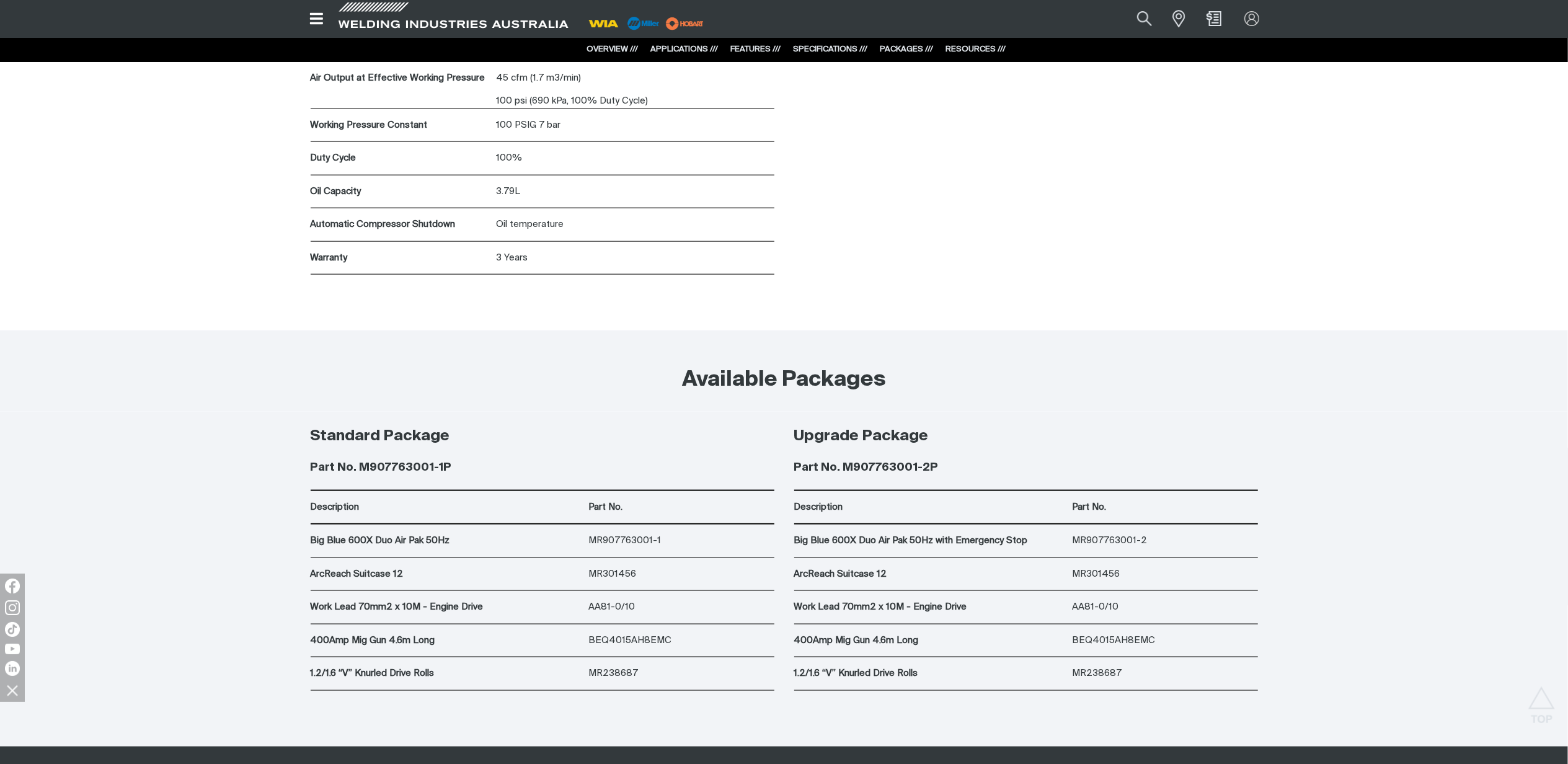
scroll to position [6446, 0]
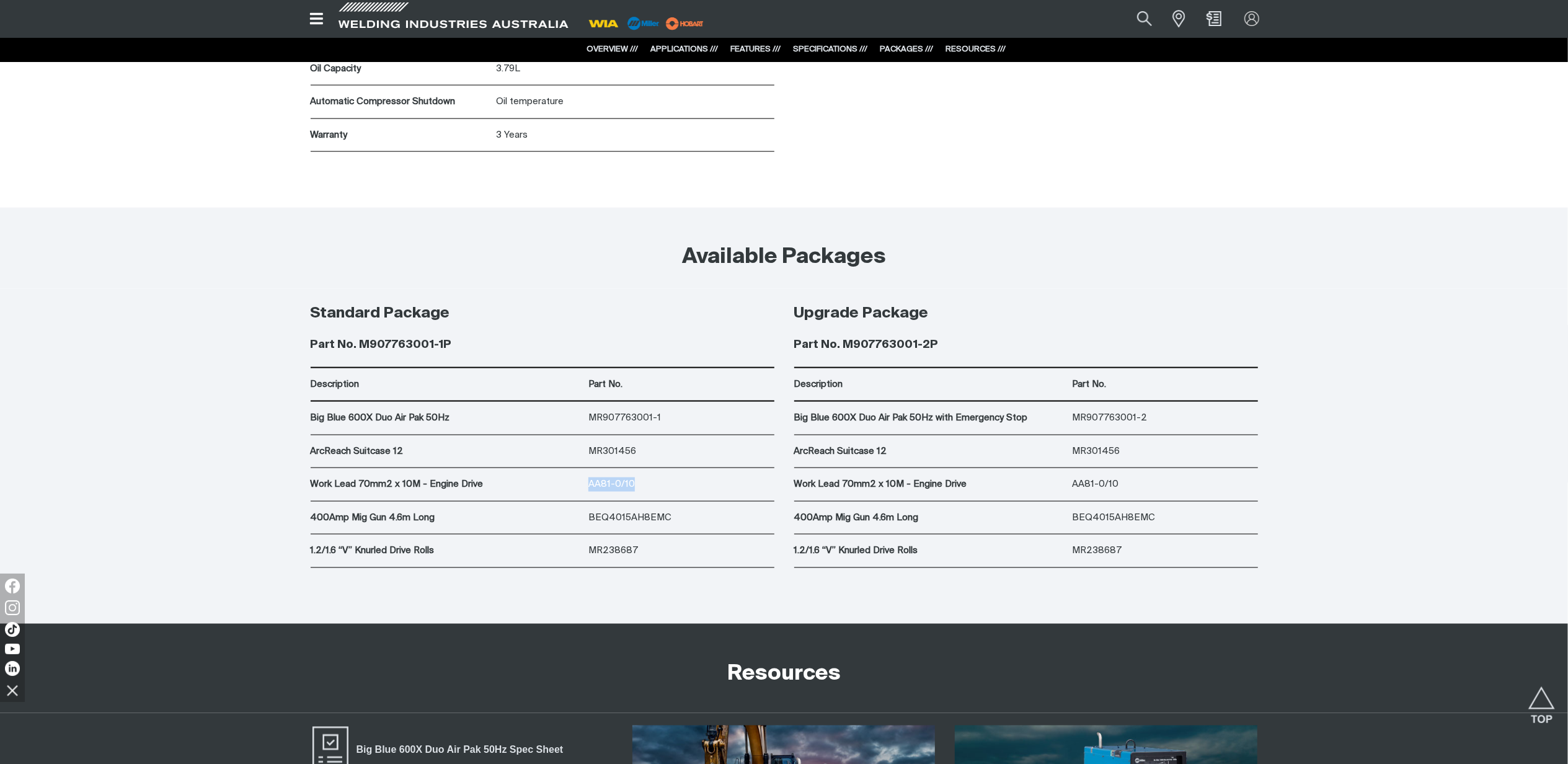
drag, startPoint x: 635, startPoint y: 489, endPoint x: 583, endPoint y: 482, distance: 52.5
click at [583, 482] on div "Work Lead 70mm2 x 10M - Engine Drive AA81-0/10" at bounding box center [542, 484] width 464 height 33
click at [715, 501] on div "AA81-0/10" at bounding box center [682, 484] width 186 height 33
drag, startPoint x: 651, startPoint y: 487, endPoint x: 283, endPoint y: 477, distance: 368.1
click at [283, 477] on div "Standard Package Part No. M907763001-1P Description Part No. Big Blue 600X Duo …" at bounding box center [784, 456] width 1568 height 335
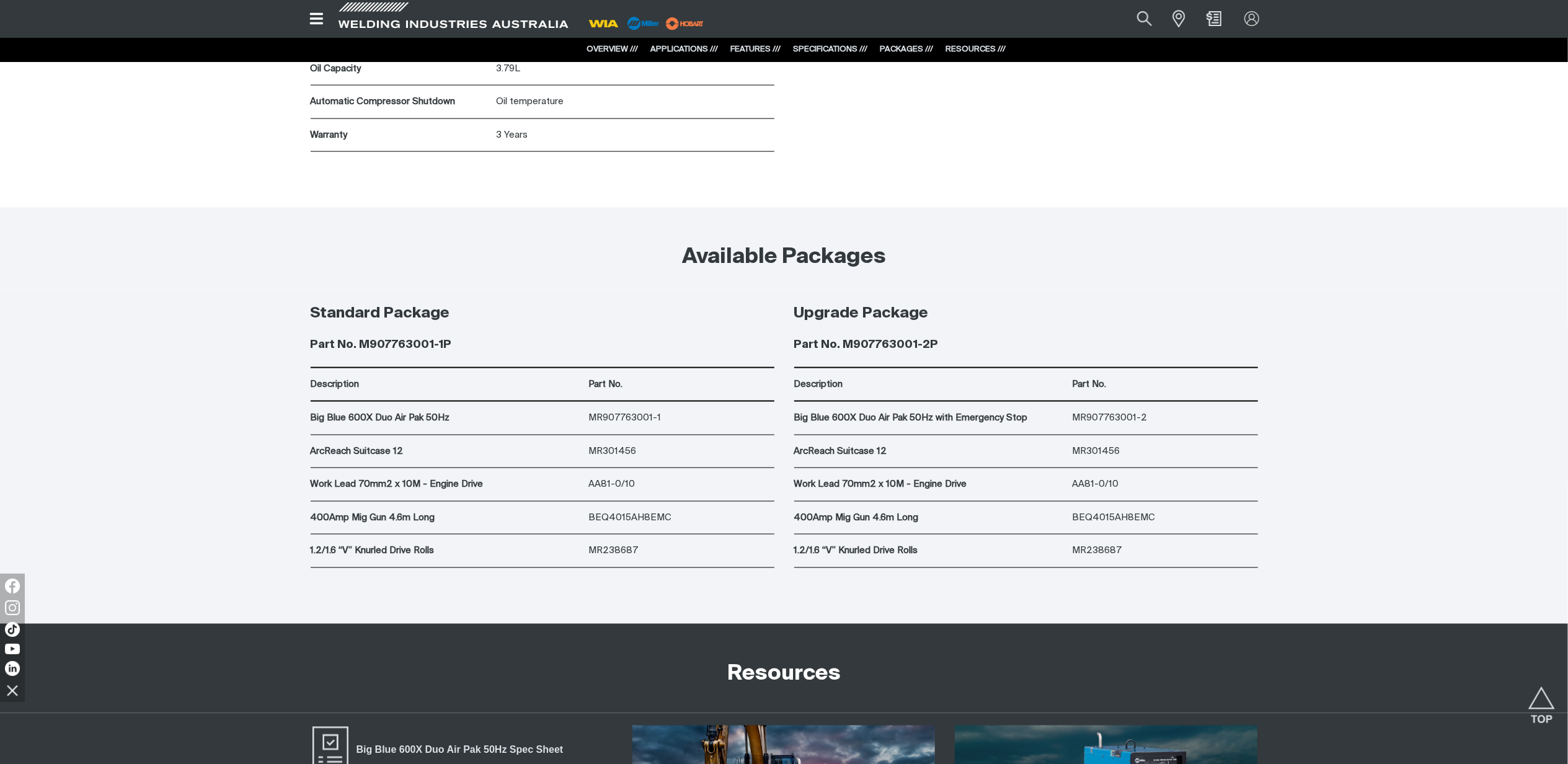
drag, startPoint x: 283, startPoint y: 477, endPoint x: 445, endPoint y: 450, distance: 164.2
drag, startPoint x: 445, startPoint y: 450, endPoint x: 325, endPoint y: 484, distance: 124.7
click at [323, 487] on p "Work Lead 70mm2 x 10M - Engine Drive" at bounding box center [447, 484] width 272 height 14
drag, startPoint x: 306, startPoint y: 486, endPoint x: 641, endPoint y: 481, distance: 335.0
click at [641, 481] on div "Standard Package Part No. M907763001-1P Description Part No. Big Blue 600X Duo …" at bounding box center [543, 428] width 484 height 279
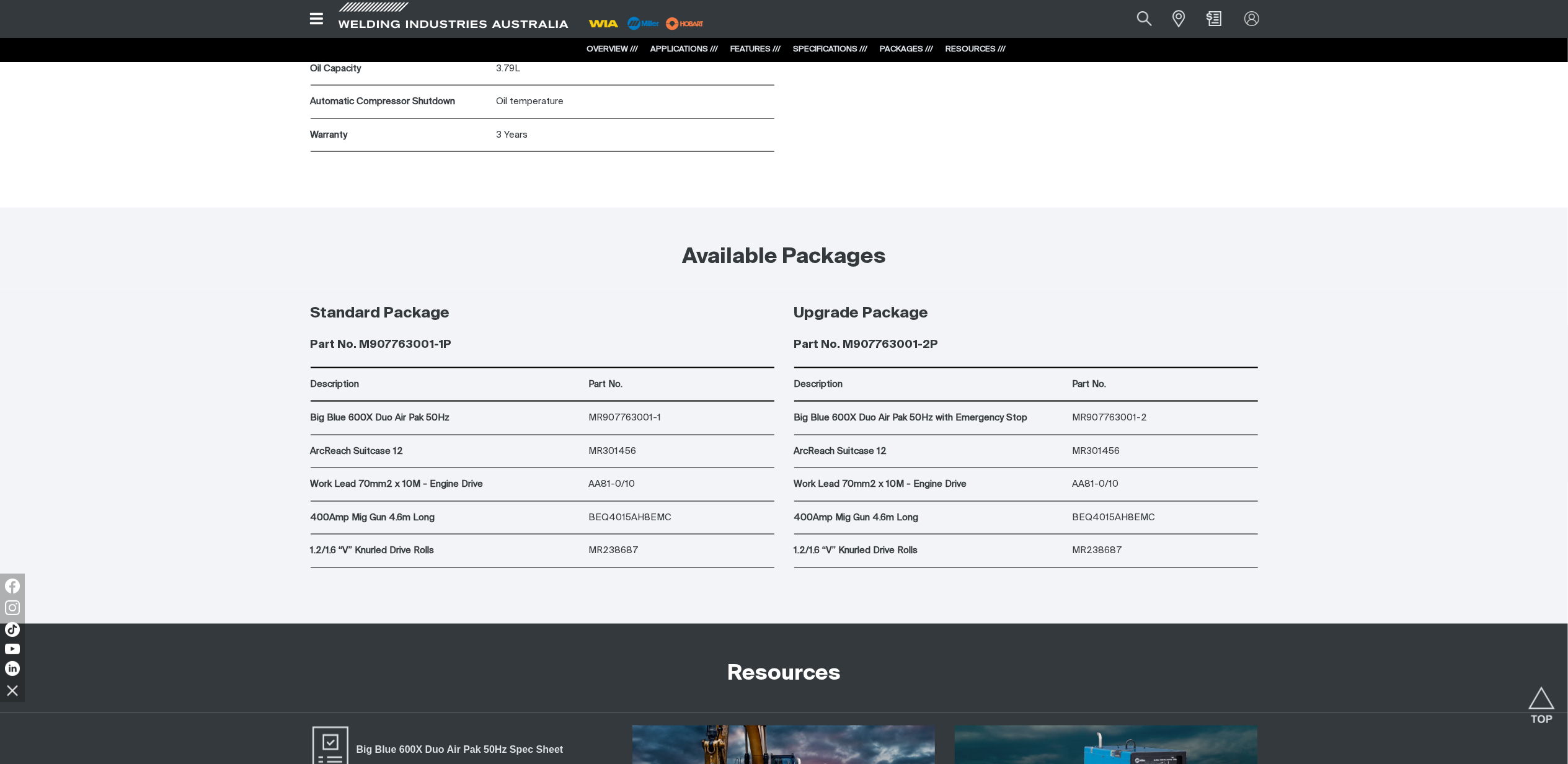
click at [1292, 258] on div "Available Packages" at bounding box center [784, 248] width 1568 height 81
click at [304, 492] on div "Standard Package Part No. M907763001-1P Description Part No. Big Blue 600X Duo …" at bounding box center [543, 428] width 484 height 279
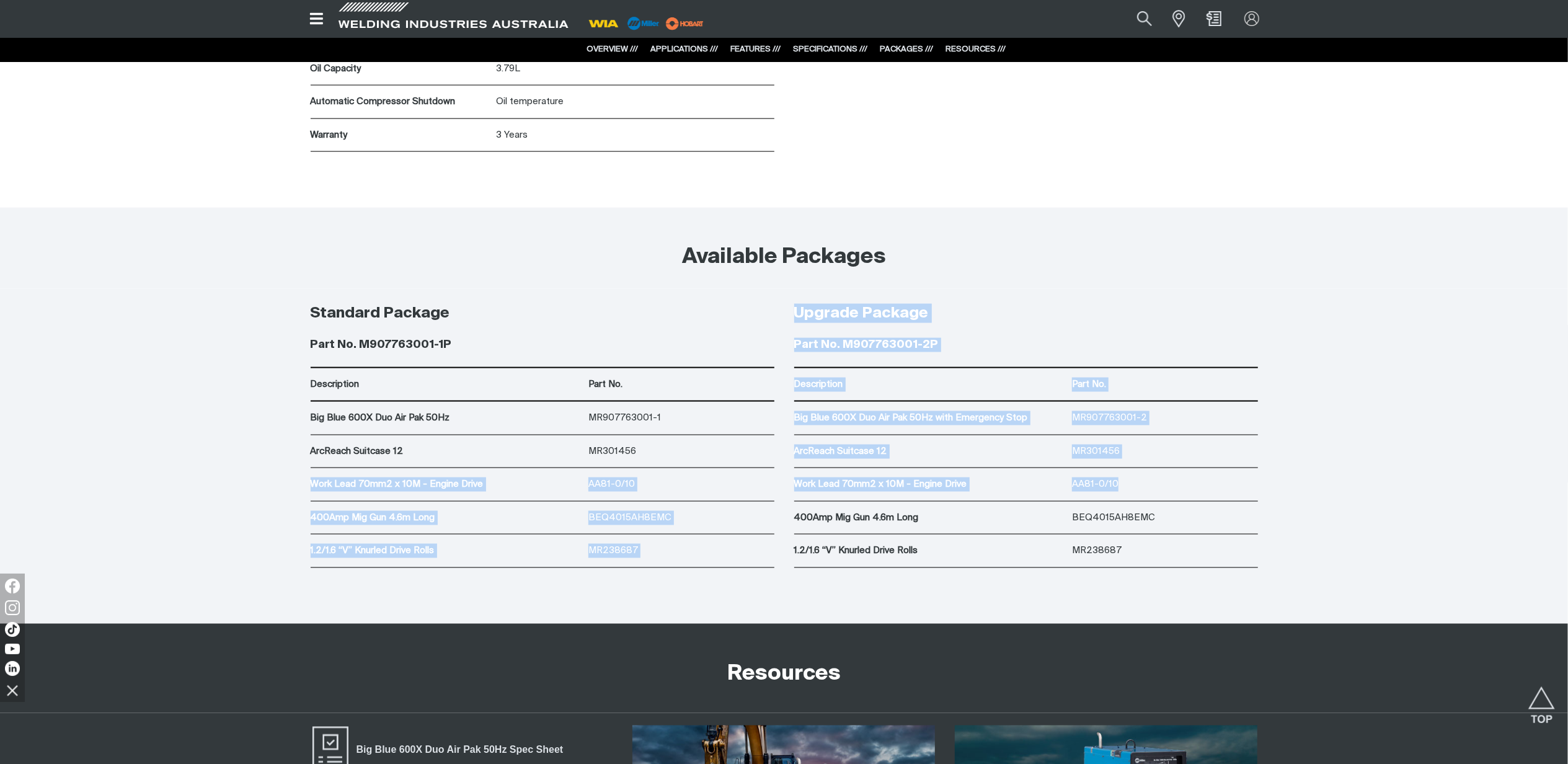
drag, startPoint x: 390, startPoint y: 482, endPoint x: 1141, endPoint y: 484, distance: 751.0
click at [1141, 484] on div "Standard Package Part No. M907763001-1P Description Part No. Big Blue 600X Duo …" at bounding box center [784, 456] width 992 height 335
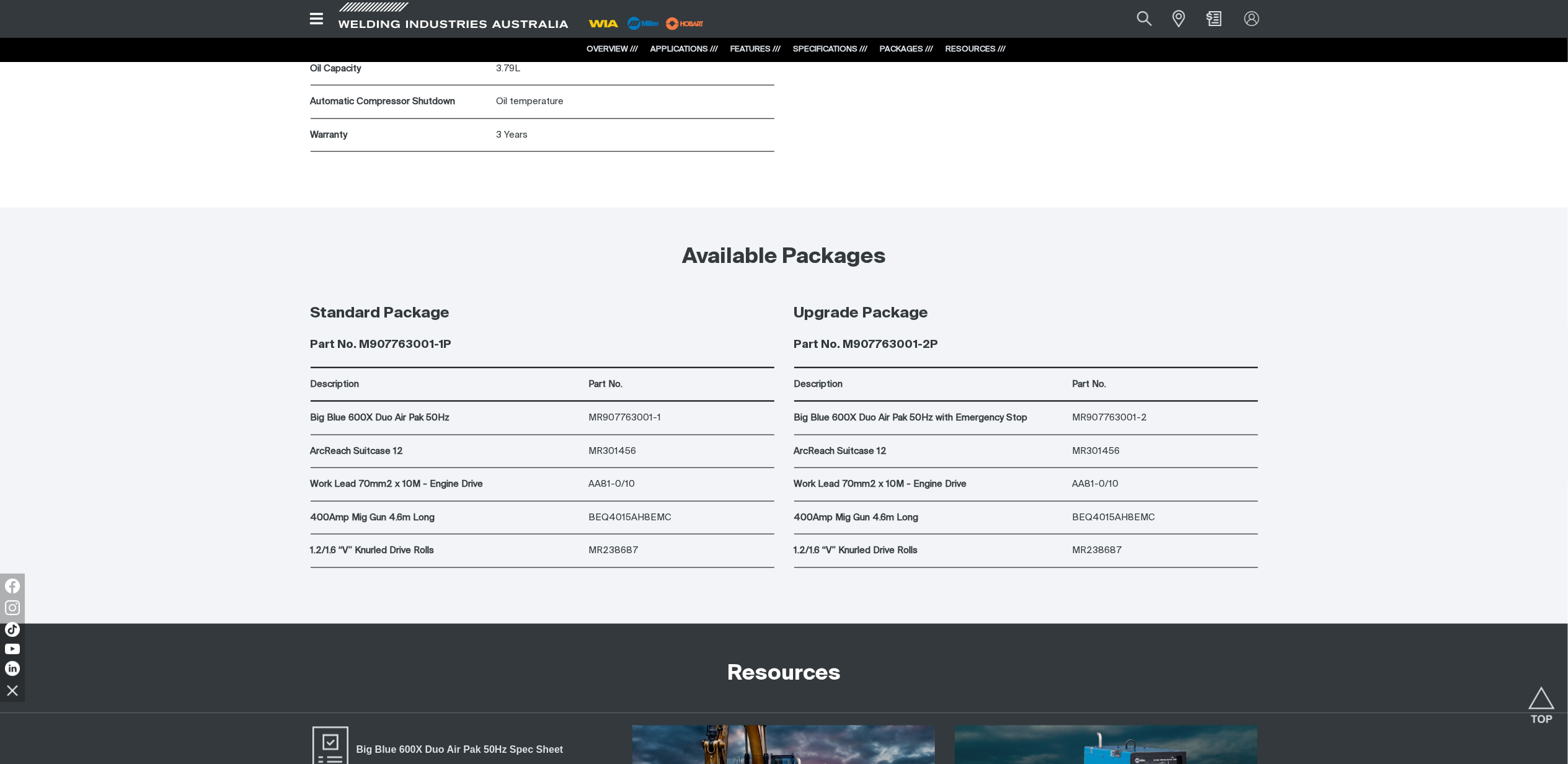
click at [1070, 271] on h2 "Available Packages" at bounding box center [784, 257] width 973 height 27
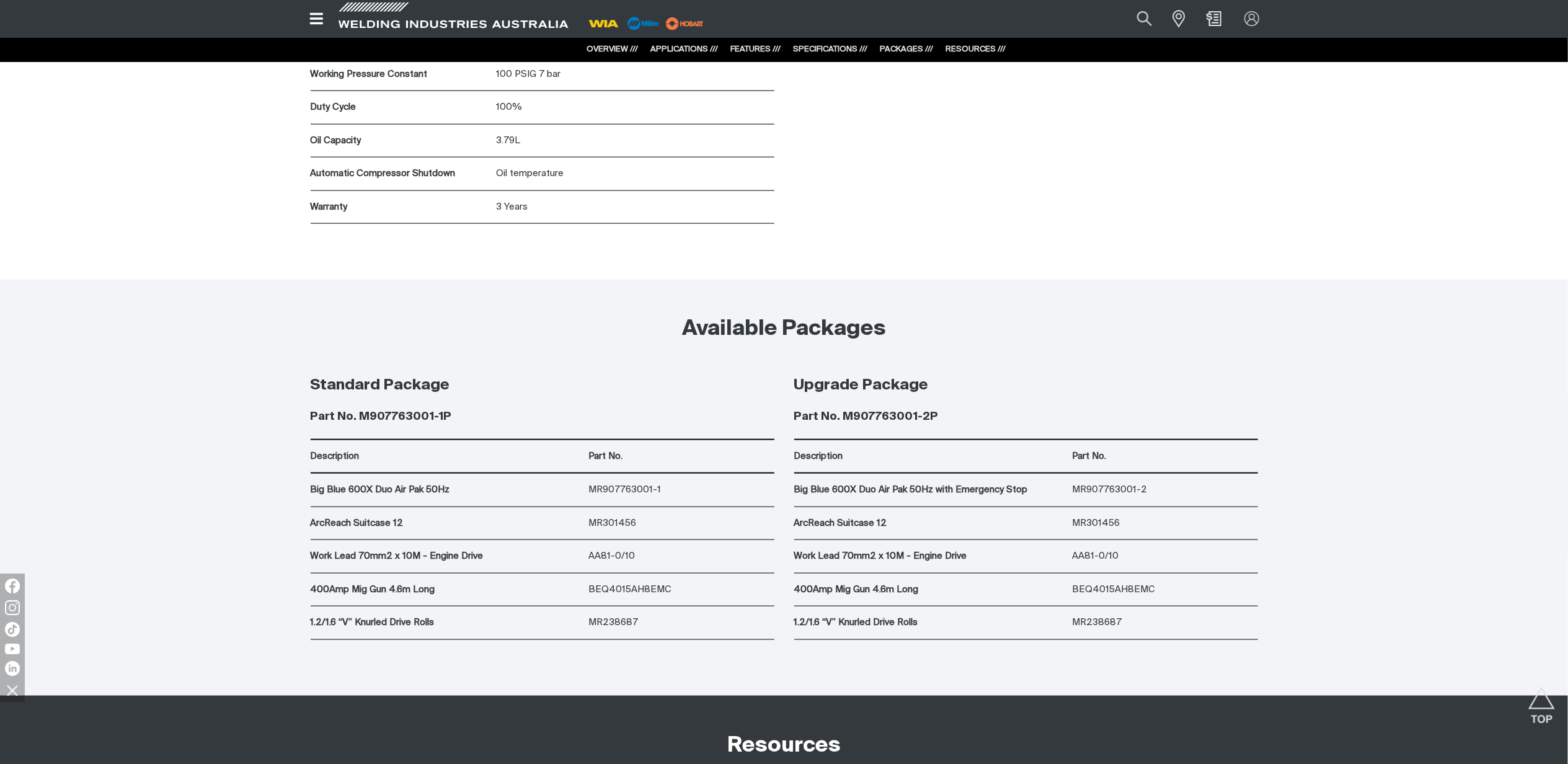
scroll to position [6281, 0]
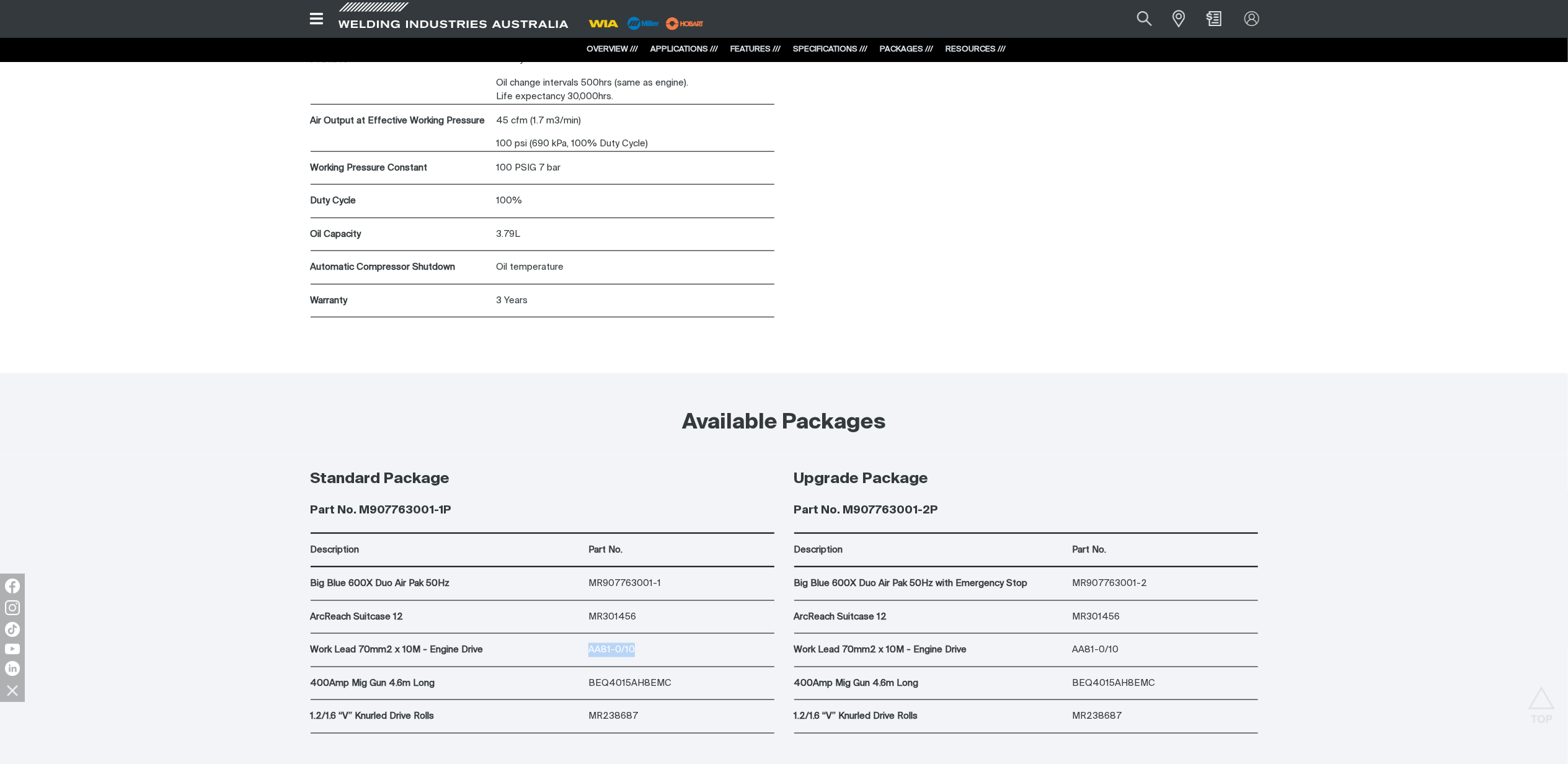
drag, startPoint x: 635, startPoint y: 646, endPoint x: 573, endPoint y: 647, distance: 62.0
click at [573, 647] on div "Work Lead 70mm2 x 10M - Engine Drive AA81-0/10" at bounding box center [542, 650] width 464 height 33
copy div "AA81-0/10"
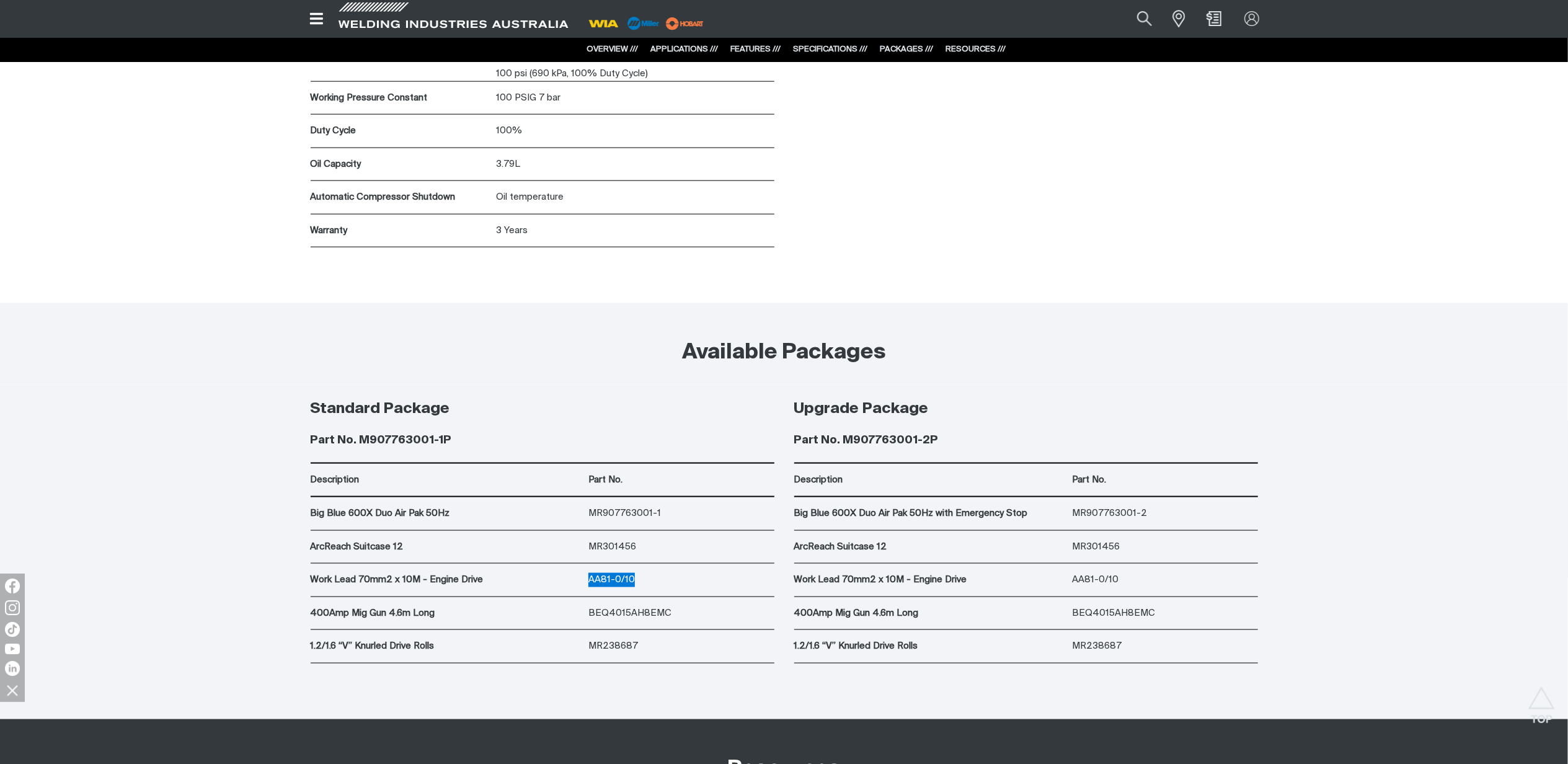
scroll to position [6446, 0]
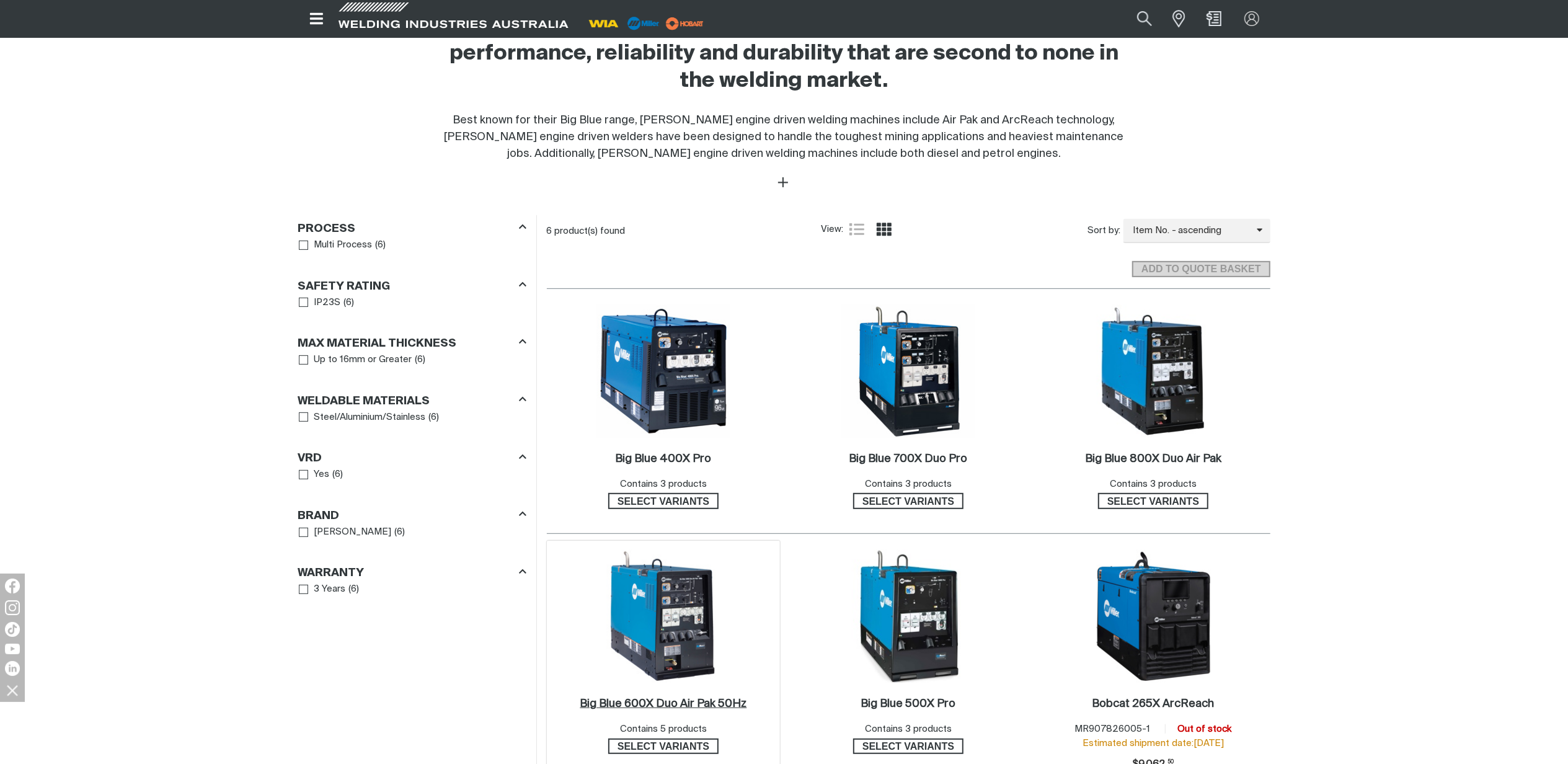
scroll to position [661, 0]
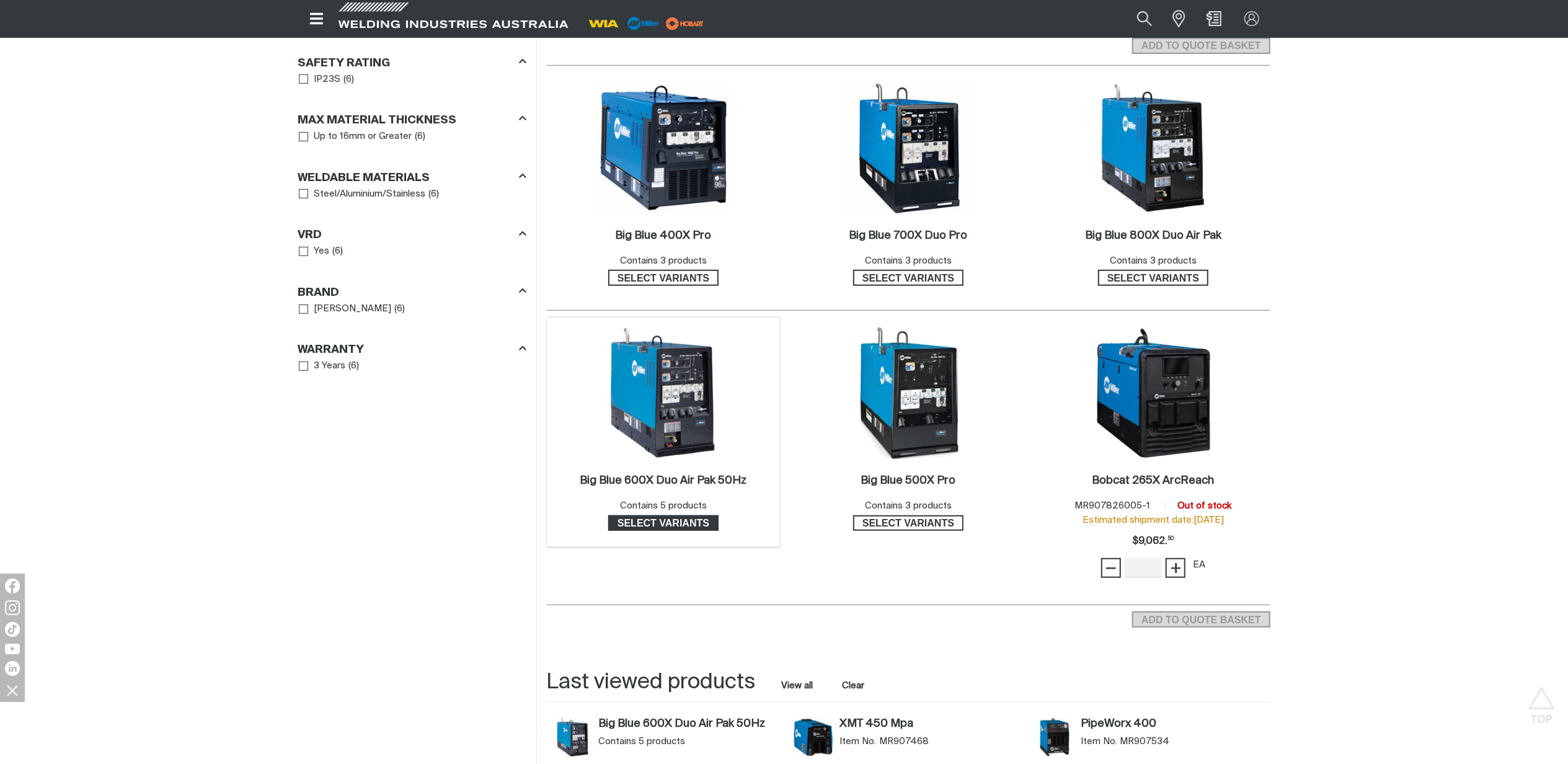
click at [666, 526] on span "Select variants" at bounding box center [664, 523] width 108 height 16
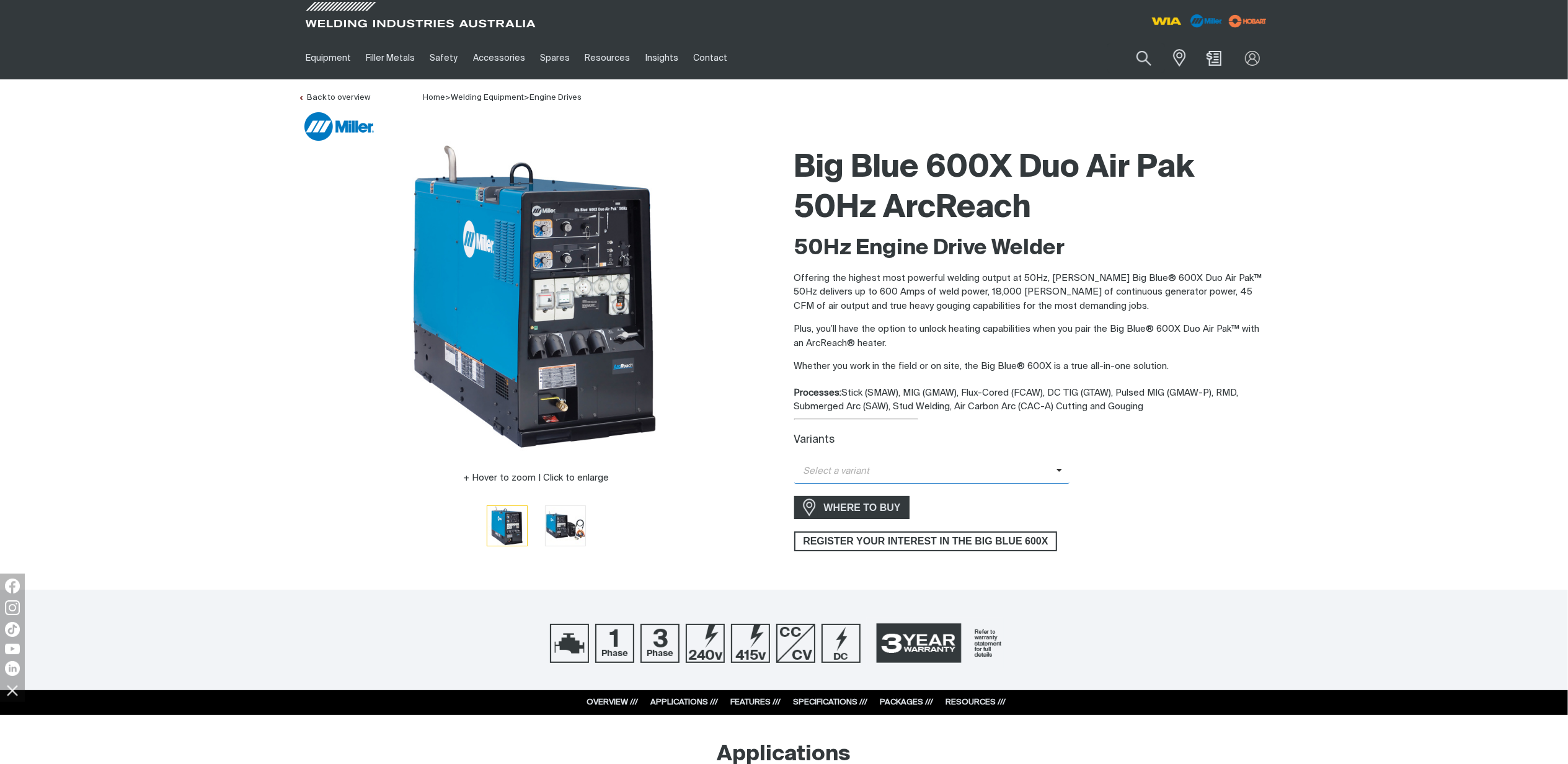
click at [1057, 474] on icon at bounding box center [1059, 470] width 6 height 9
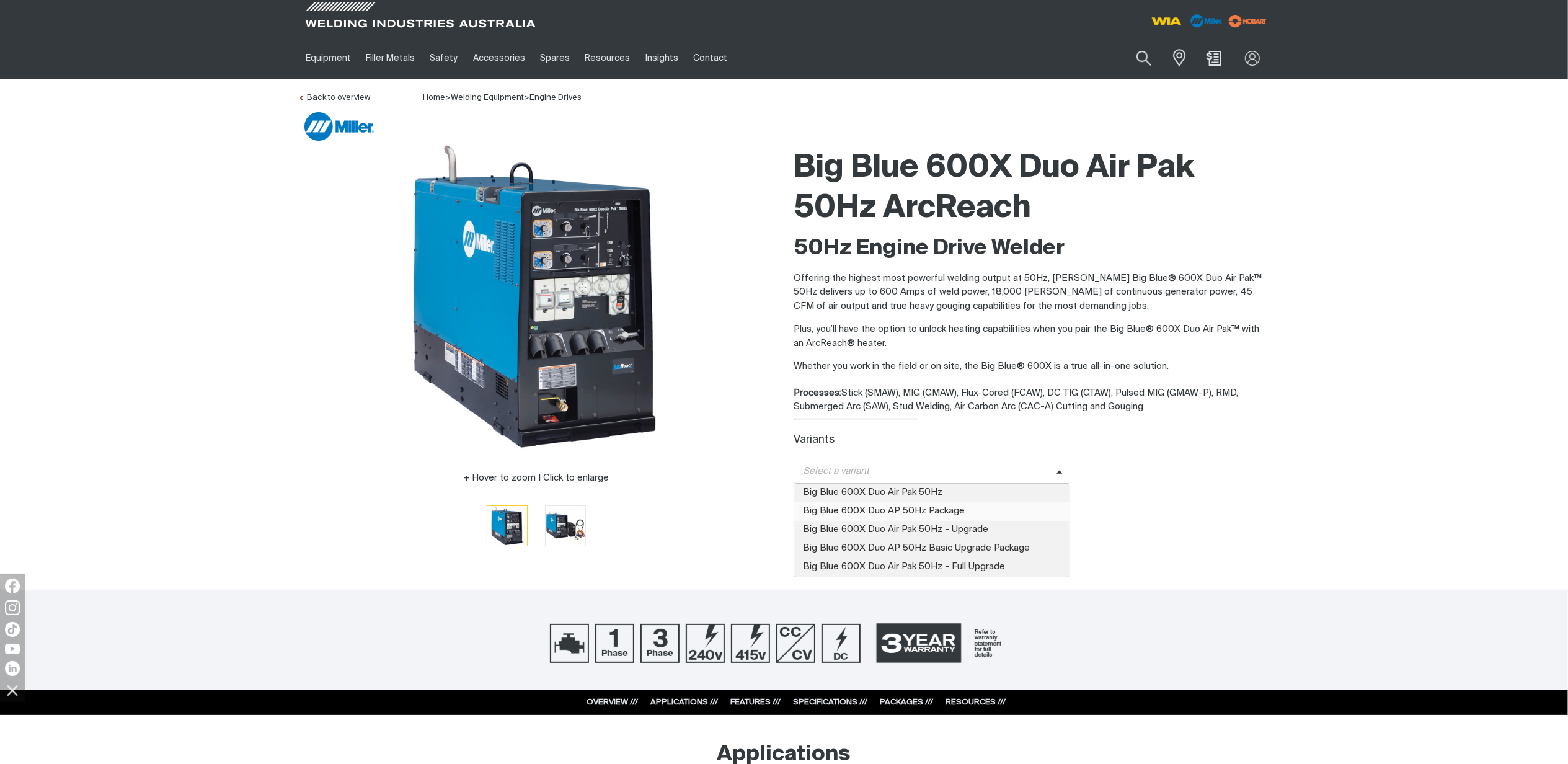
click at [921, 511] on span "Big Blue 600X Duo AP 50Hz Package" at bounding box center [932, 511] width 276 height 19
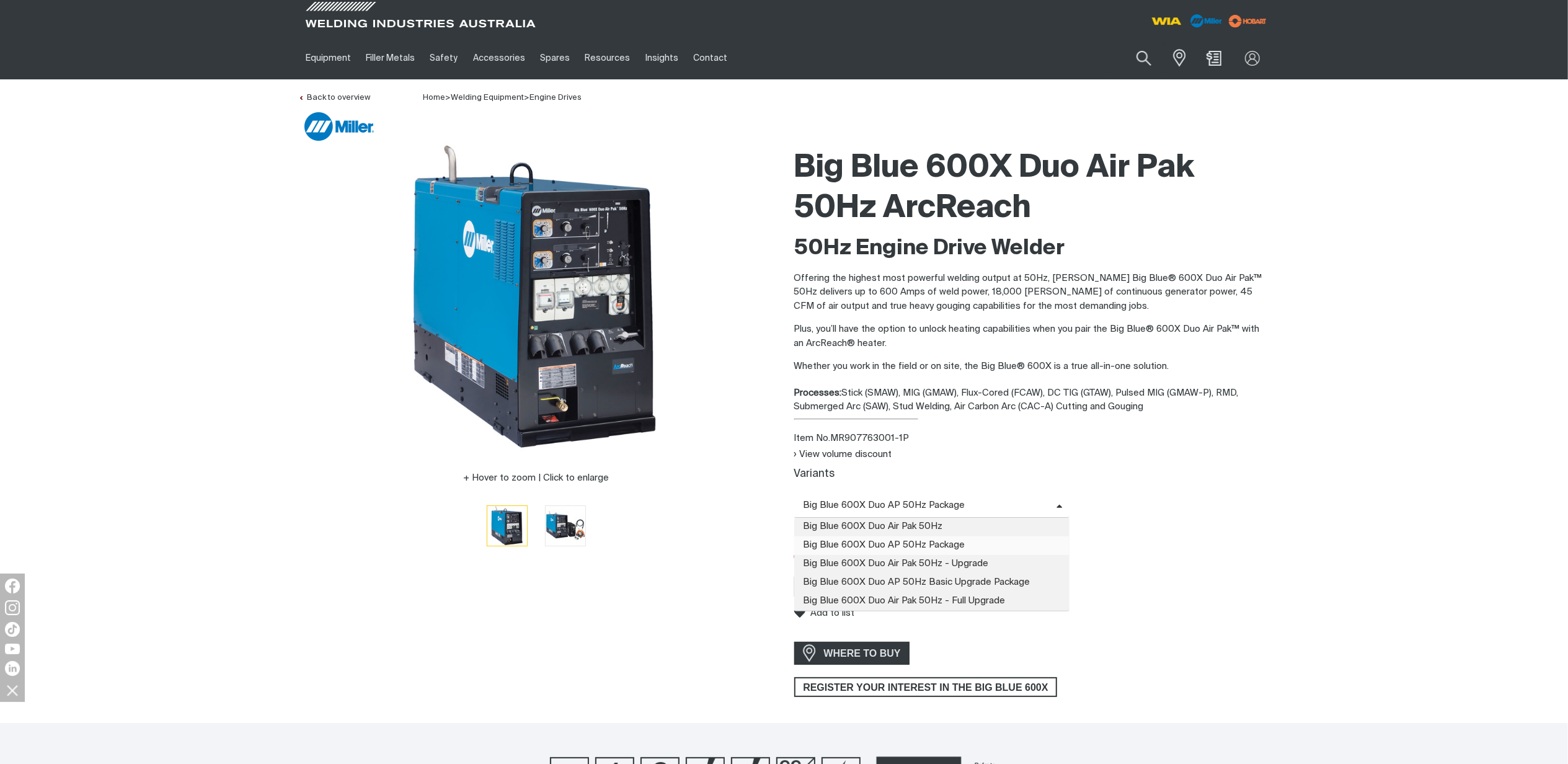
click at [1062, 502] on span at bounding box center [1063, 505] width 13 height 14
click at [987, 560] on span "Big Blue 600X Duo Air Pak 50Hz - Upgrade" at bounding box center [932, 564] width 276 height 19
click at [1052, 502] on span "Big Blue 600X Duo Air Pak 50Hz - Upgrade" at bounding box center [925, 505] width 262 height 14
click at [1013, 579] on span "Big Blue 600X Duo AP 50Hz Basic Upgrade Package" at bounding box center [932, 583] width 276 height 19
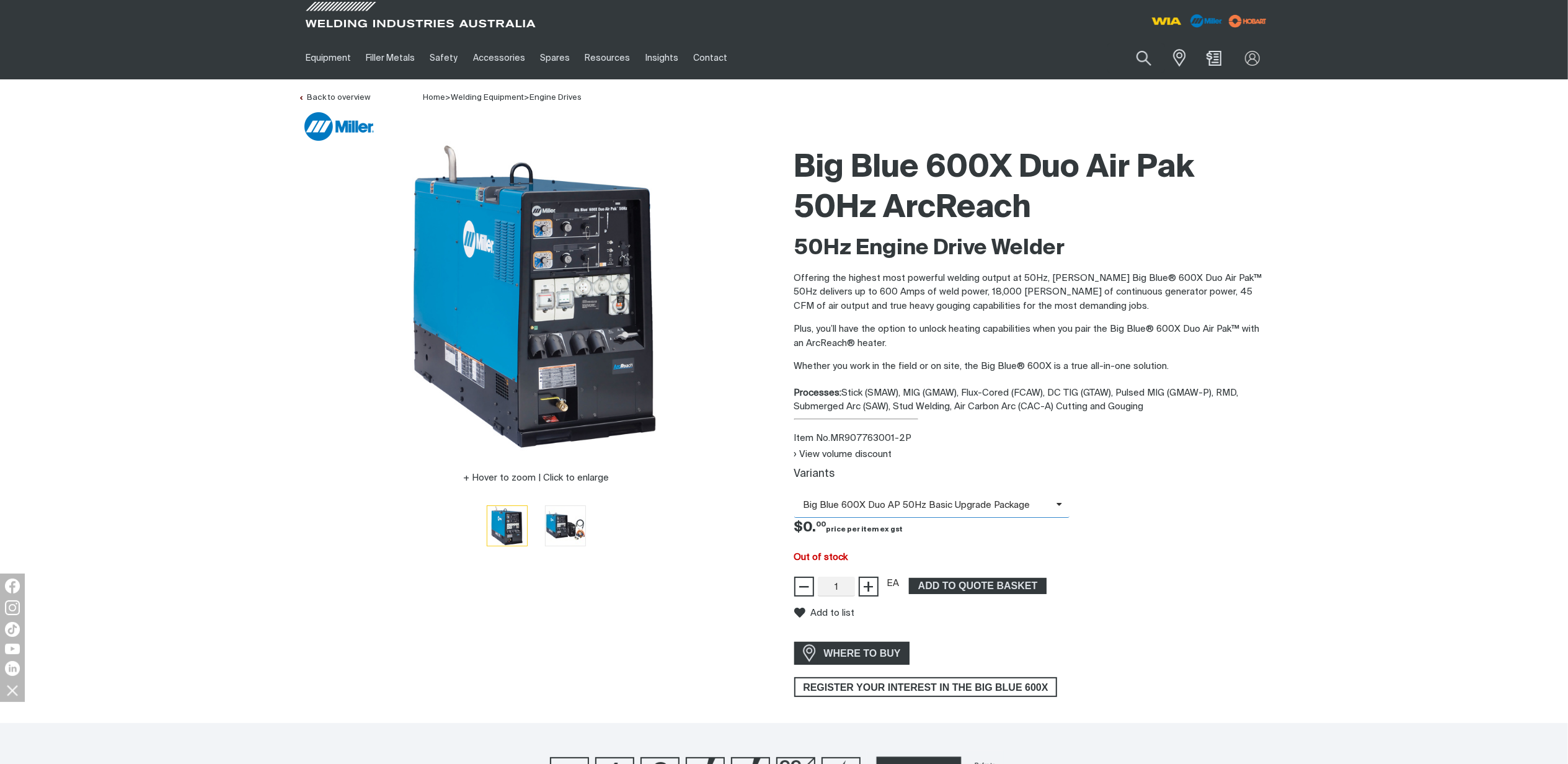
click at [1064, 499] on span "Big Blue 600X Duo AP 50Hz Basic Upgrade Package" at bounding box center [932, 505] width 276 height 24
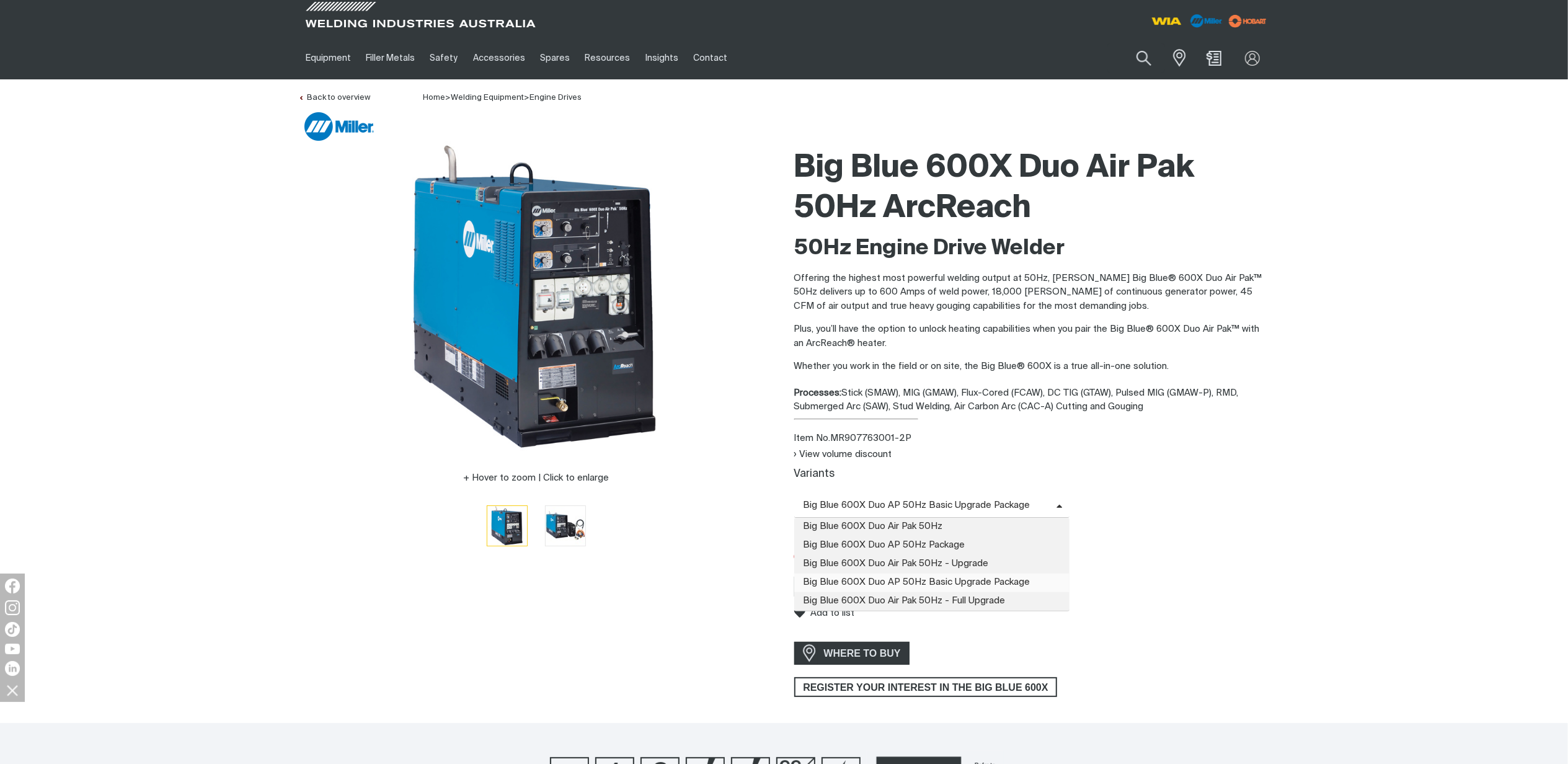
click at [1062, 500] on span "Big Blue 600X Duo AP 50Hz Basic Upgrade Package" at bounding box center [932, 505] width 276 height 24
click at [1057, 504] on icon at bounding box center [1059, 506] width 6 height 9
click at [948, 522] on span "Big Blue 600X Duo Air Pak 50Hz" at bounding box center [932, 527] width 276 height 19
click at [1064, 506] on span "Big Blue 600X Duo Air Pak 50Hz" at bounding box center [932, 505] width 276 height 24
click at [979, 542] on span "Big Blue 600X Duo AP 50Hz Package" at bounding box center [932, 546] width 276 height 19
